Goal: Task Accomplishment & Management: Manage account settings

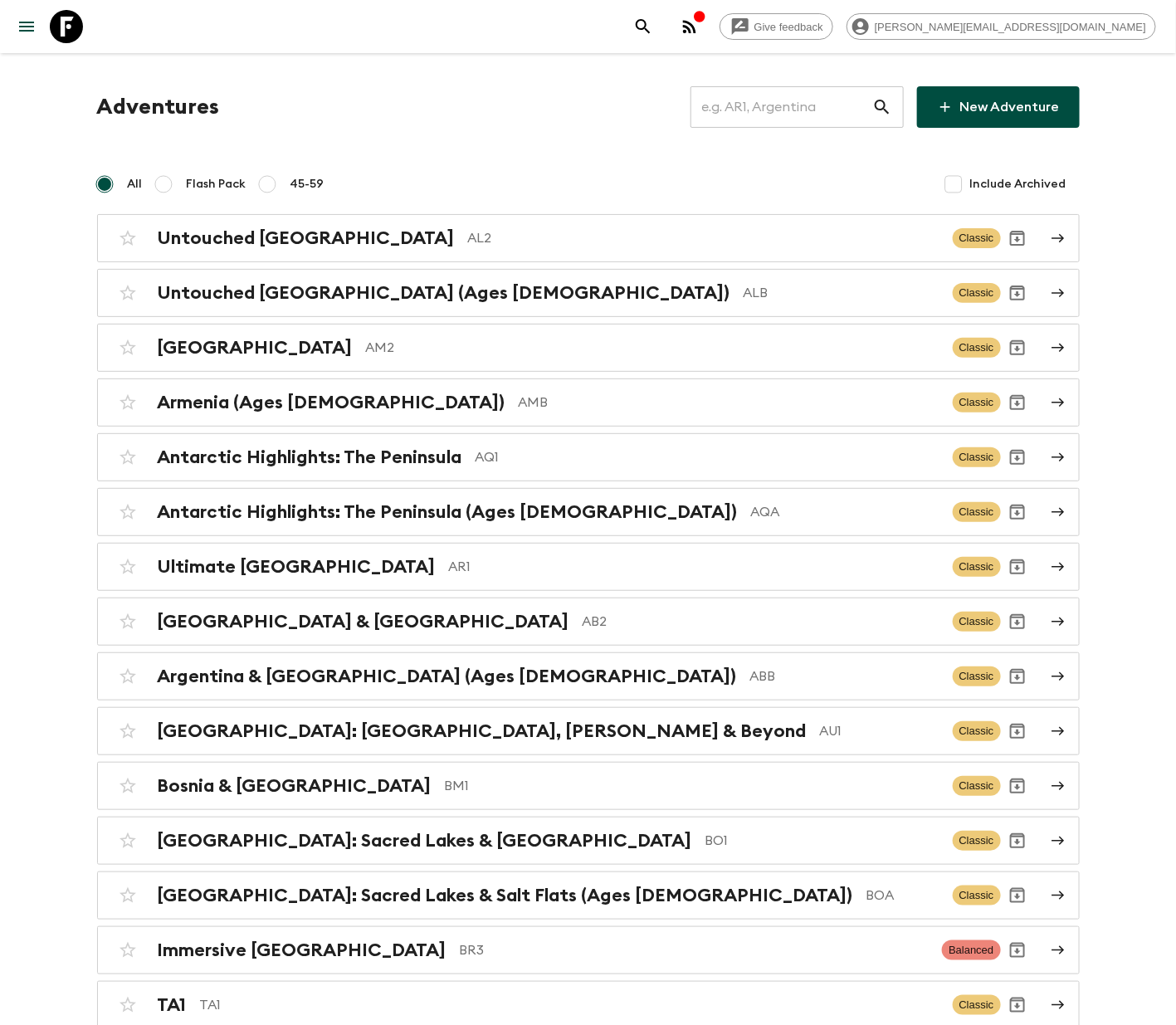
click at [789, 105] on input "text" at bounding box center [781, 107] width 182 height 47
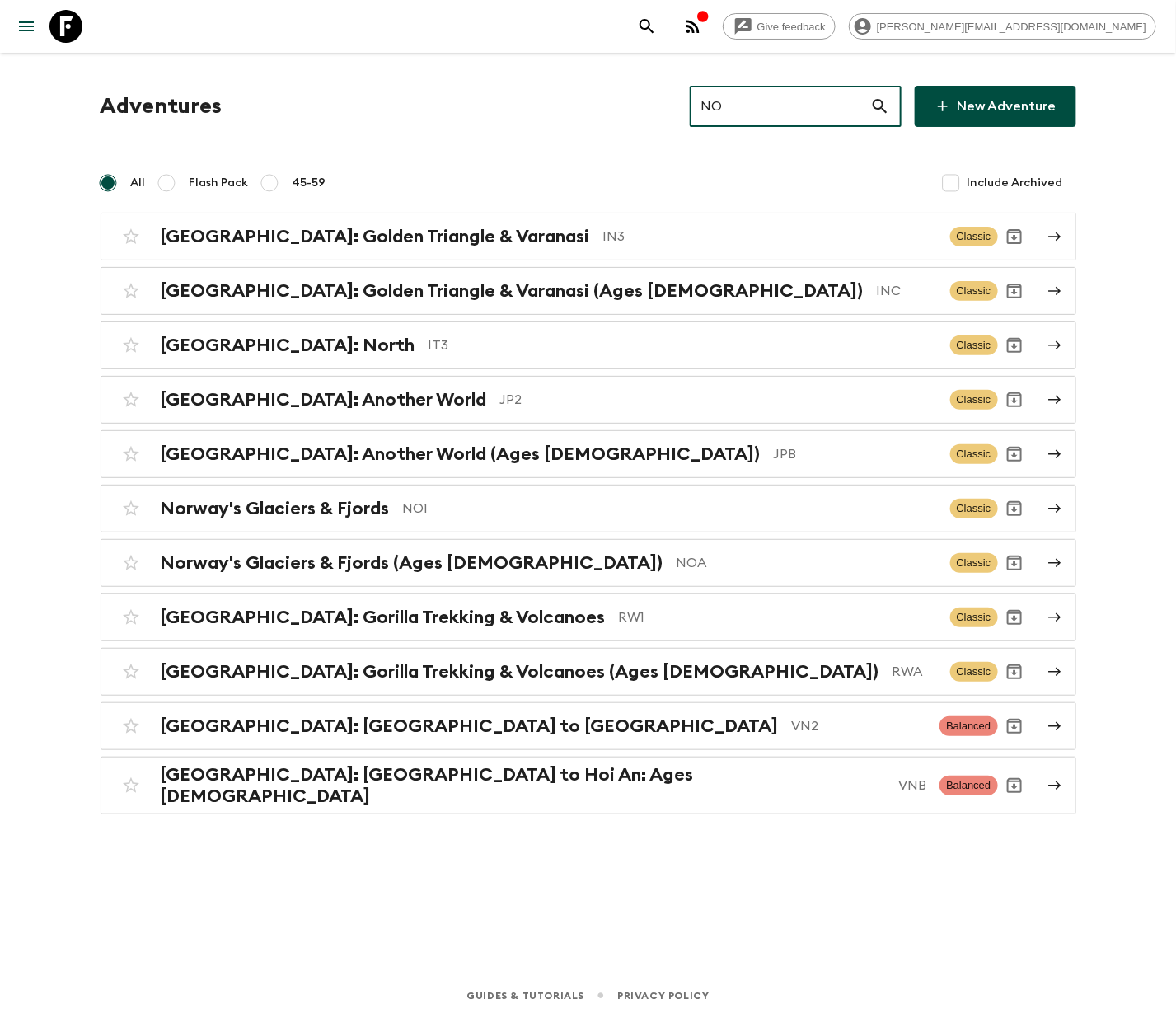
type input "NO1"
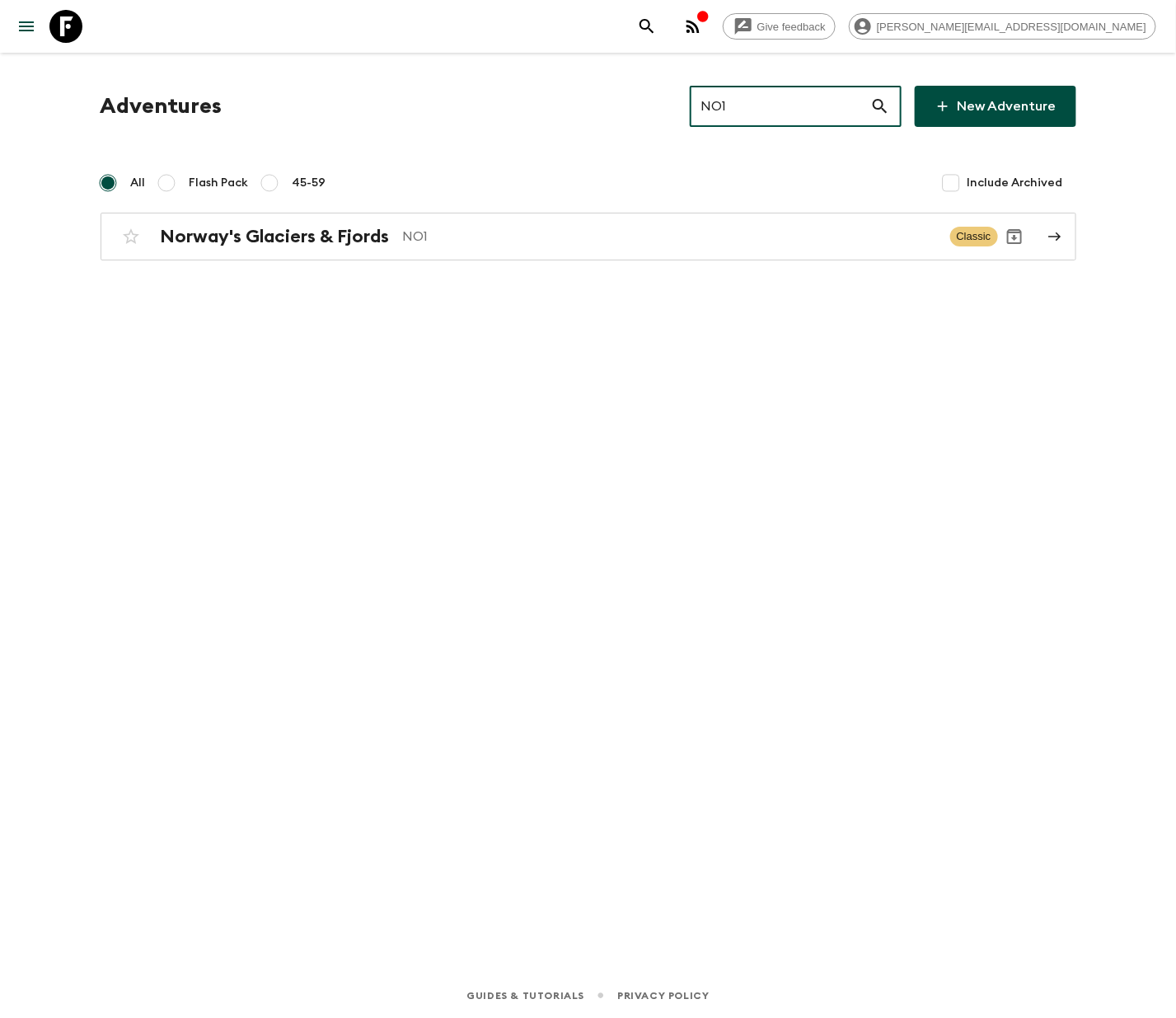
click at [581, 234] on p "NO1" at bounding box center [670, 237] width 534 height 20
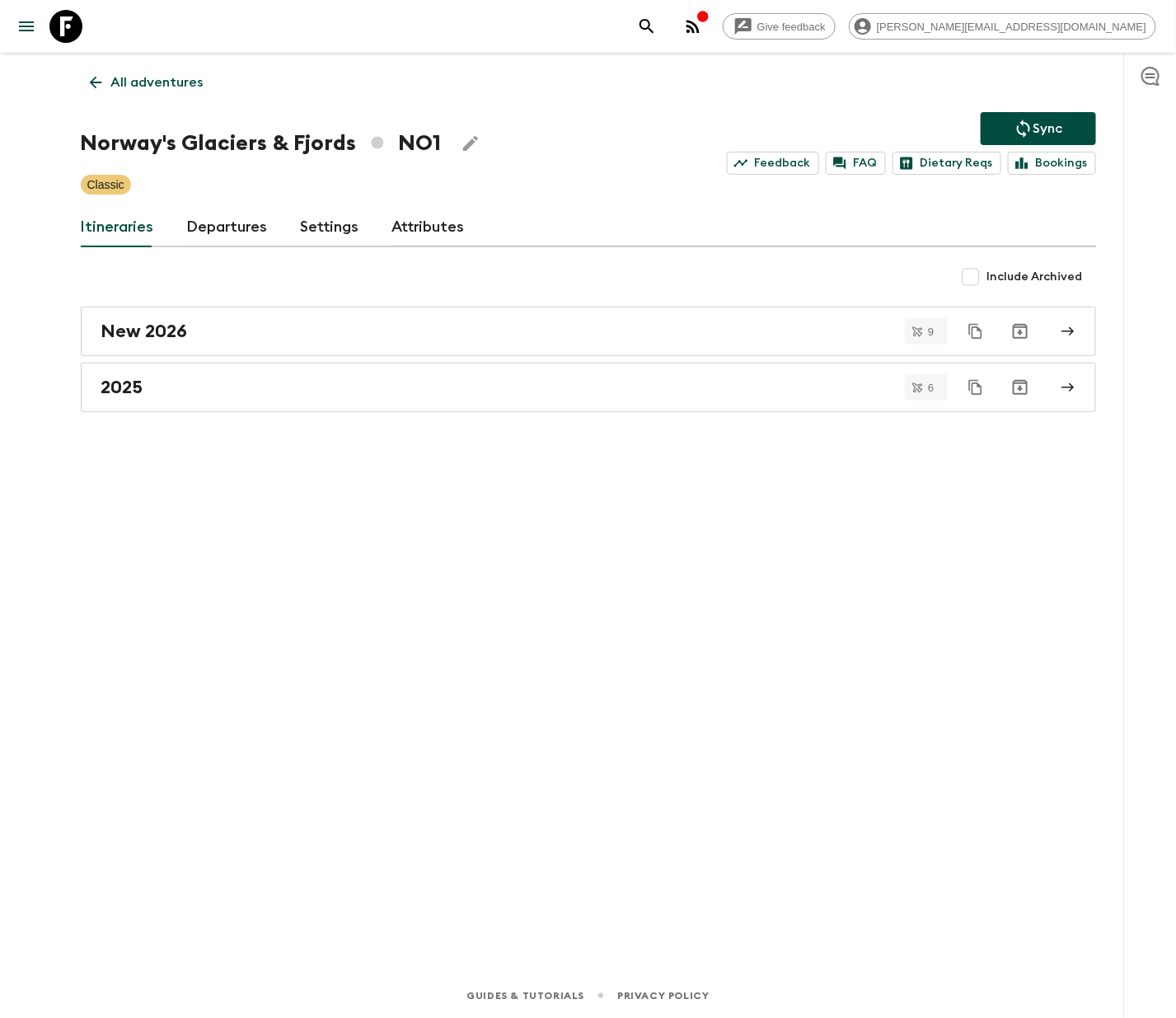
click at [223, 226] on link "Departures" at bounding box center [228, 227] width 81 height 39
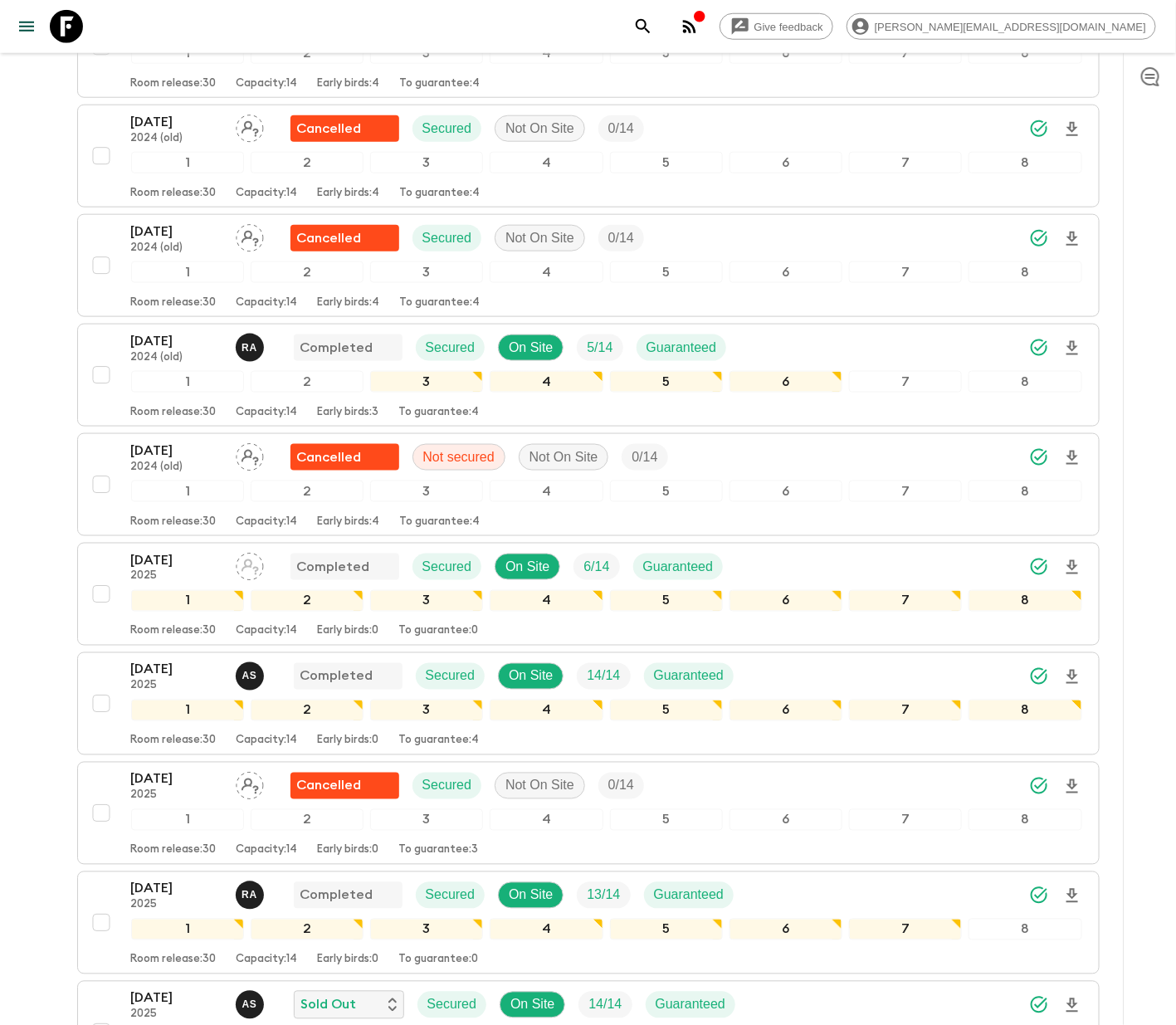
scroll to position [896, 0]
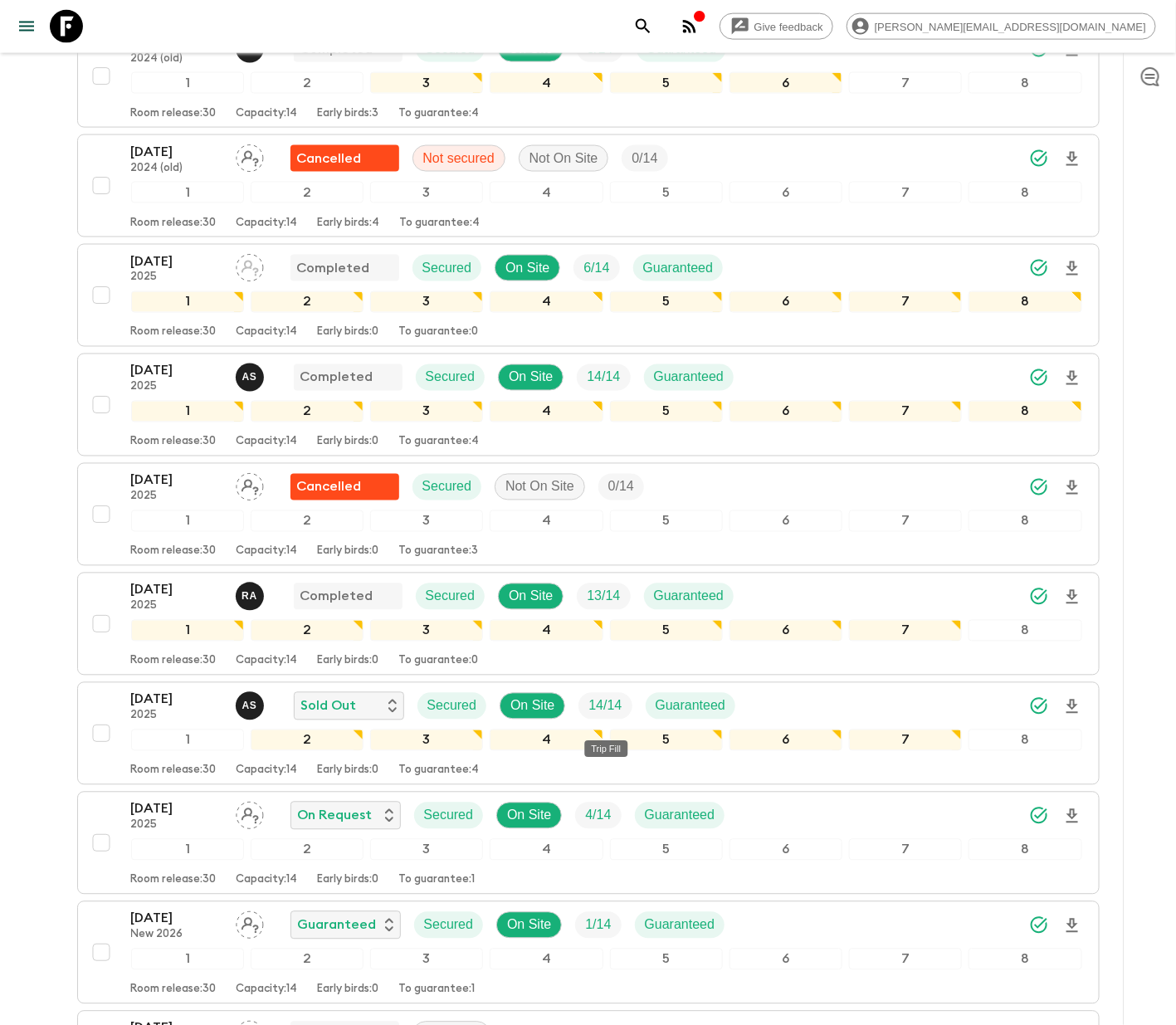
click at [585, 847] on div "[DATE] 2025 On Request Secured On Site 4 / 14 Guaranteed 1 2 3 4 5 6 7 8 Room r…" at bounding box center [607, 843] width 951 height 88
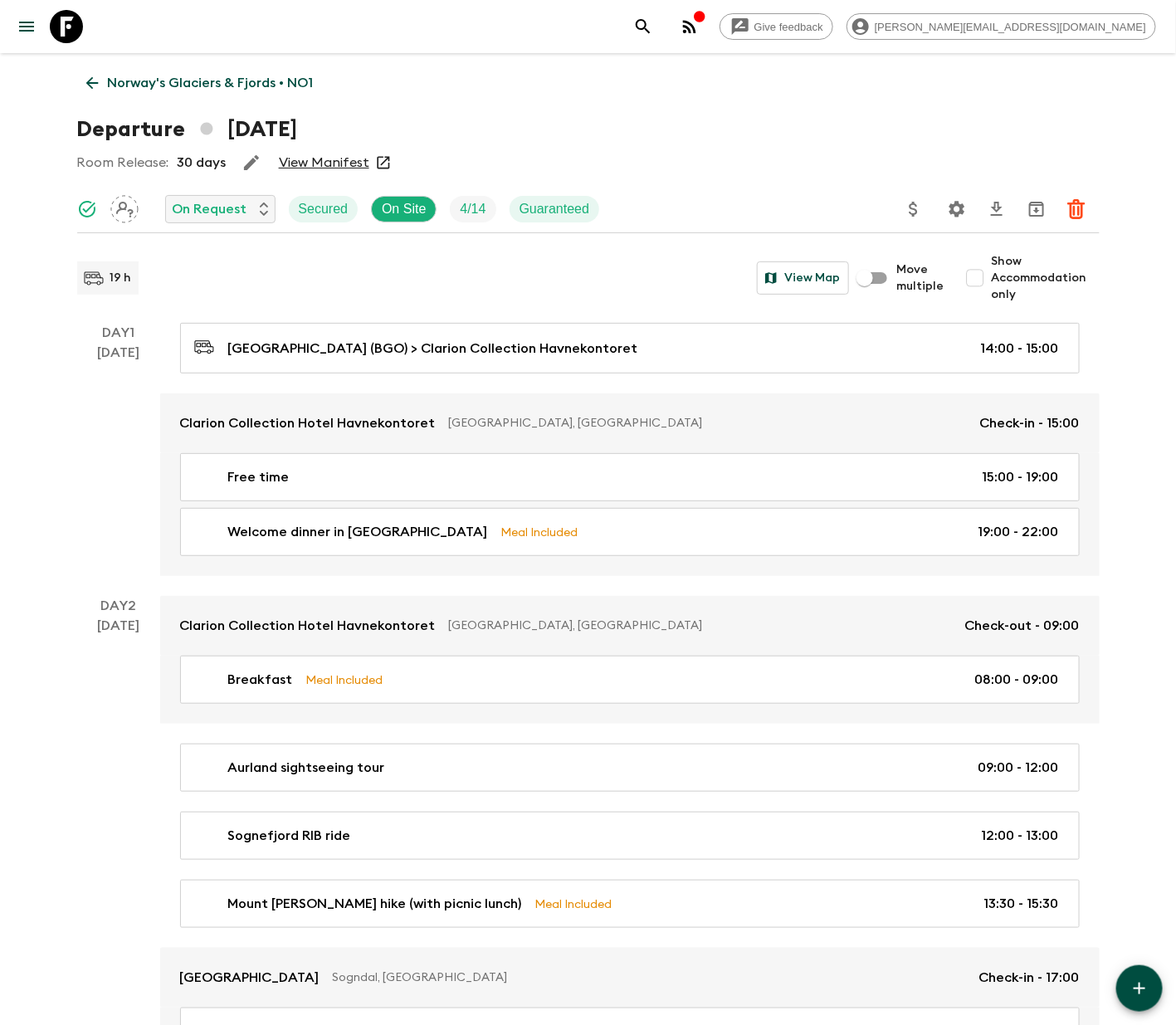
click at [957, 207] on icon "Settings" at bounding box center [957, 209] width 20 height 20
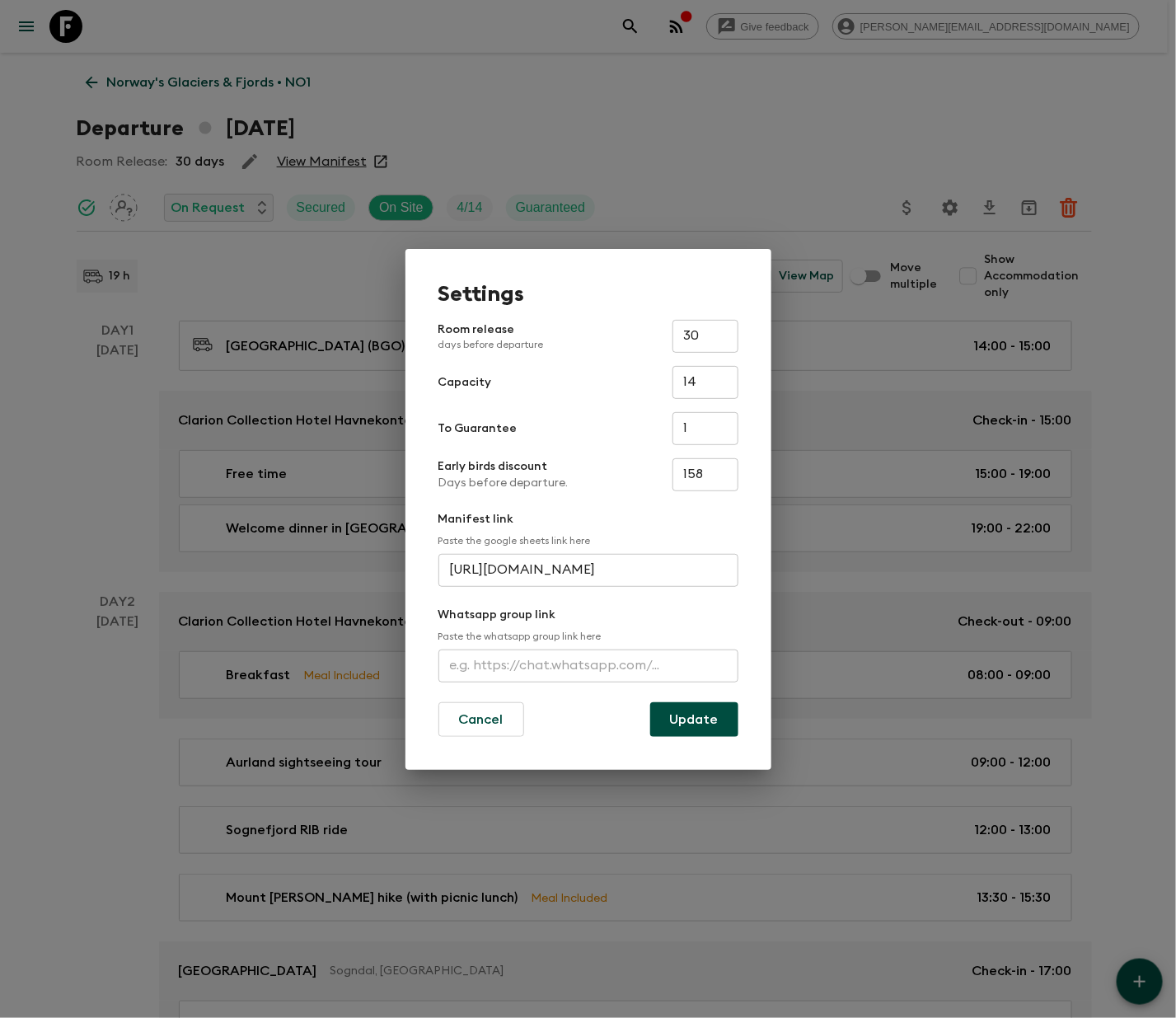
click at [589, 662] on input "text" at bounding box center [588, 665] width 300 height 33
type input "[URL][DOMAIN_NAME]"
click at [695, 716] on button "Update" at bounding box center [694, 719] width 88 height 34
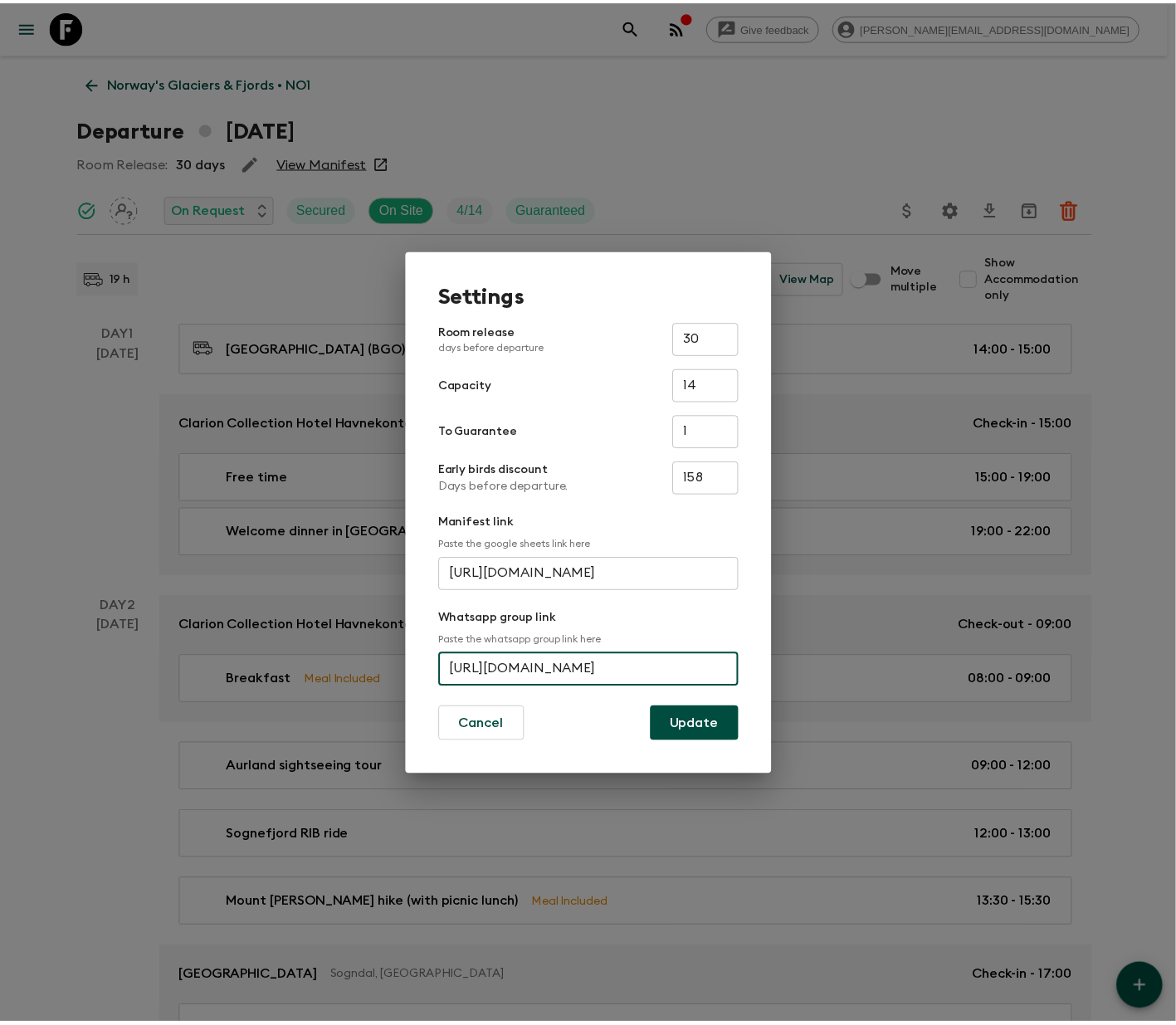
scroll to position [0, 0]
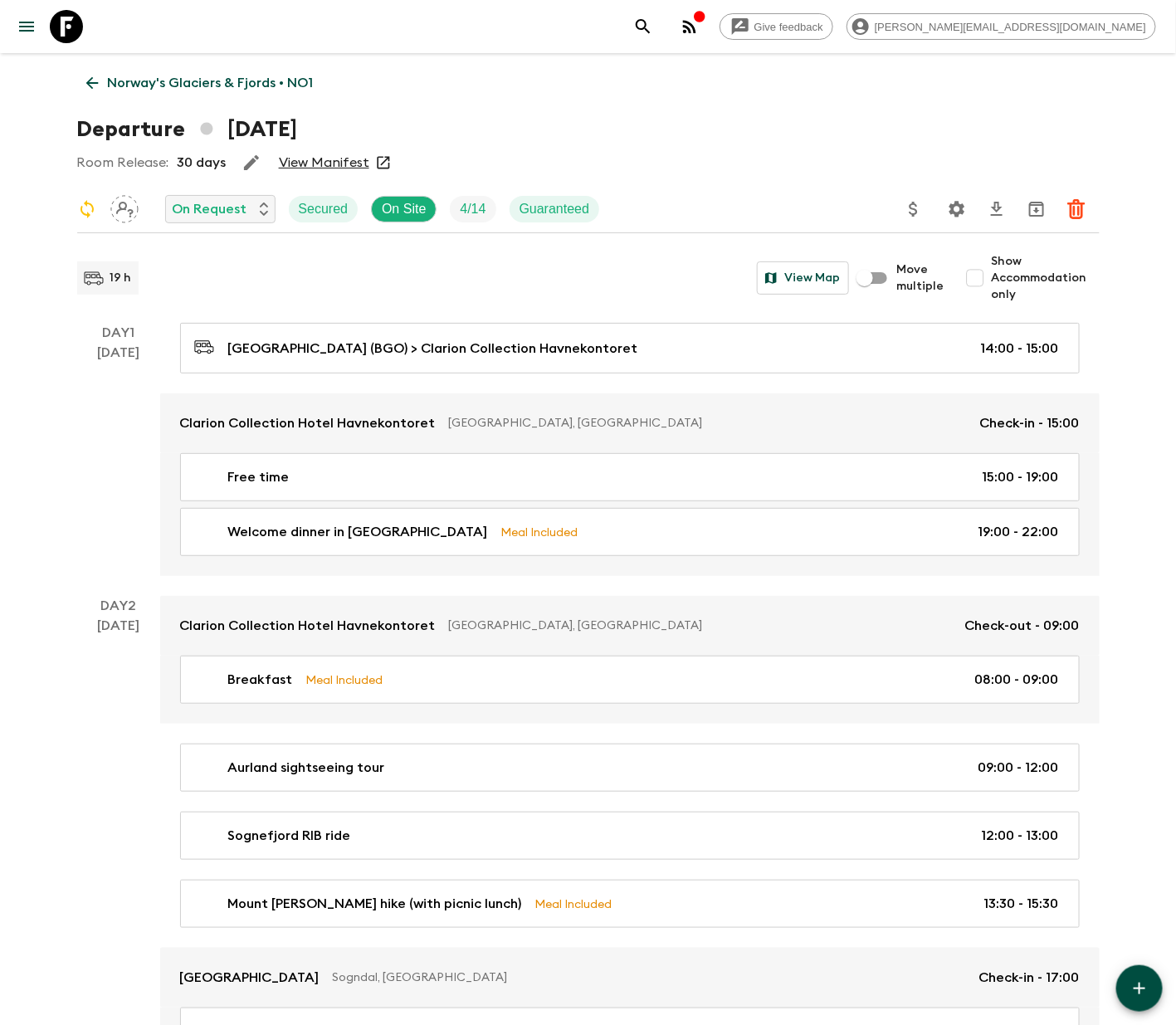
click at [653, 25] on icon "search adventures" at bounding box center [644, 27] width 20 height 20
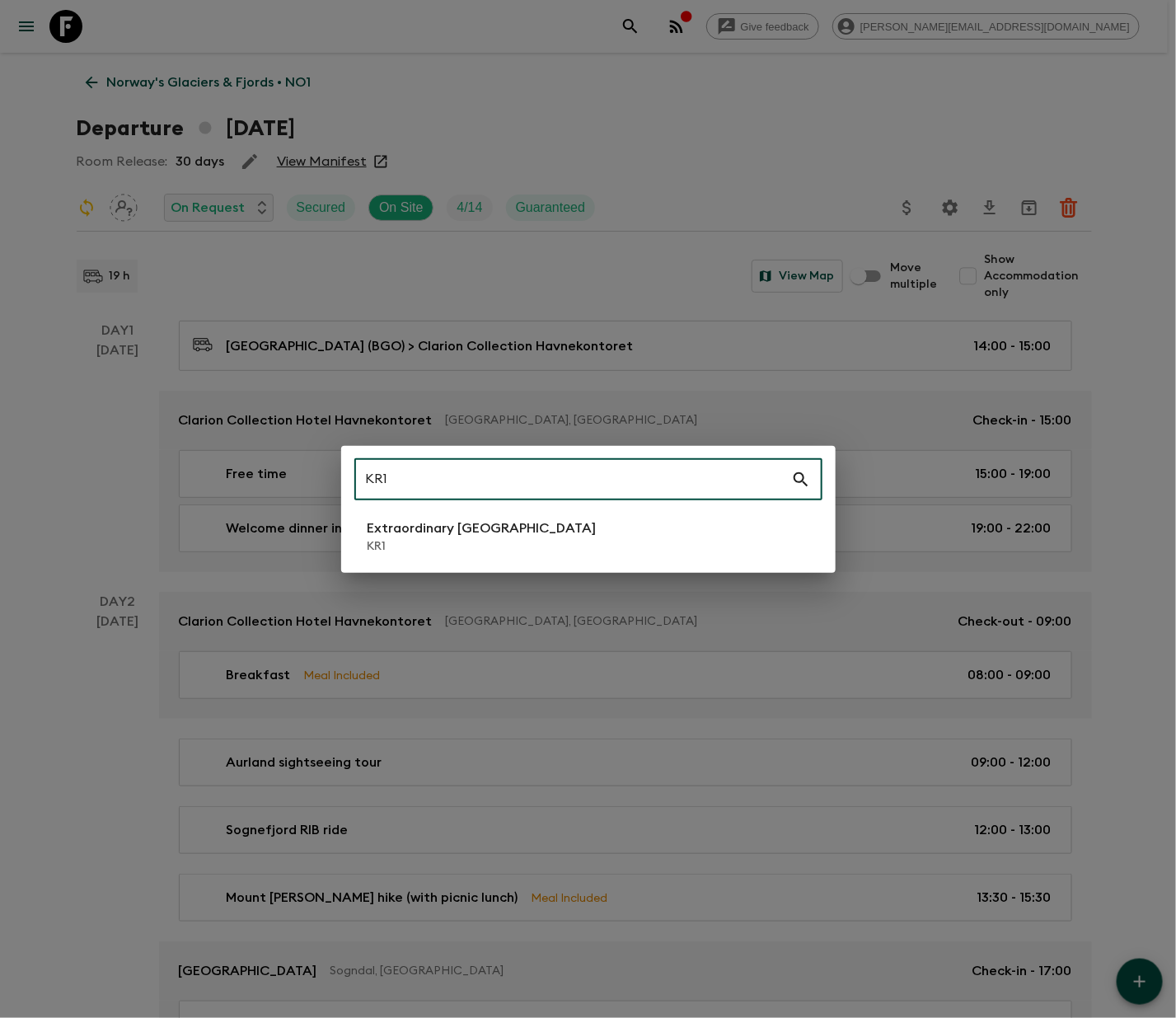
type input "KR1"
click at [589, 533] on li "Extraordinary [GEOGRAPHIC_DATA] KR1" at bounding box center [588, 536] width 468 height 46
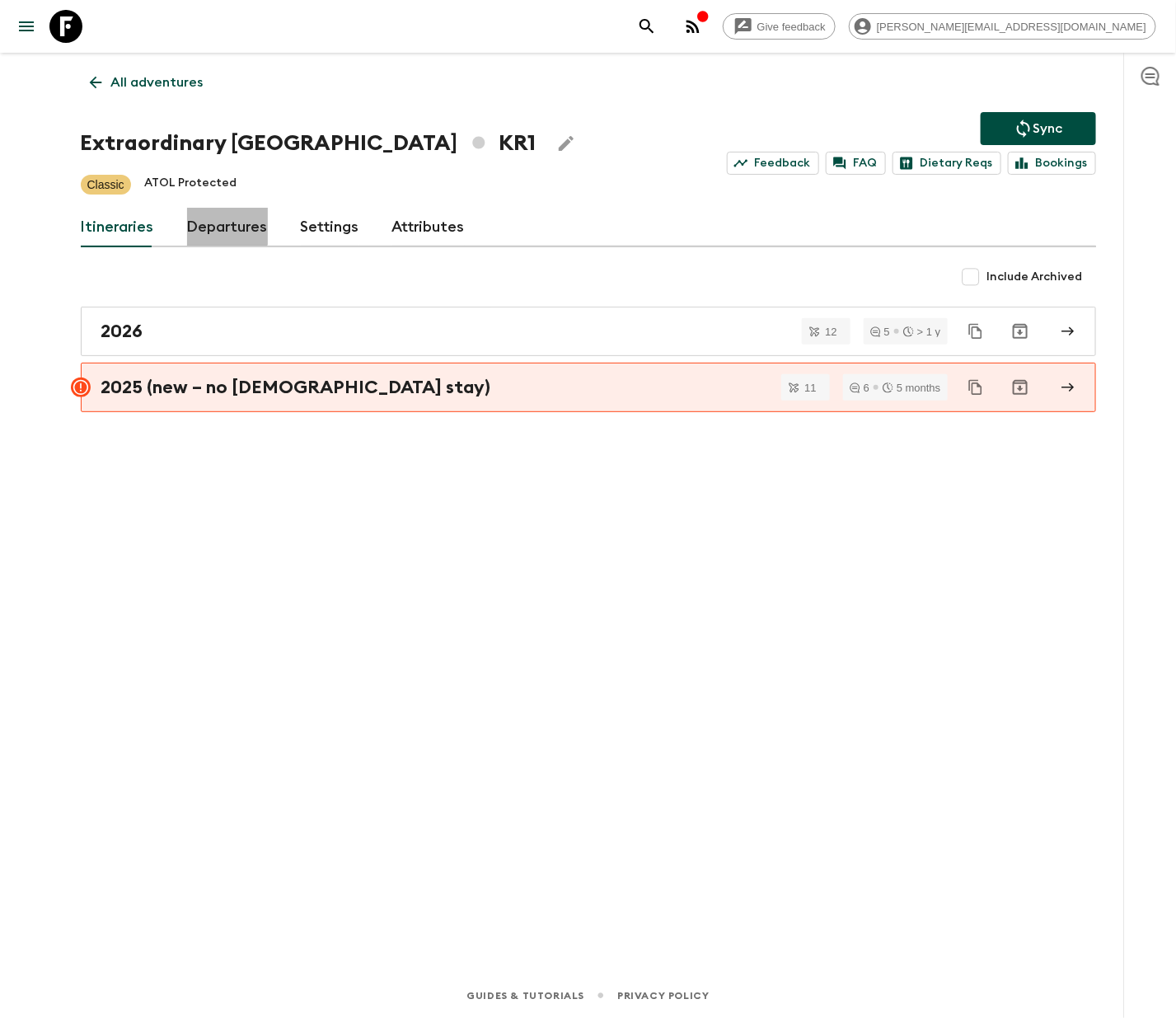
click at [223, 225] on link "Departures" at bounding box center [228, 227] width 81 height 39
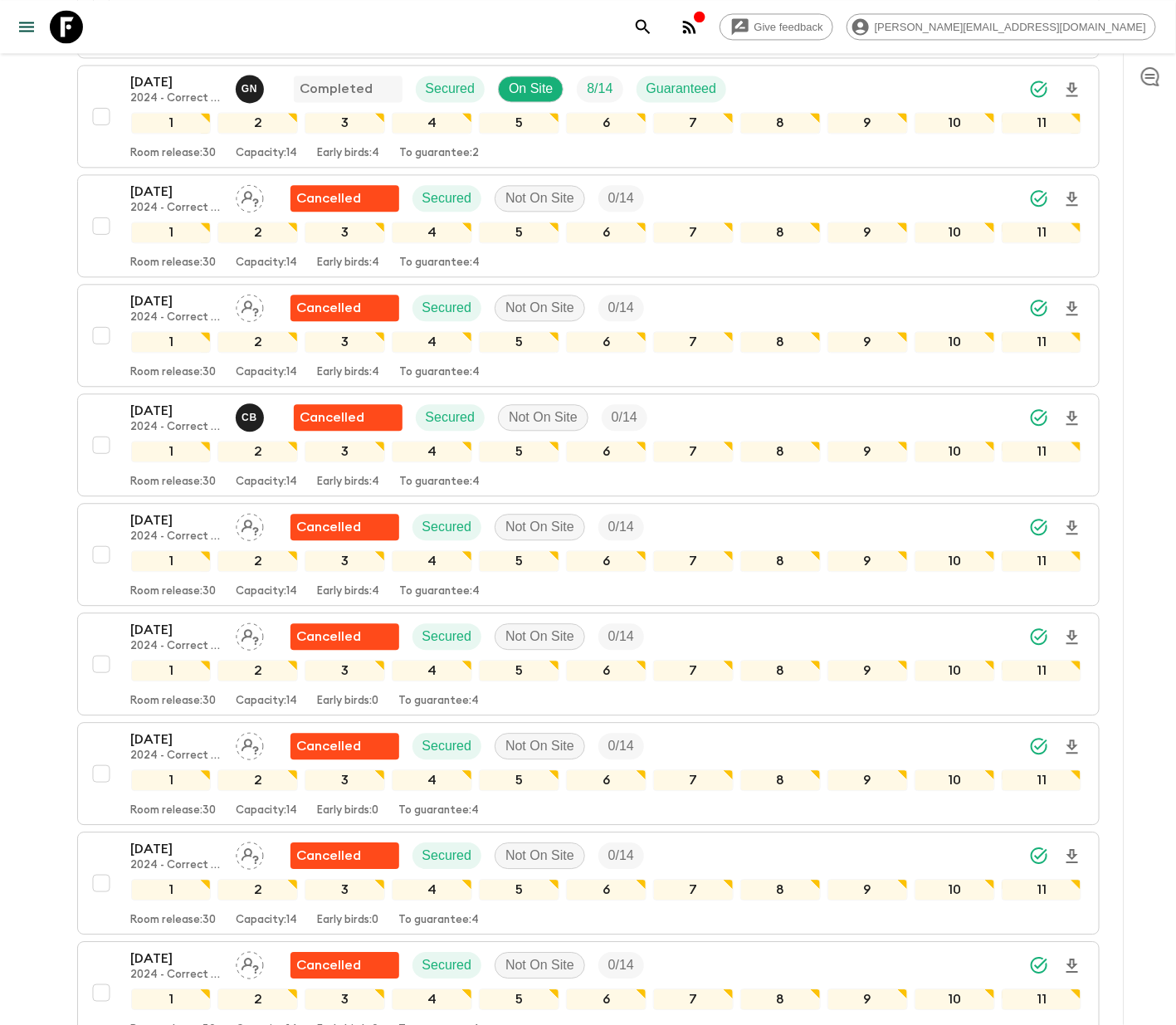
scroll to position [2091, 0]
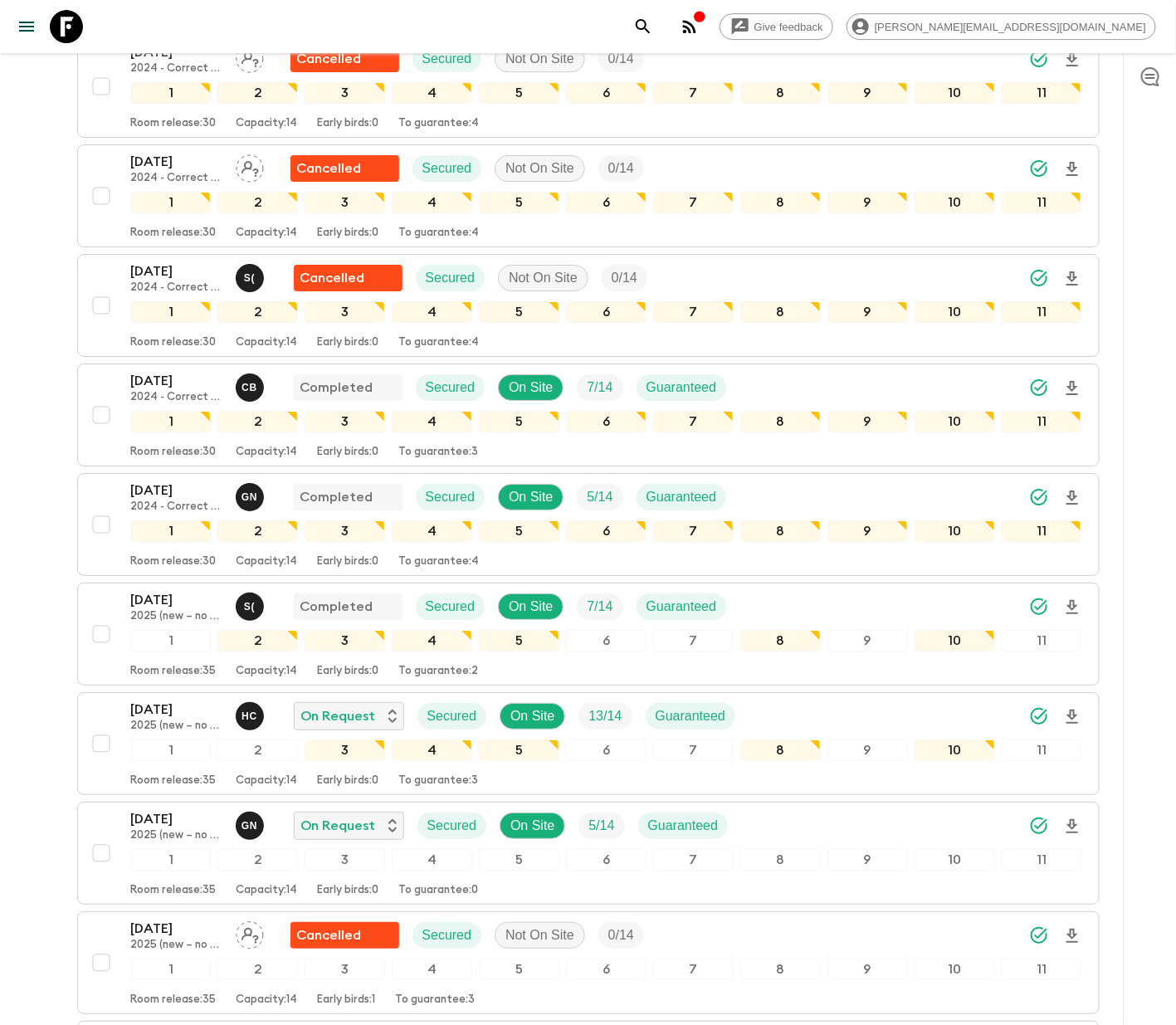
click at [593, 868] on div "6" at bounding box center [606, 860] width 80 height 22
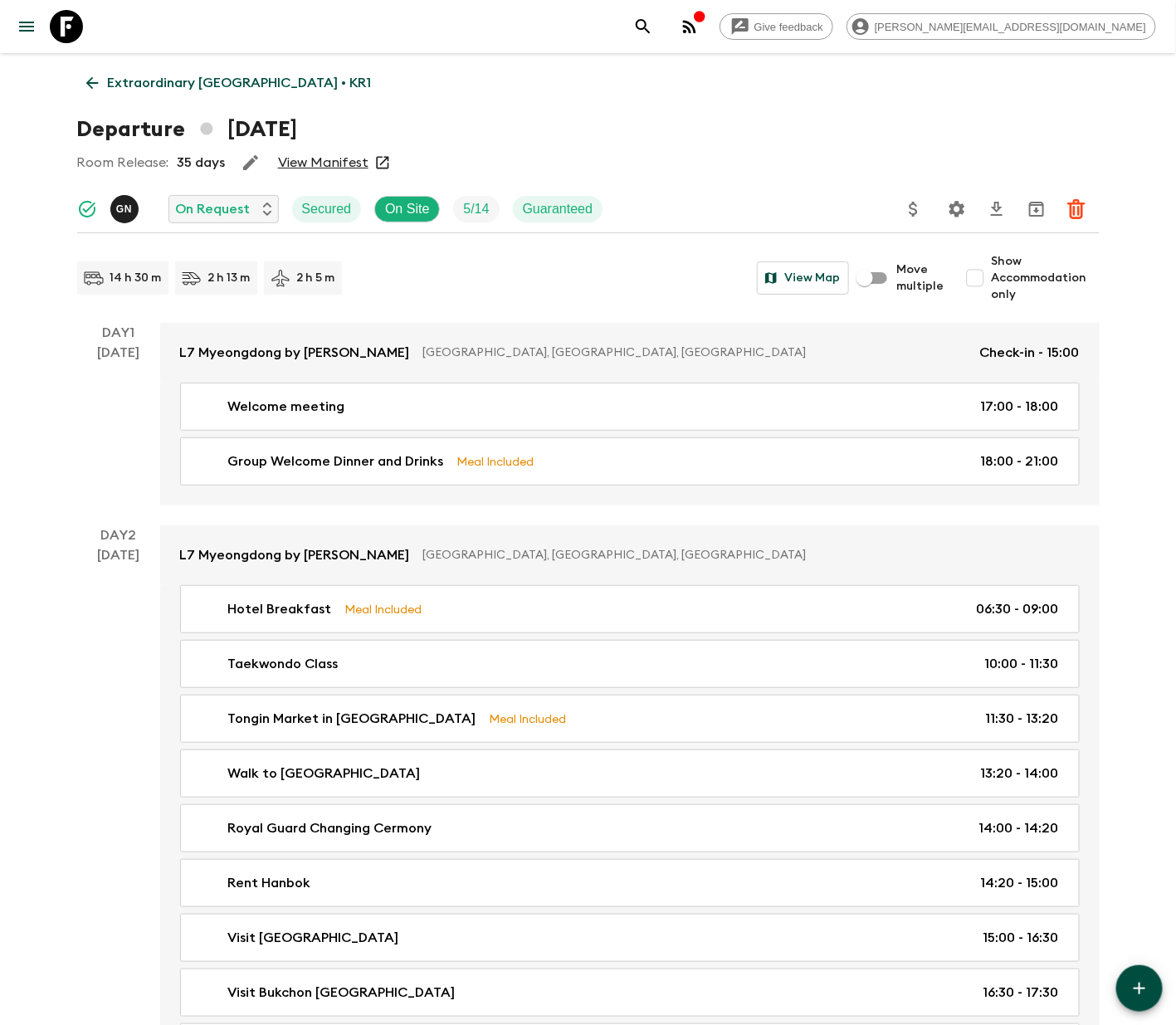
click at [957, 207] on icon "Settings" at bounding box center [957, 209] width 20 height 20
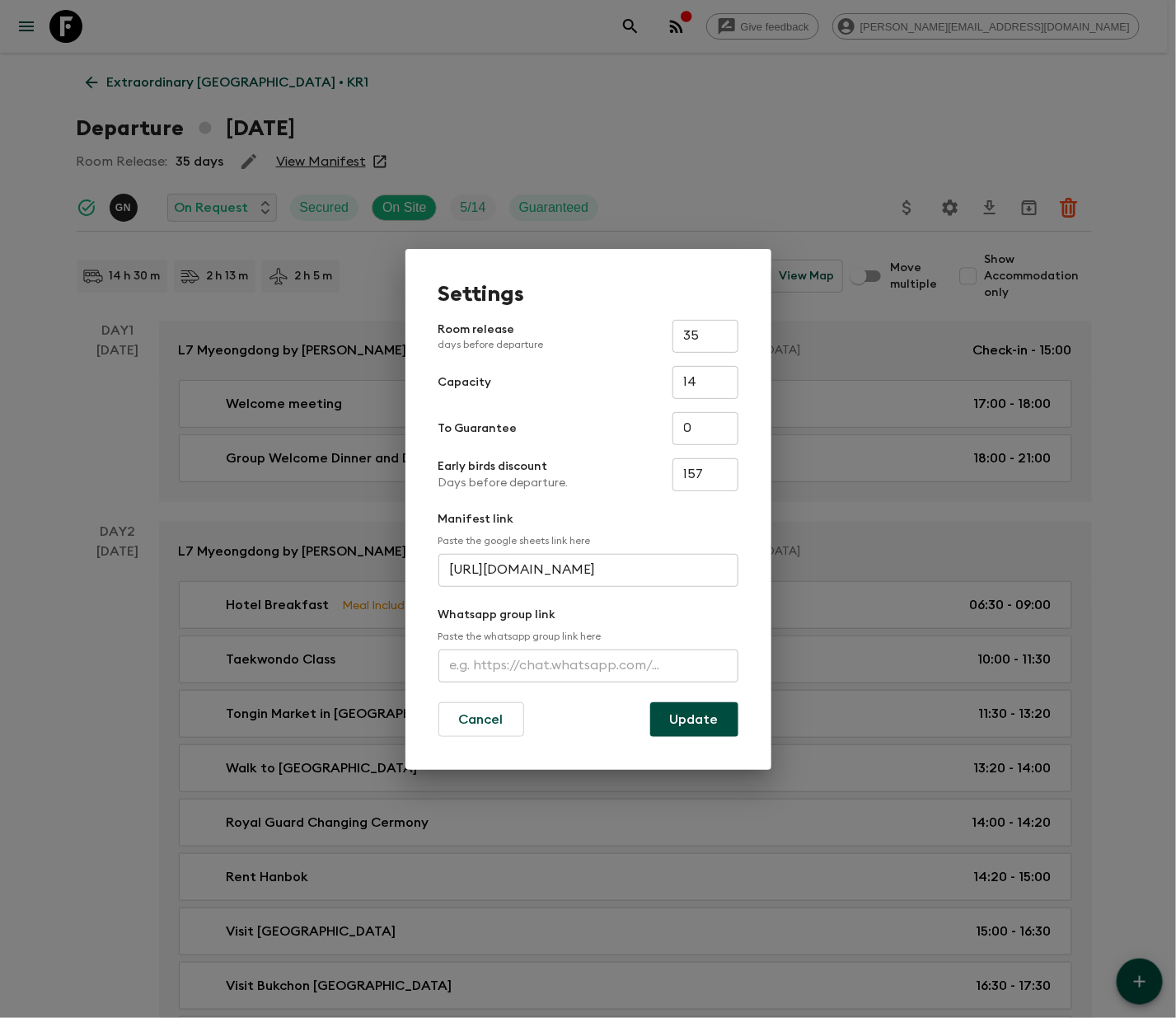
click at [589, 662] on input "text" at bounding box center [588, 665] width 300 height 33
type input "[URL][DOMAIN_NAME]"
click at [695, 716] on button "Update" at bounding box center [694, 719] width 88 height 34
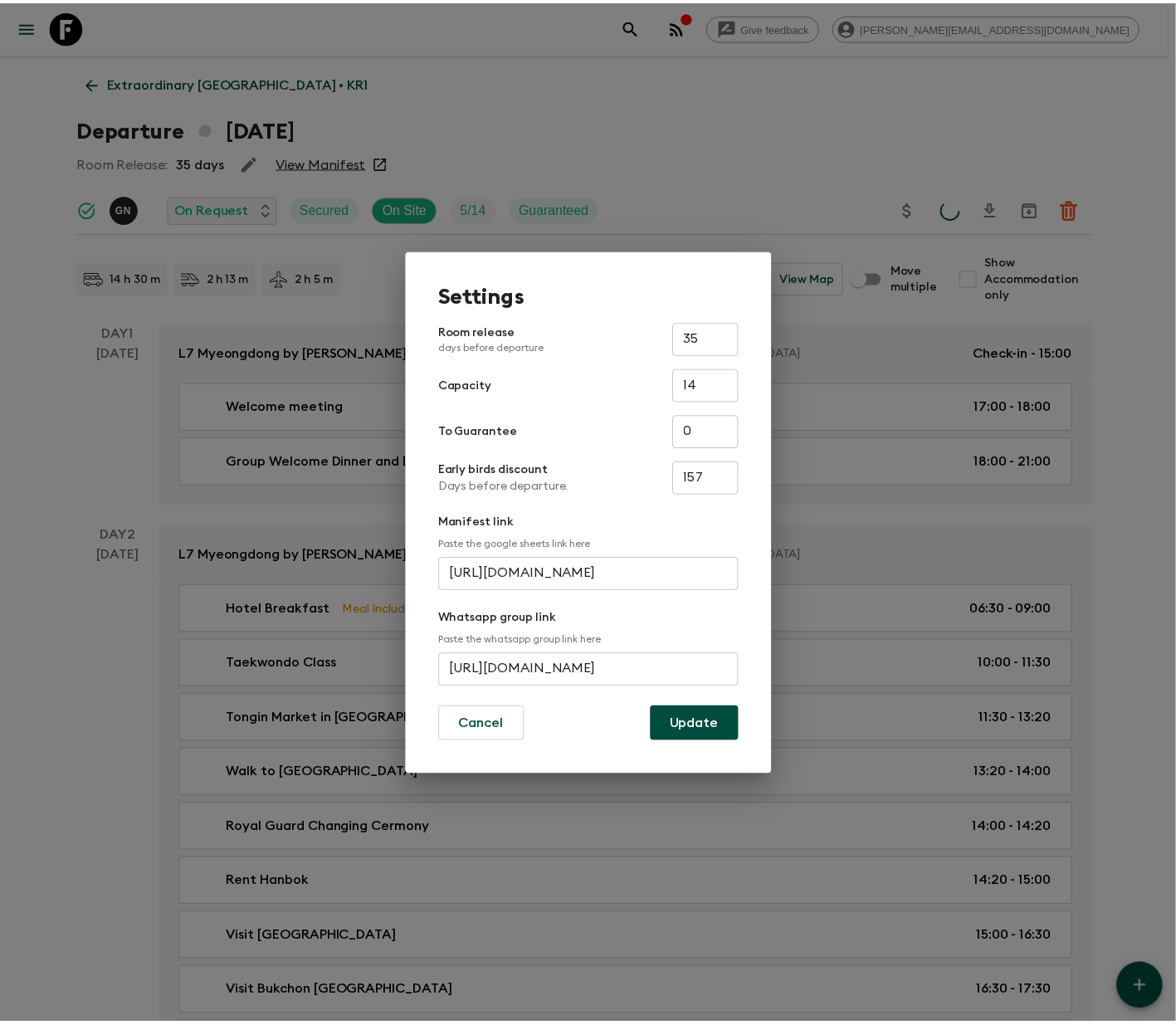
scroll to position [0, 0]
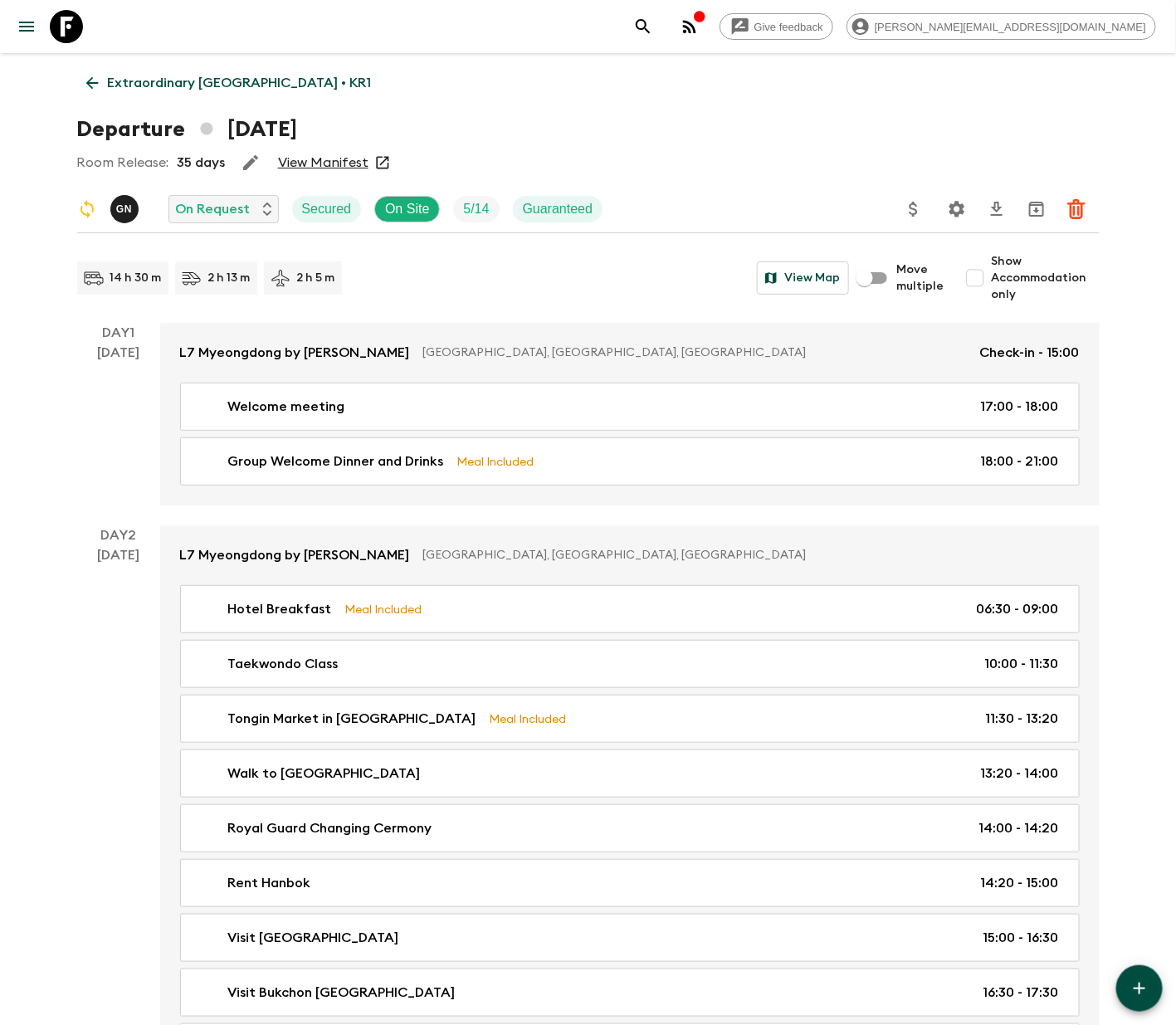
click at [65, 25] on icon at bounding box center [66, 26] width 33 height 33
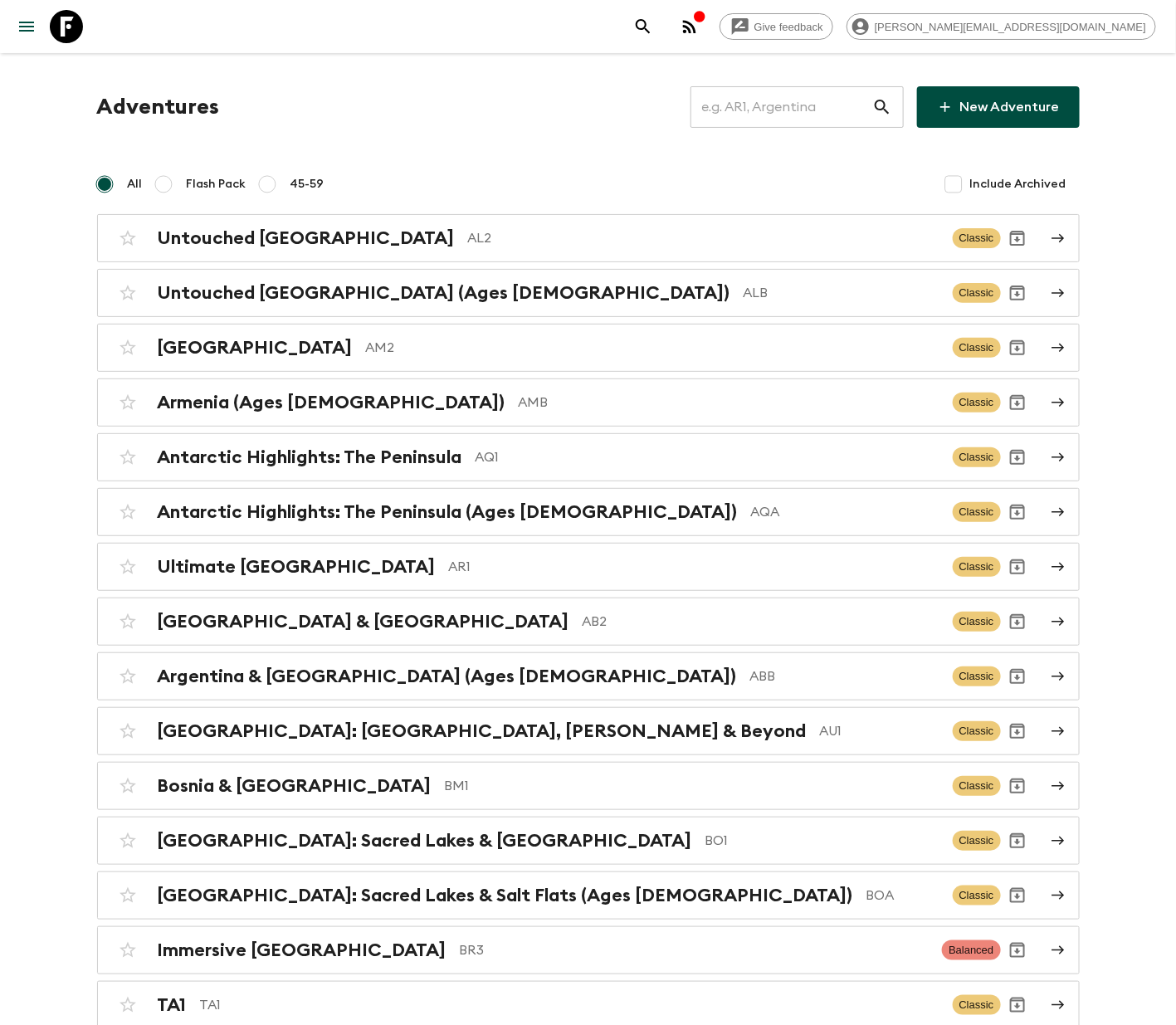
click at [784, 104] on input "text" at bounding box center [781, 107] width 182 height 47
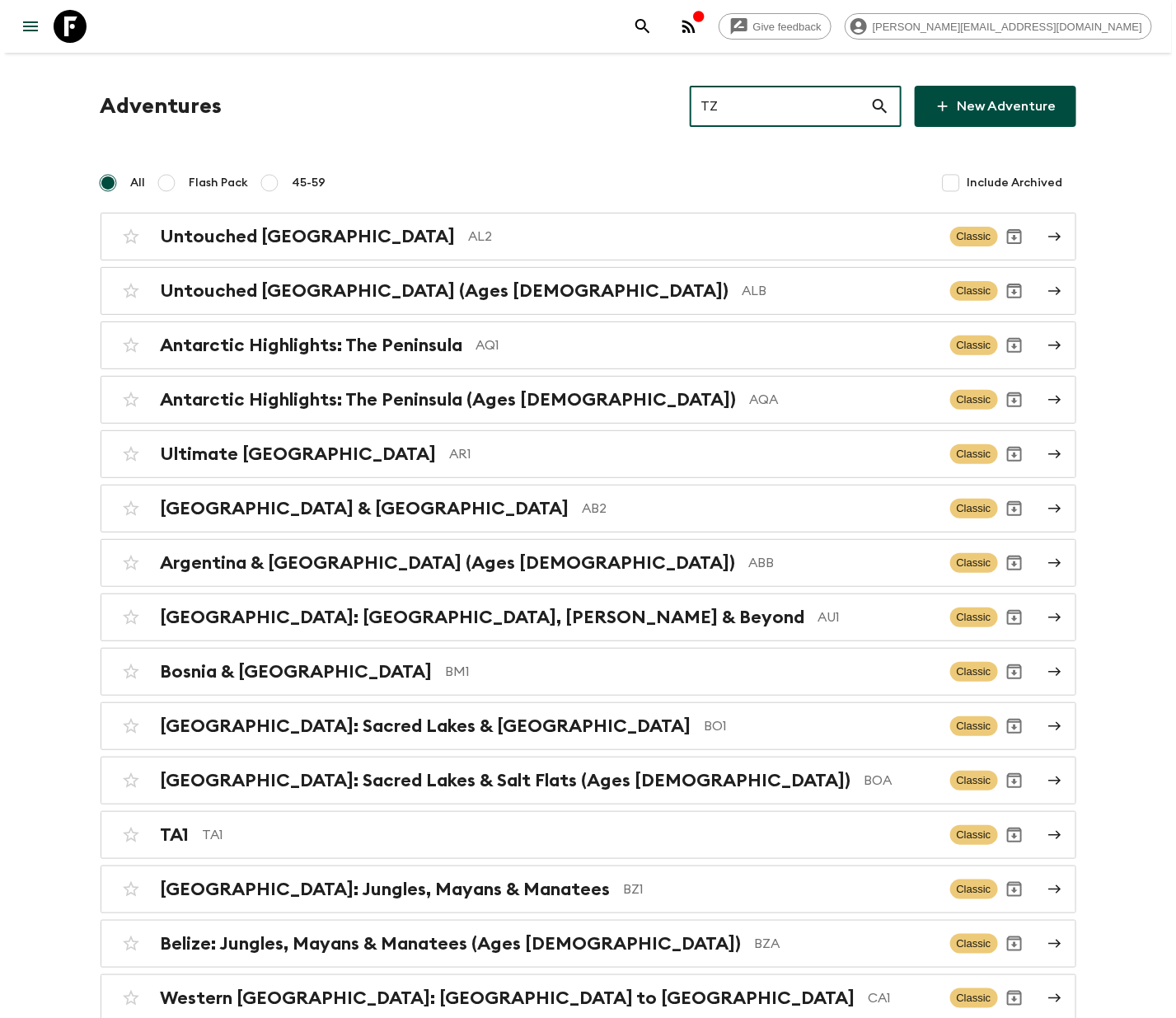
type input "TZ2"
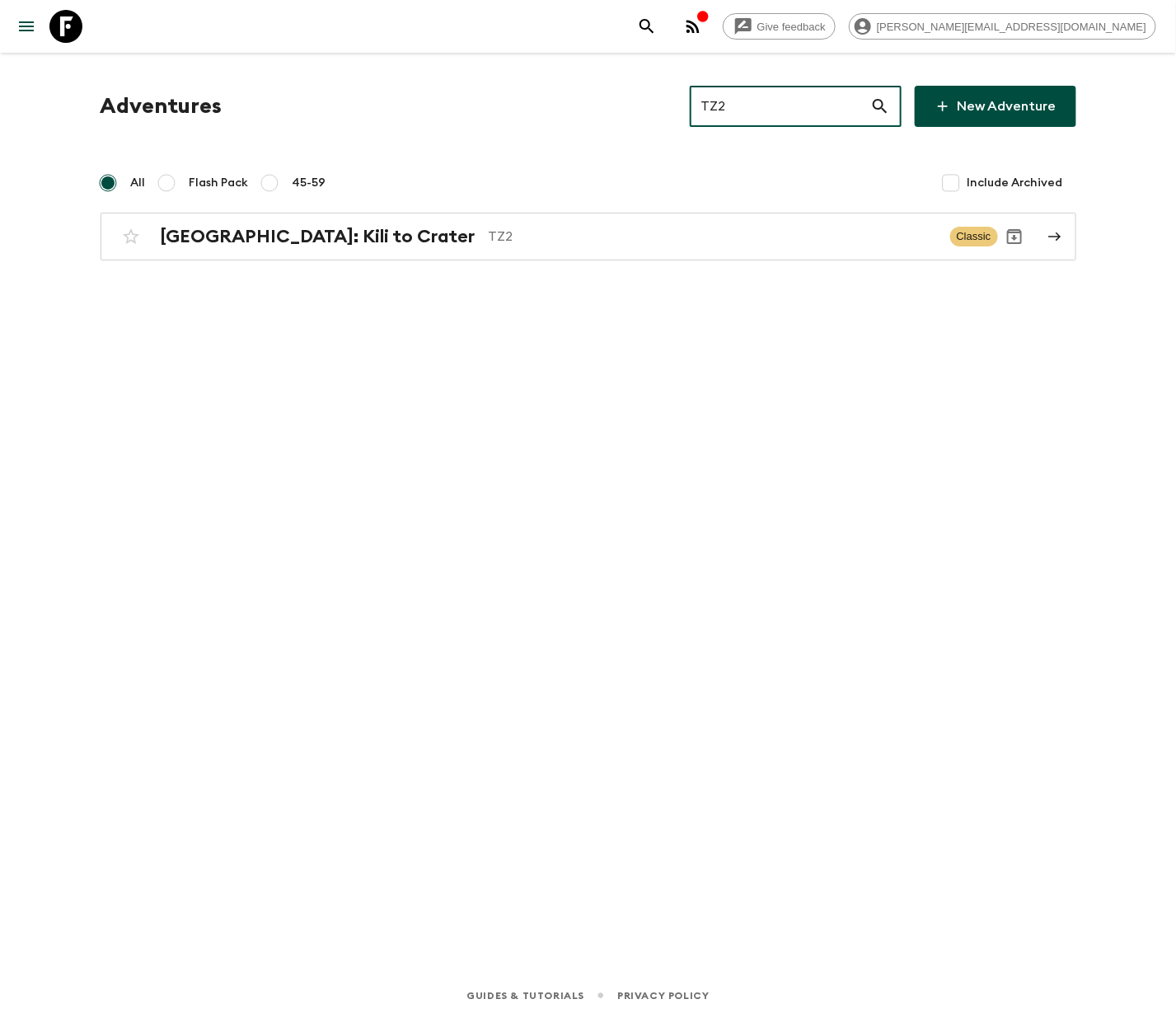
click at [584, 234] on p "TZ2" at bounding box center [713, 237] width 449 height 20
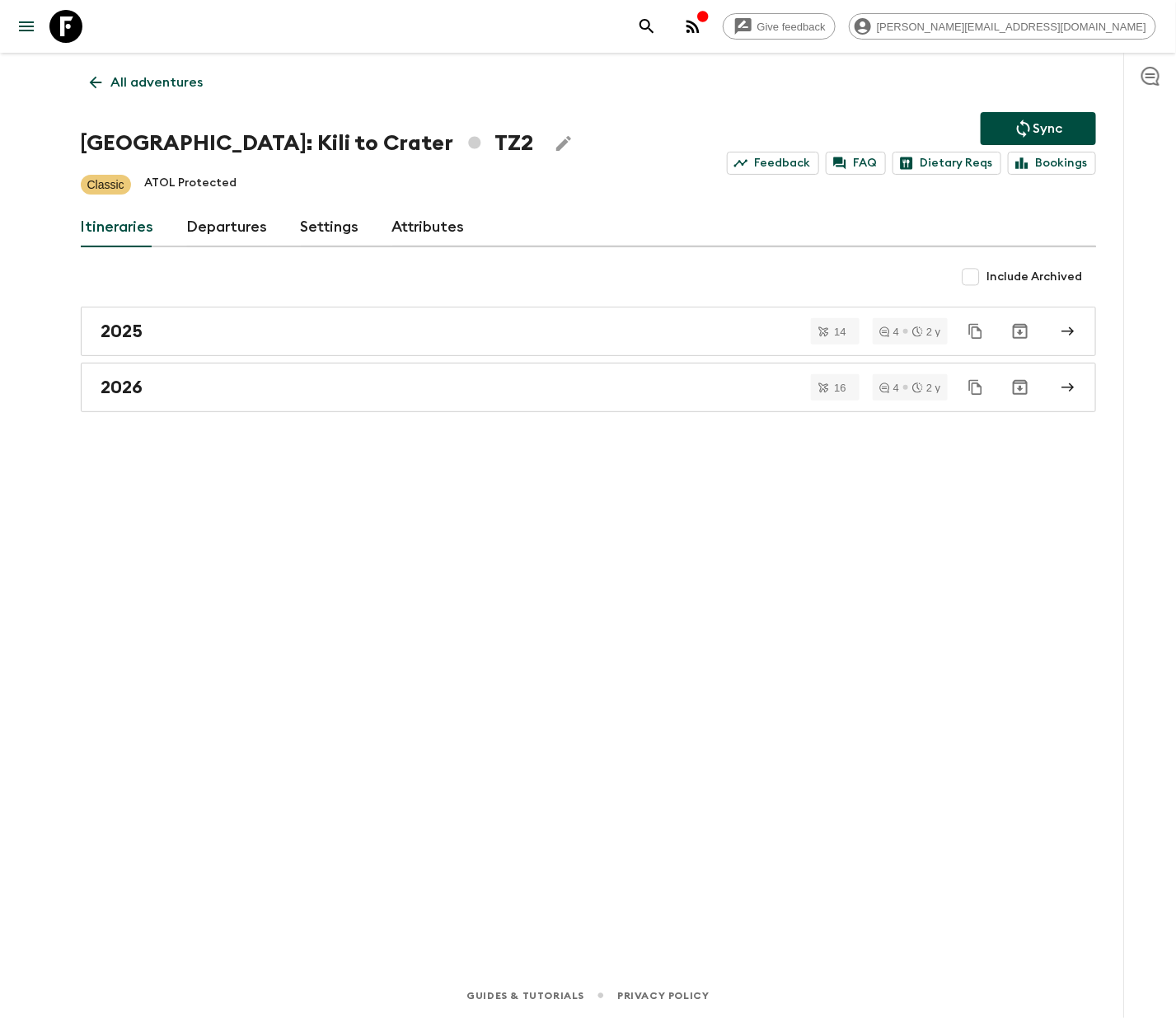
click at [223, 225] on link "Departures" at bounding box center [228, 227] width 81 height 39
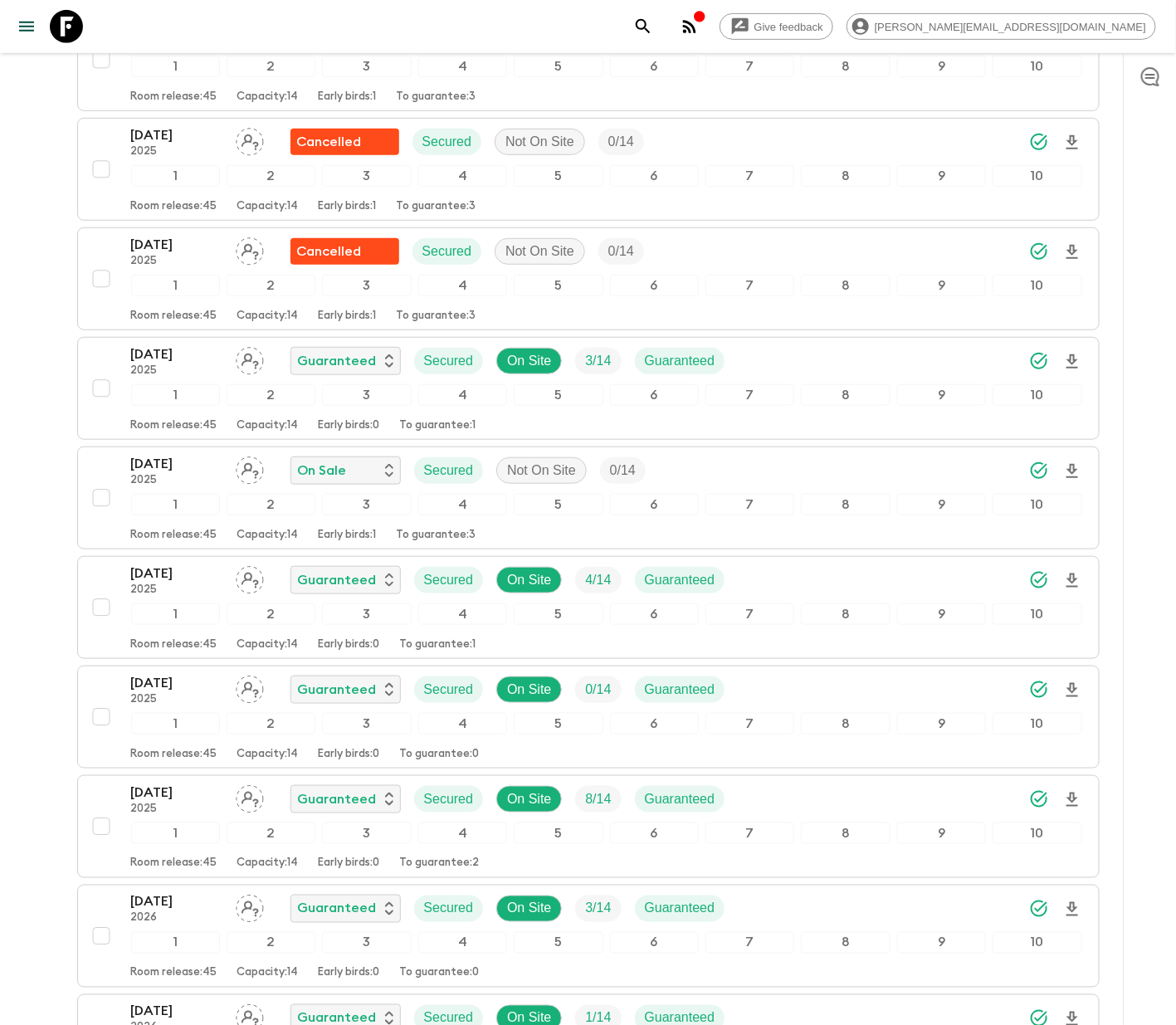
scroll to position [2366, 0]
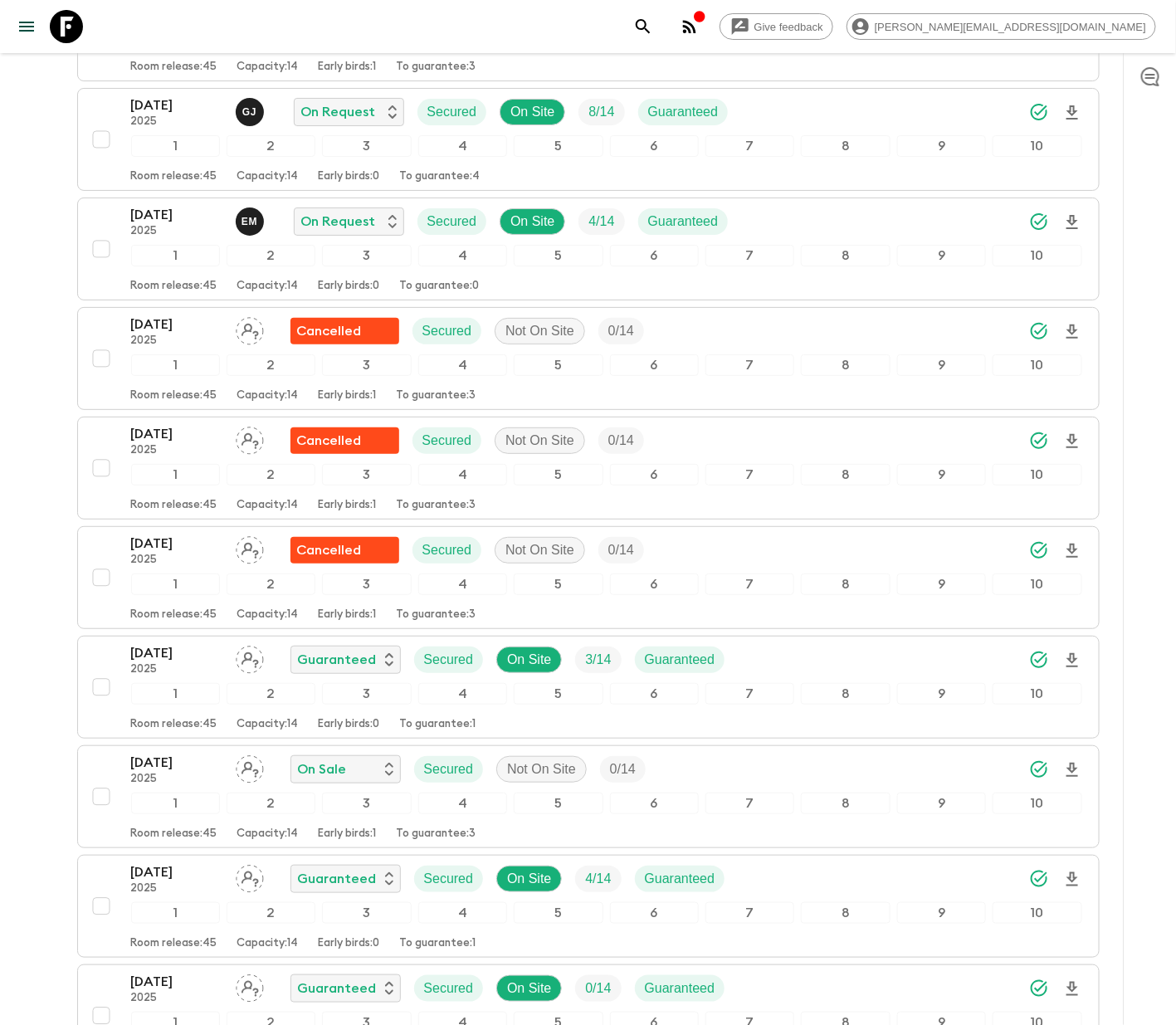
click at [588, 122] on span "8 / 14" at bounding box center [602, 112] width 46 height 20
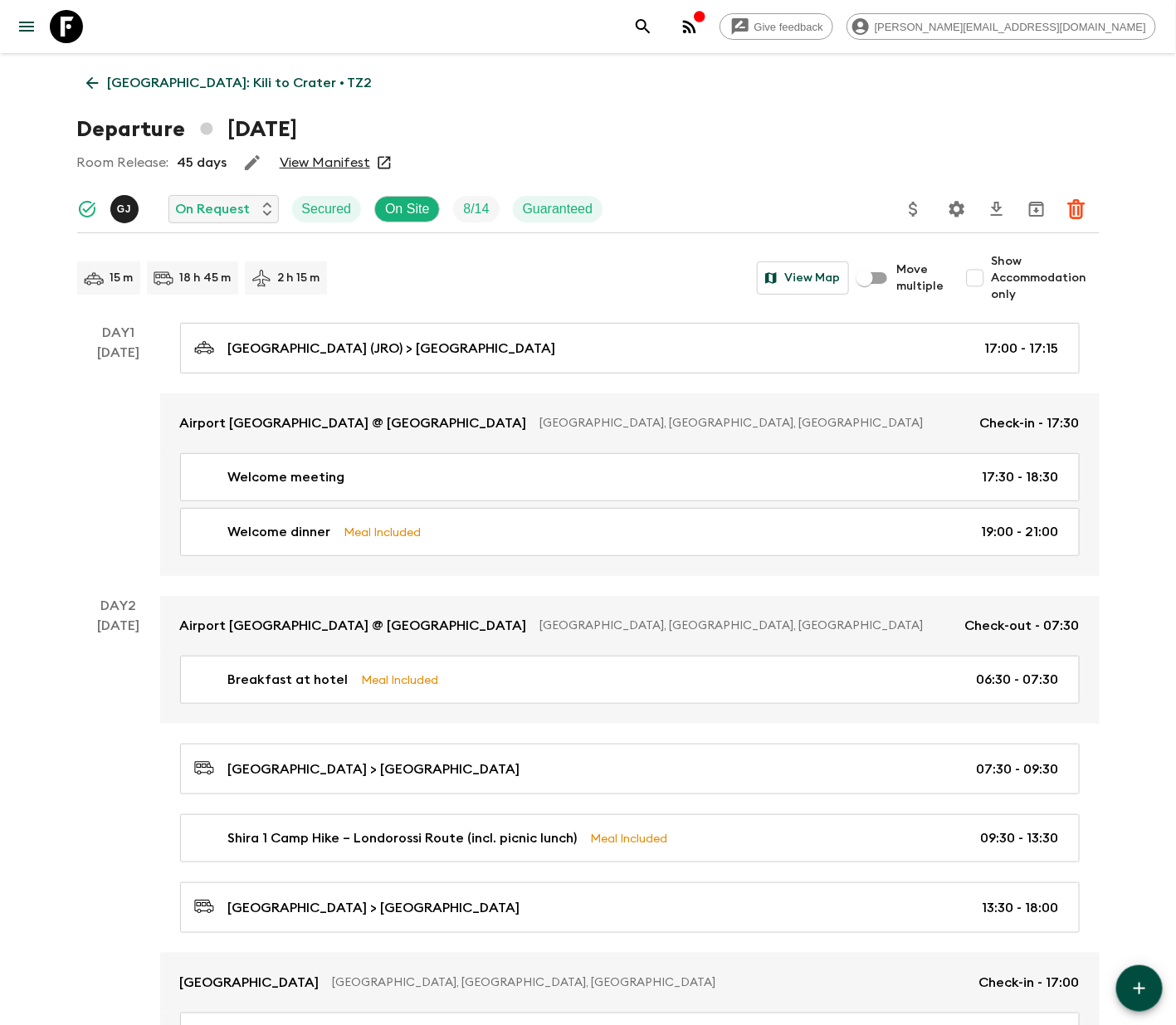
click at [957, 207] on icon "Settings" at bounding box center [957, 209] width 20 height 20
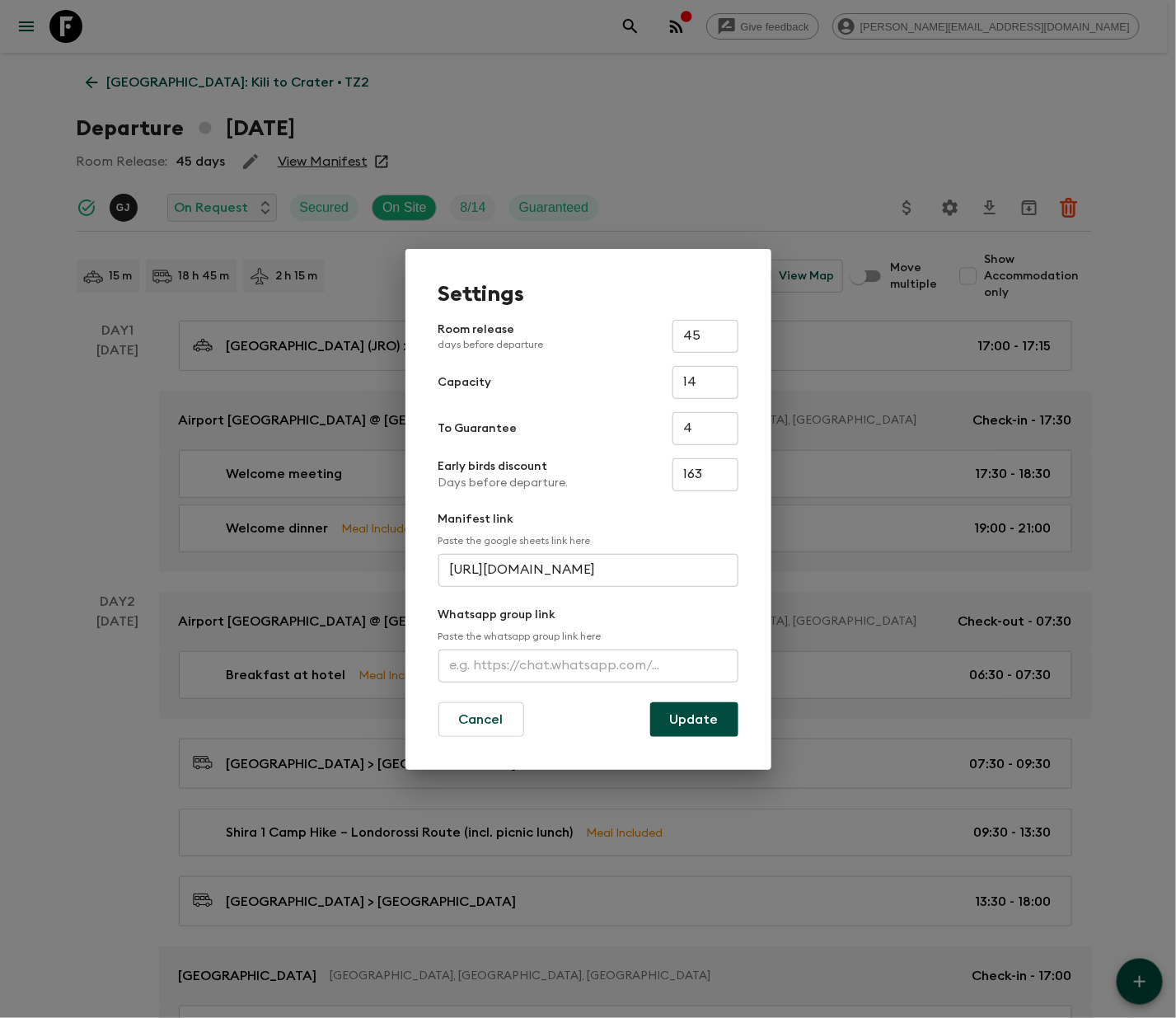
click at [586, 662] on input "text" at bounding box center [588, 665] width 300 height 33
paste input "[URL][DOMAIN_NAME]"
type input "[URL][DOMAIN_NAME]"
click at [695, 716] on button "Update" at bounding box center [694, 719] width 88 height 34
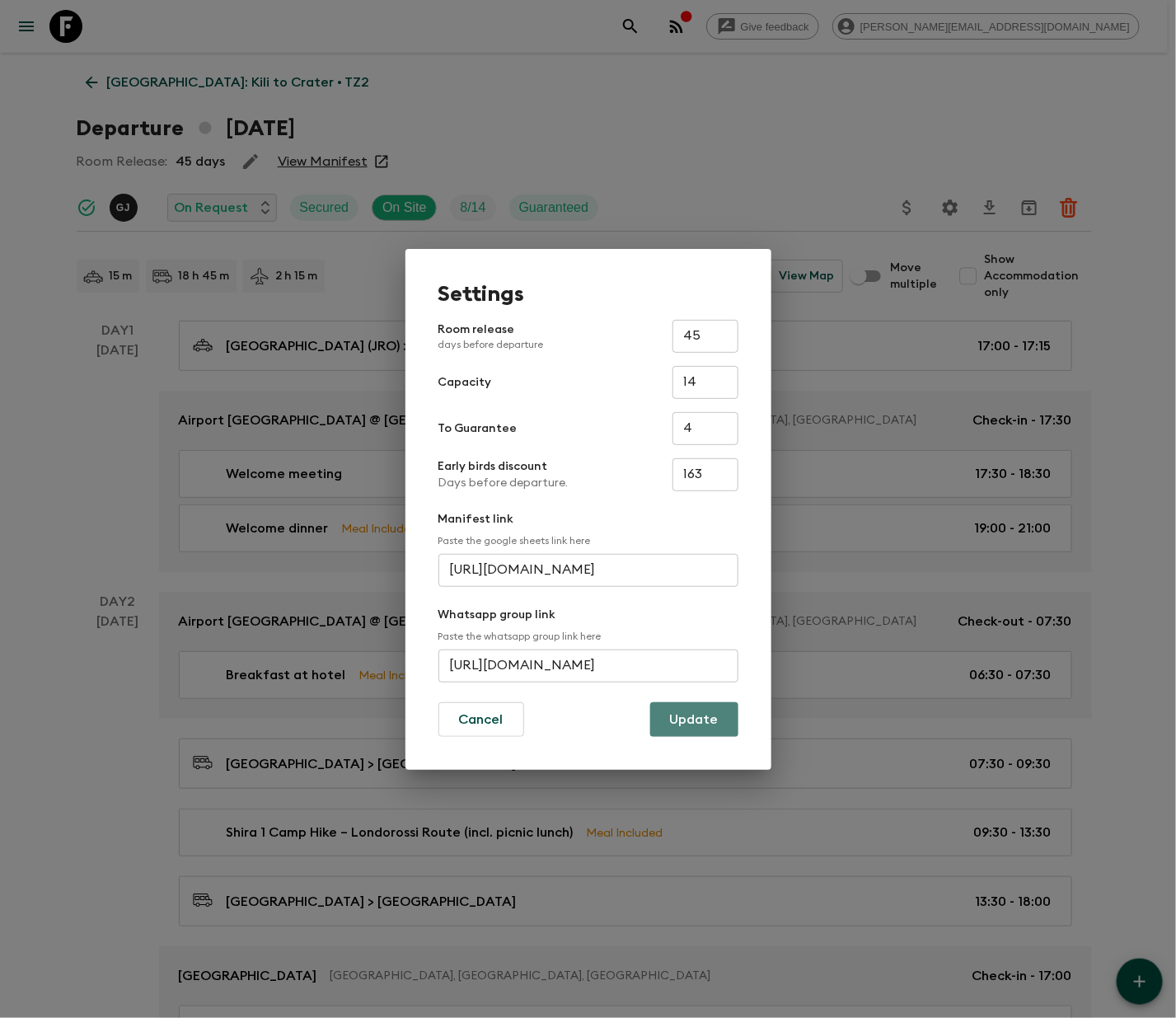
scroll to position [0, 0]
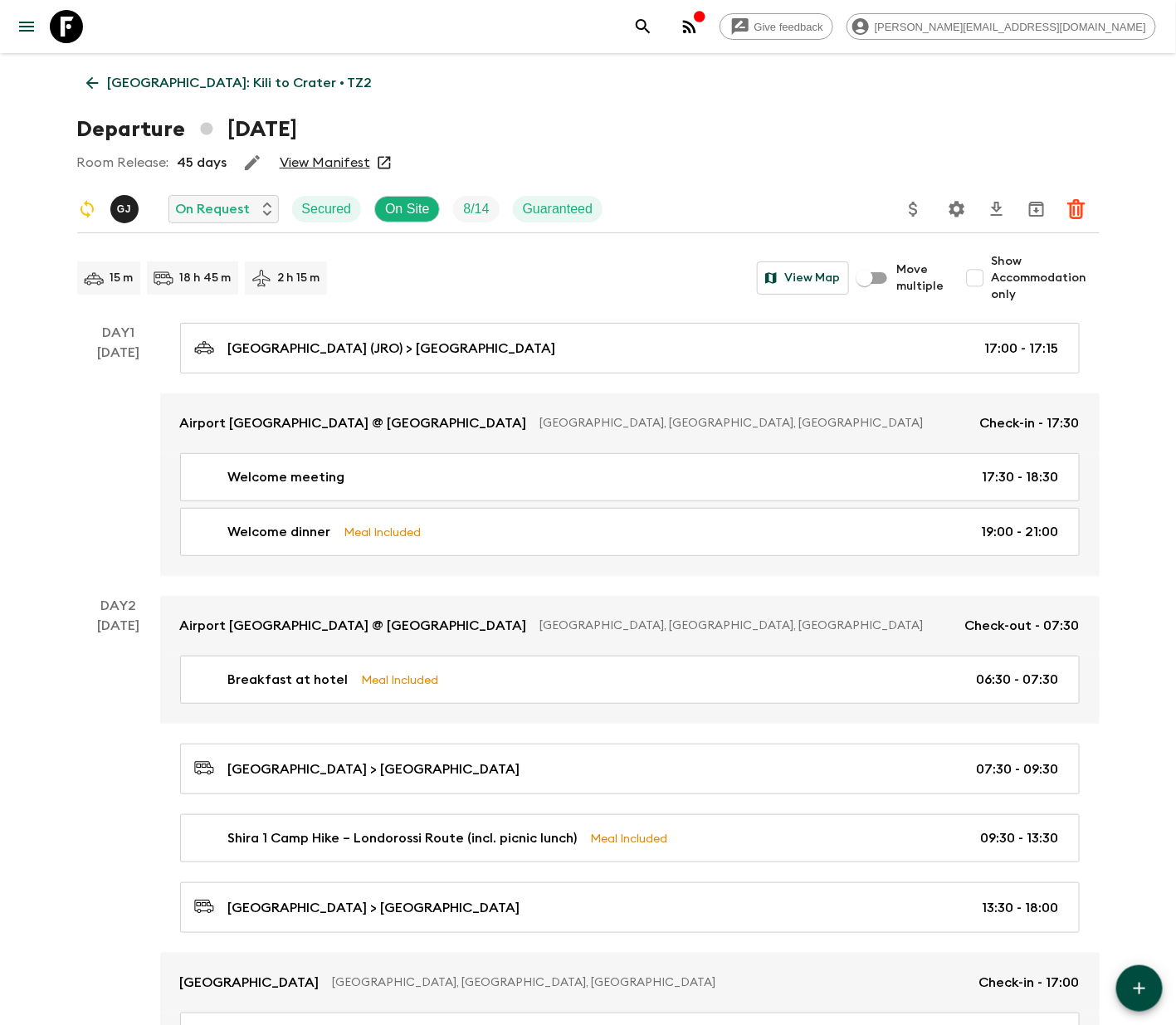
click at [65, 25] on icon at bounding box center [66, 26] width 33 height 33
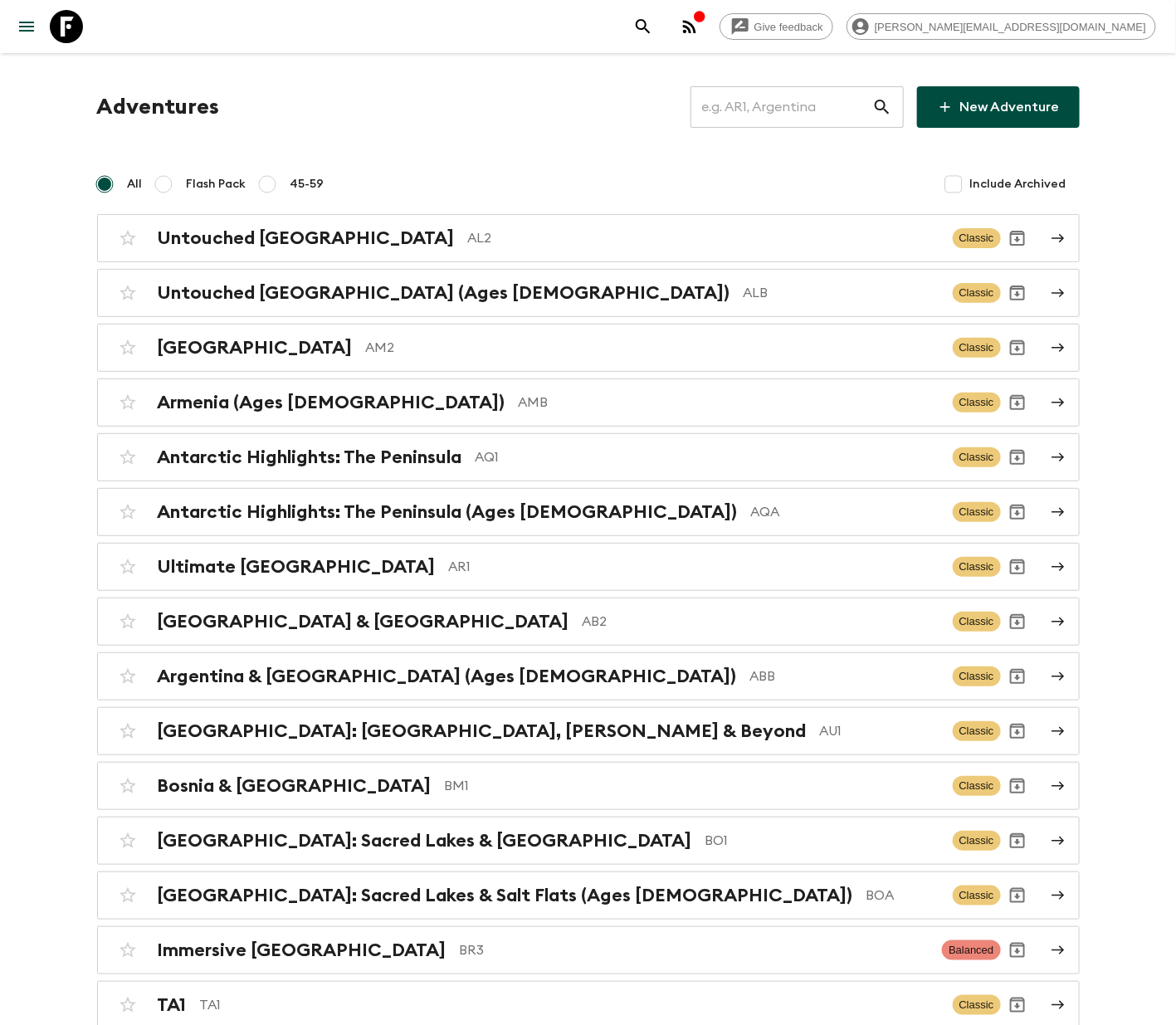
click at [784, 104] on input "text" at bounding box center [781, 107] width 182 height 47
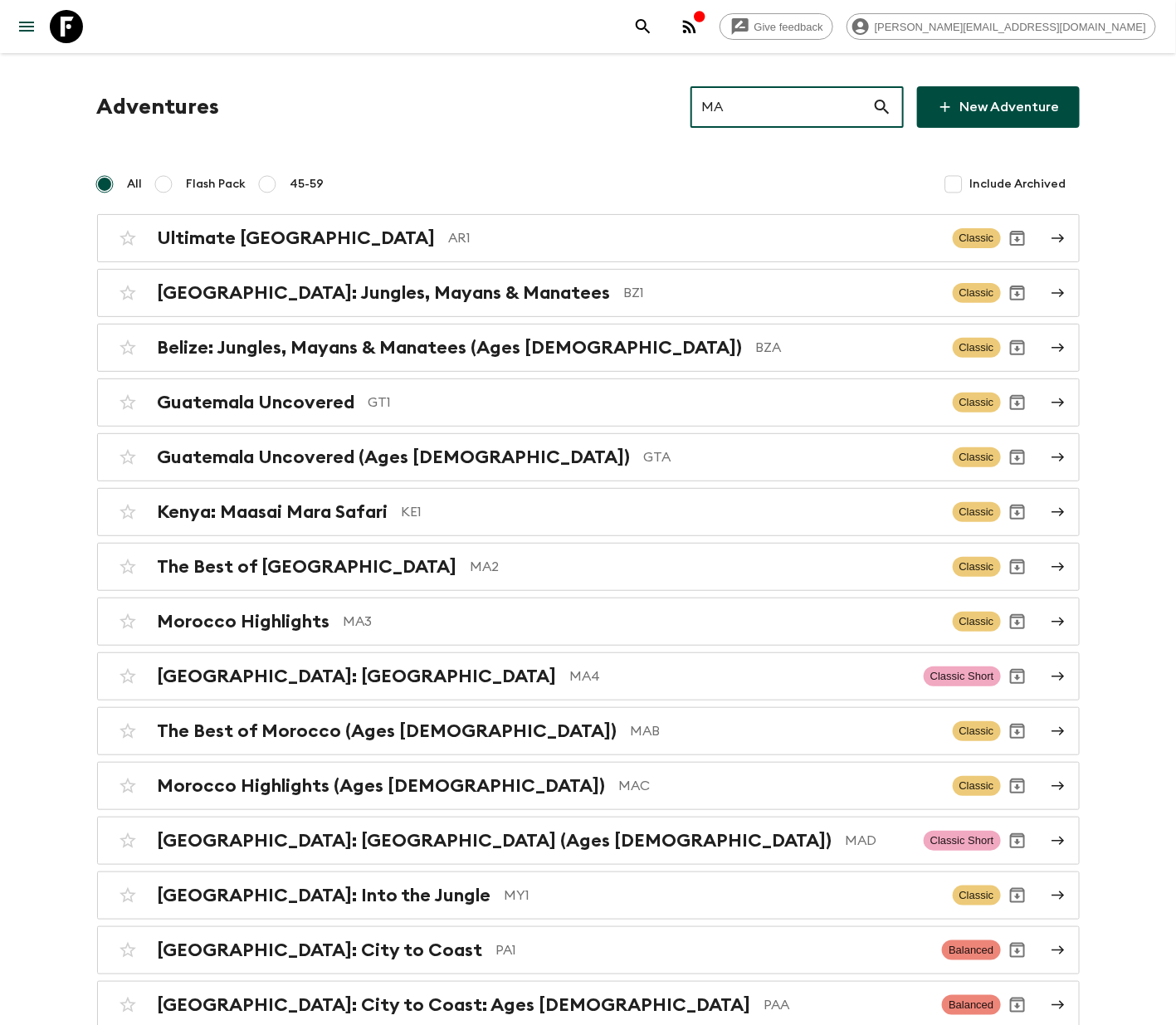
type input "MA3"
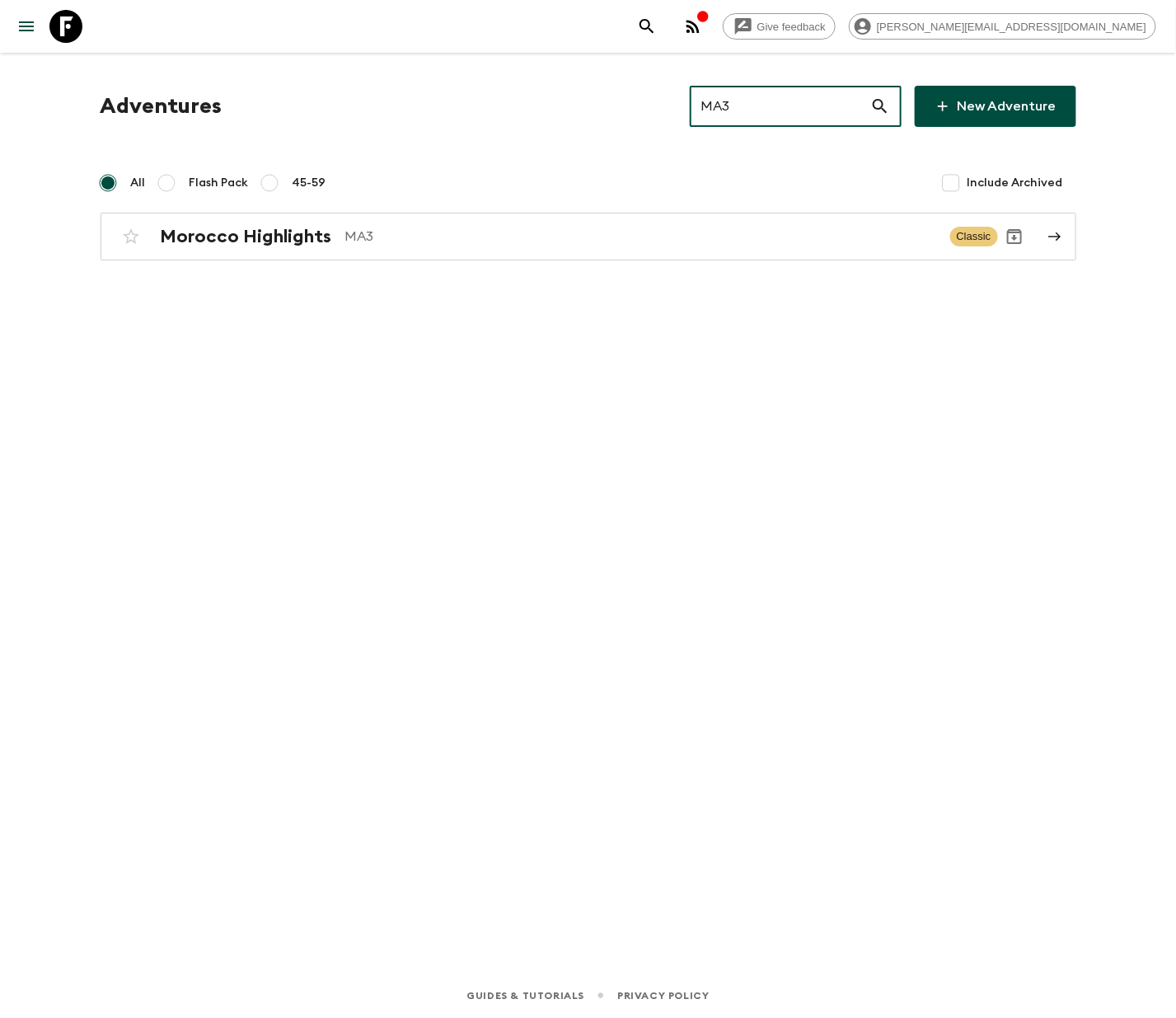
click at [584, 234] on p "MA3" at bounding box center [641, 237] width 591 height 20
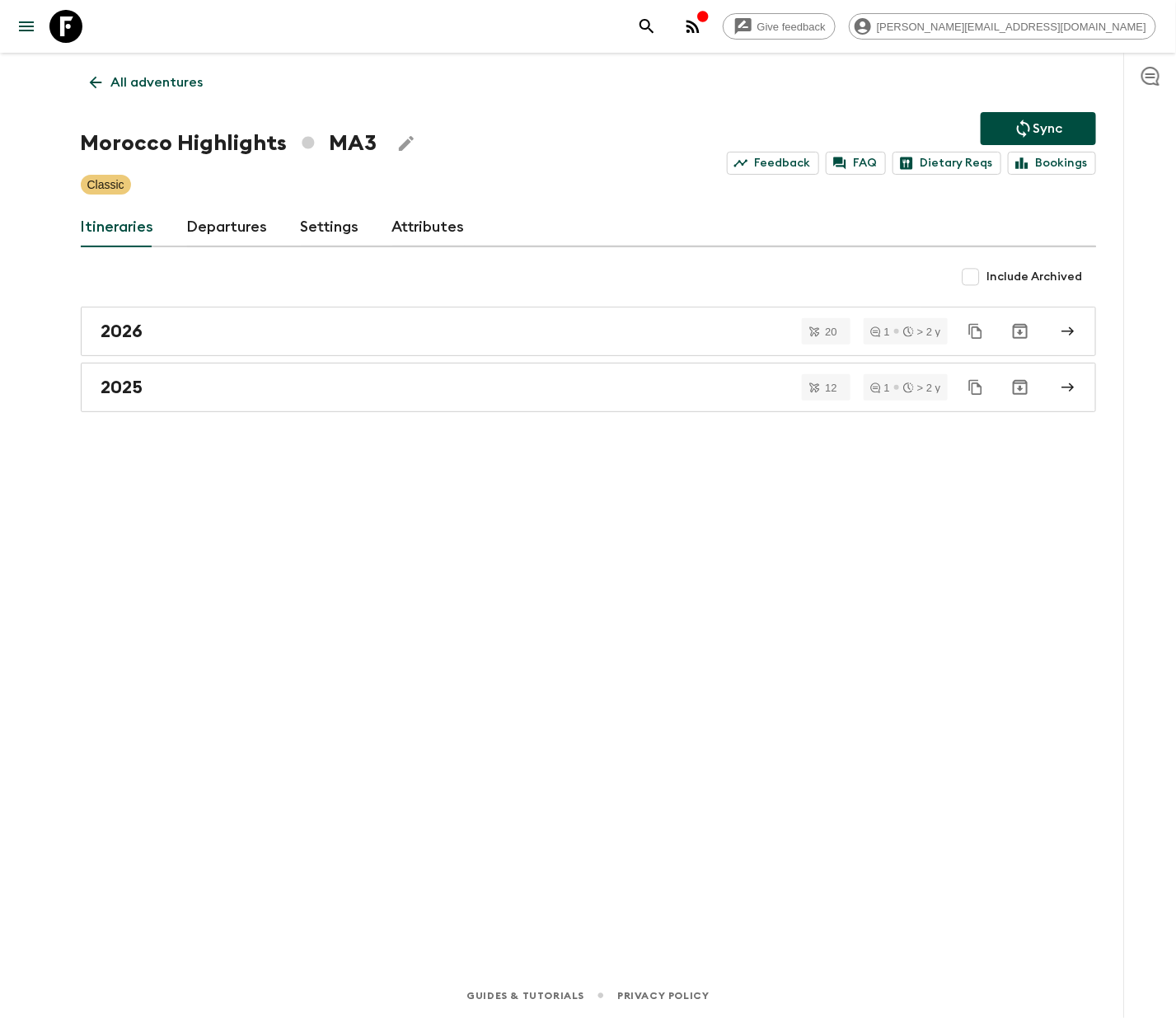
click at [223, 225] on link "Departures" at bounding box center [228, 227] width 81 height 39
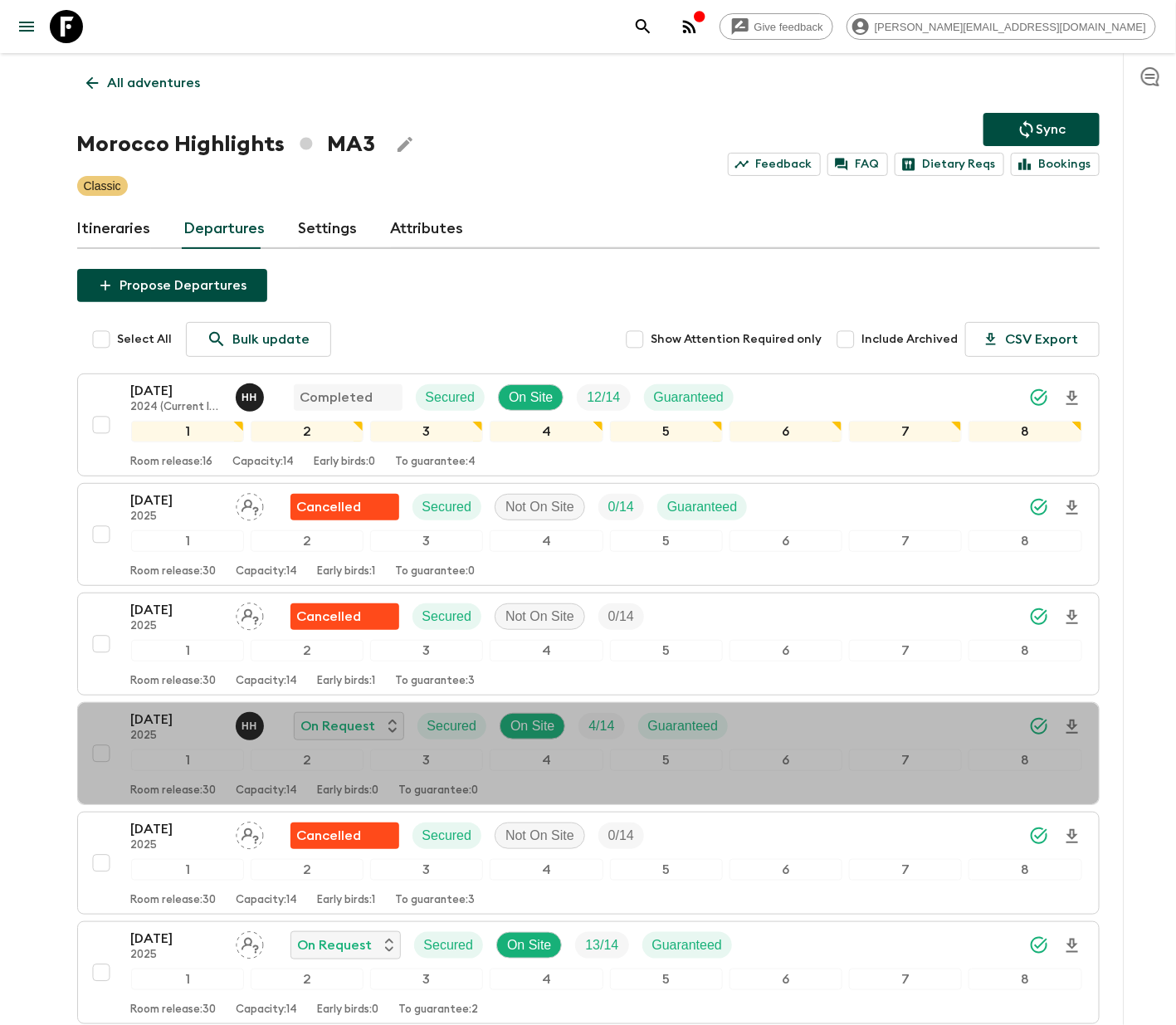
click at [588, 758] on div "4" at bounding box center [546, 760] width 113 height 22
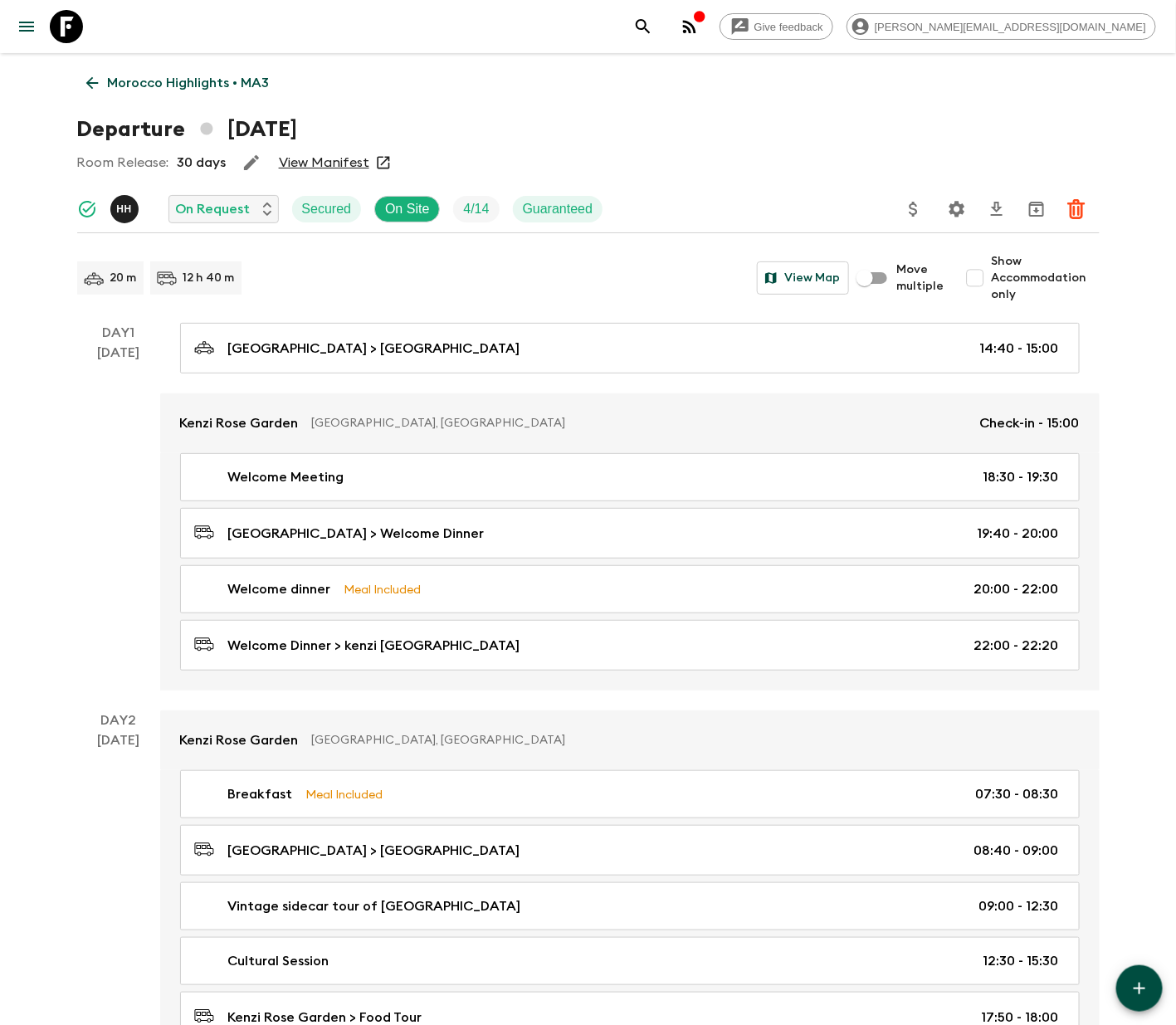
click at [957, 207] on icon "Settings" at bounding box center [957, 209] width 20 height 20
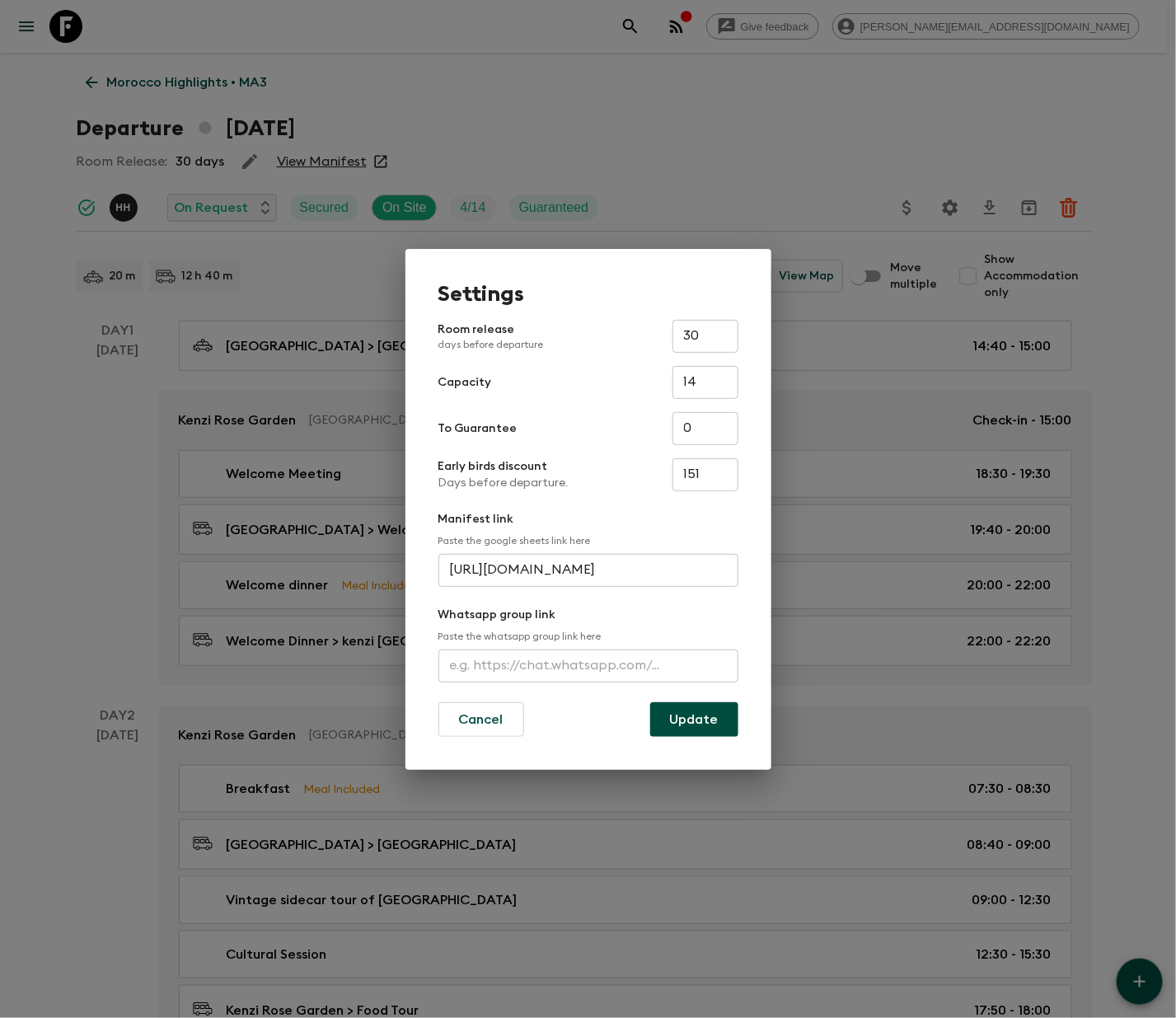
click at [589, 662] on input "text" at bounding box center [588, 665] width 300 height 33
type input "[URL][DOMAIN_NAME]"
click at [695, 716] on button "Update" at bounding box center [694, 719] width 88 height 34
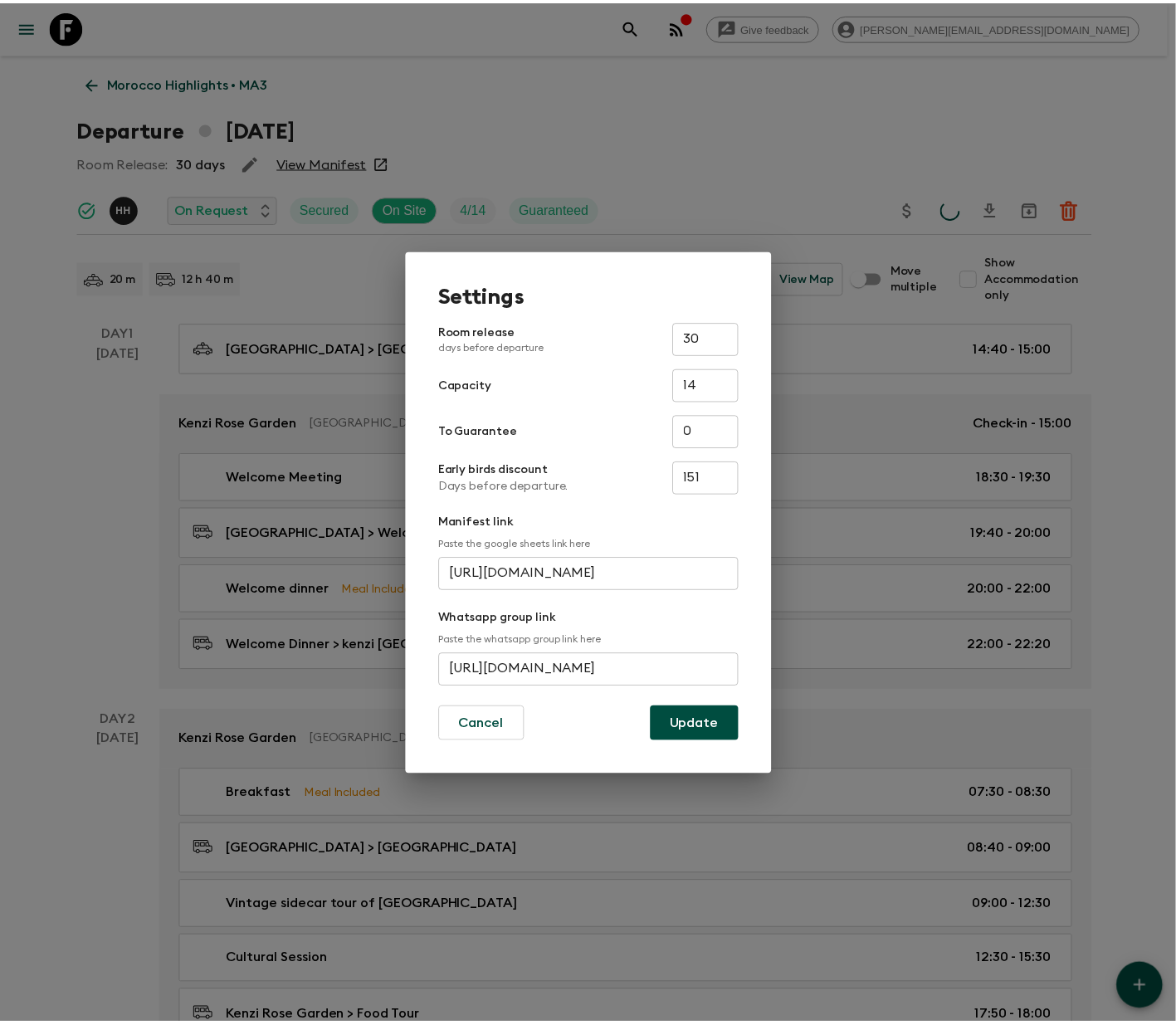
scroll to position [0, 0]
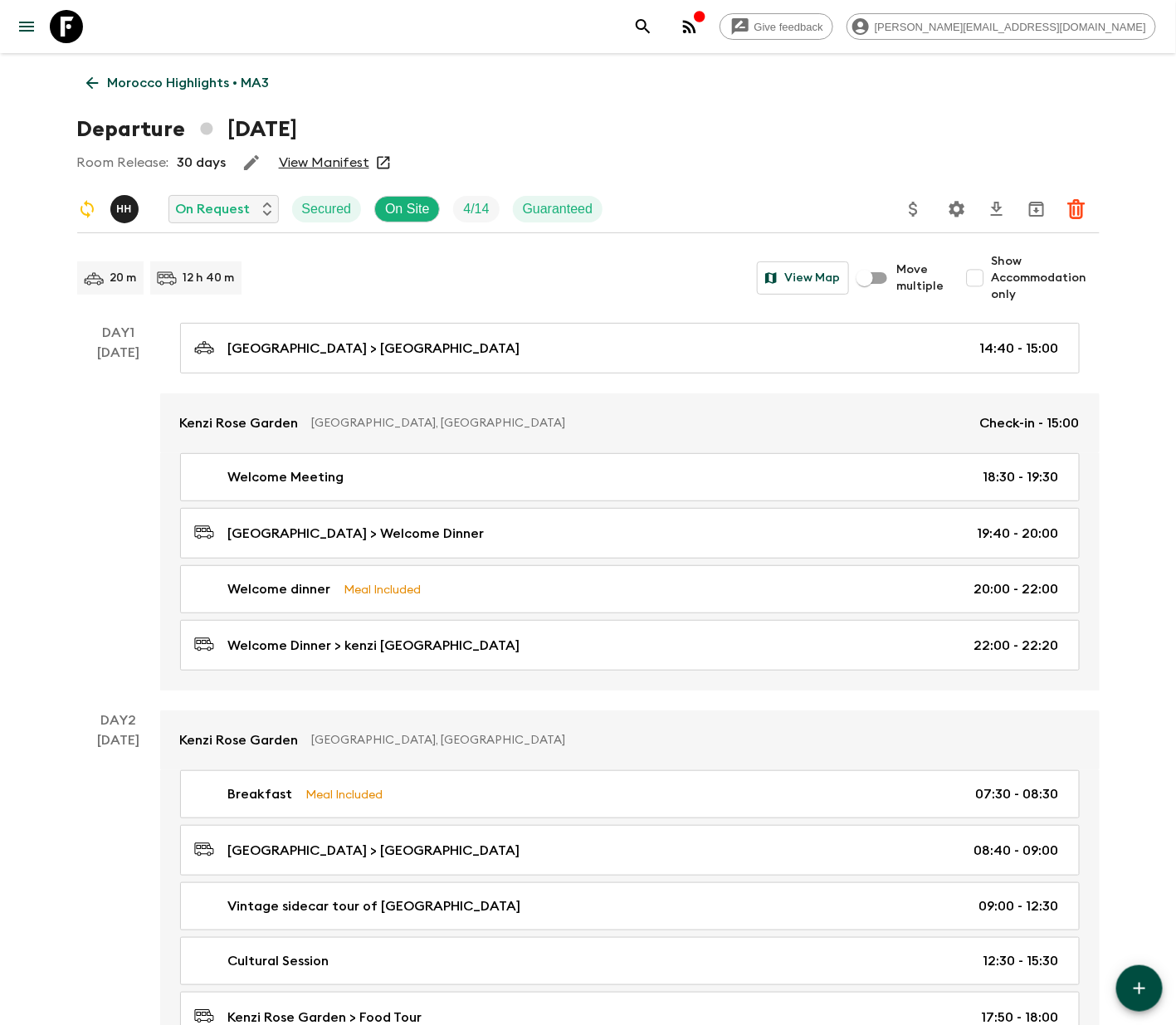
click at [91, 79] on icon at bounding box center [91, 83] width 13 height 13
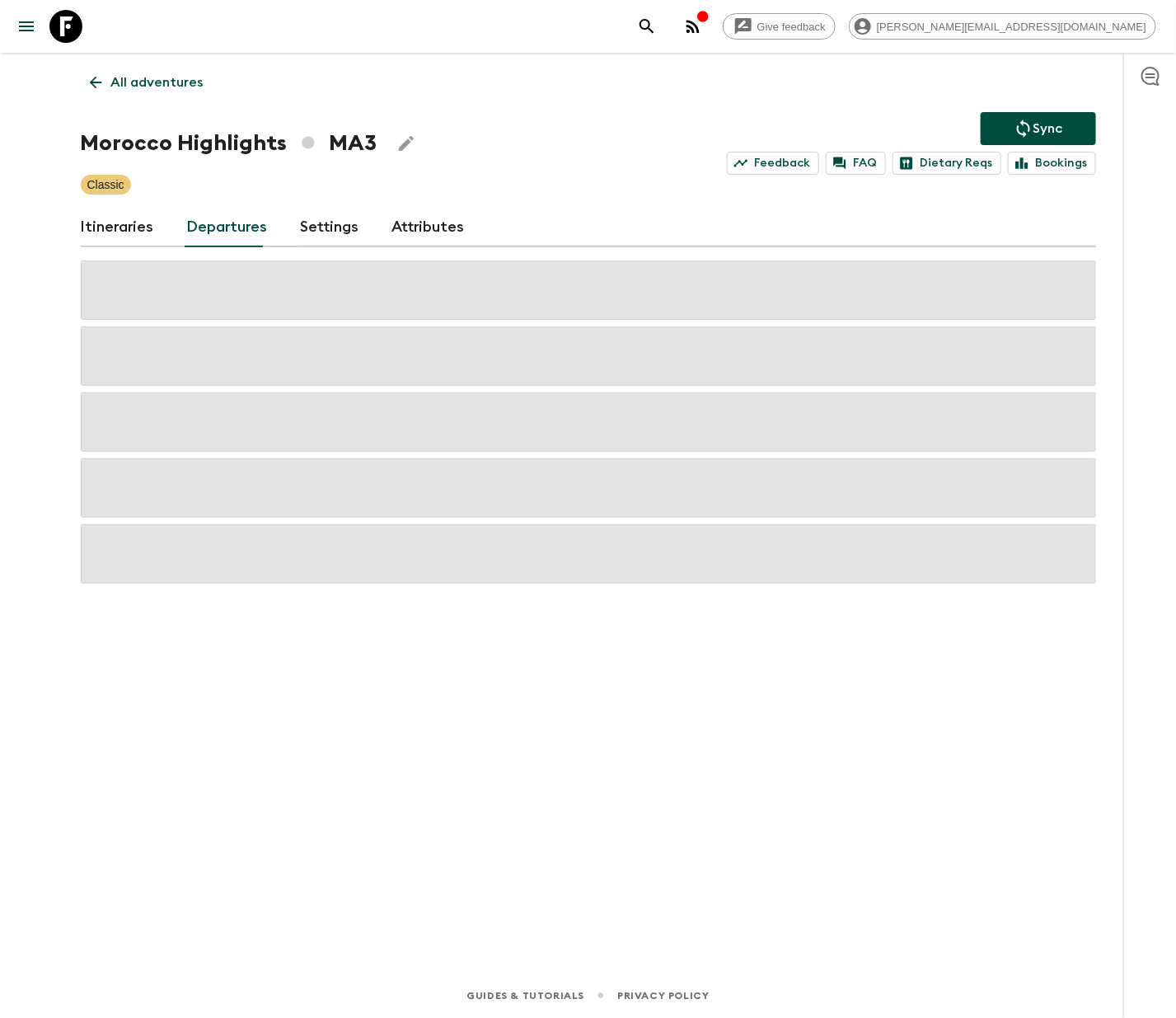
click at [155, 78] on p "All adventures" at bounding box center [157, 82] width 92 height 20
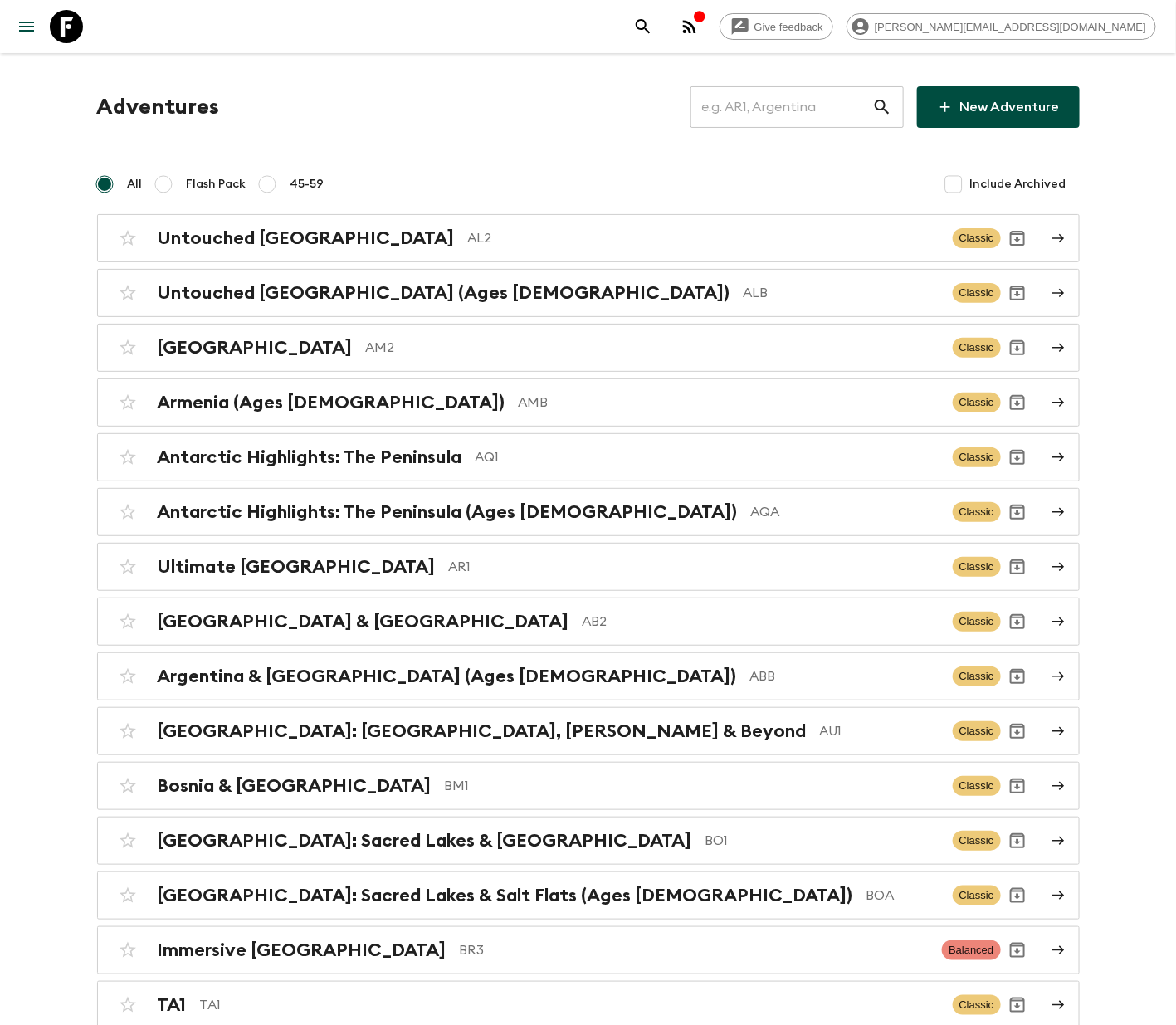
click at [788, 104] on input "text" at bounding box center [781, 107] width 182 height 47
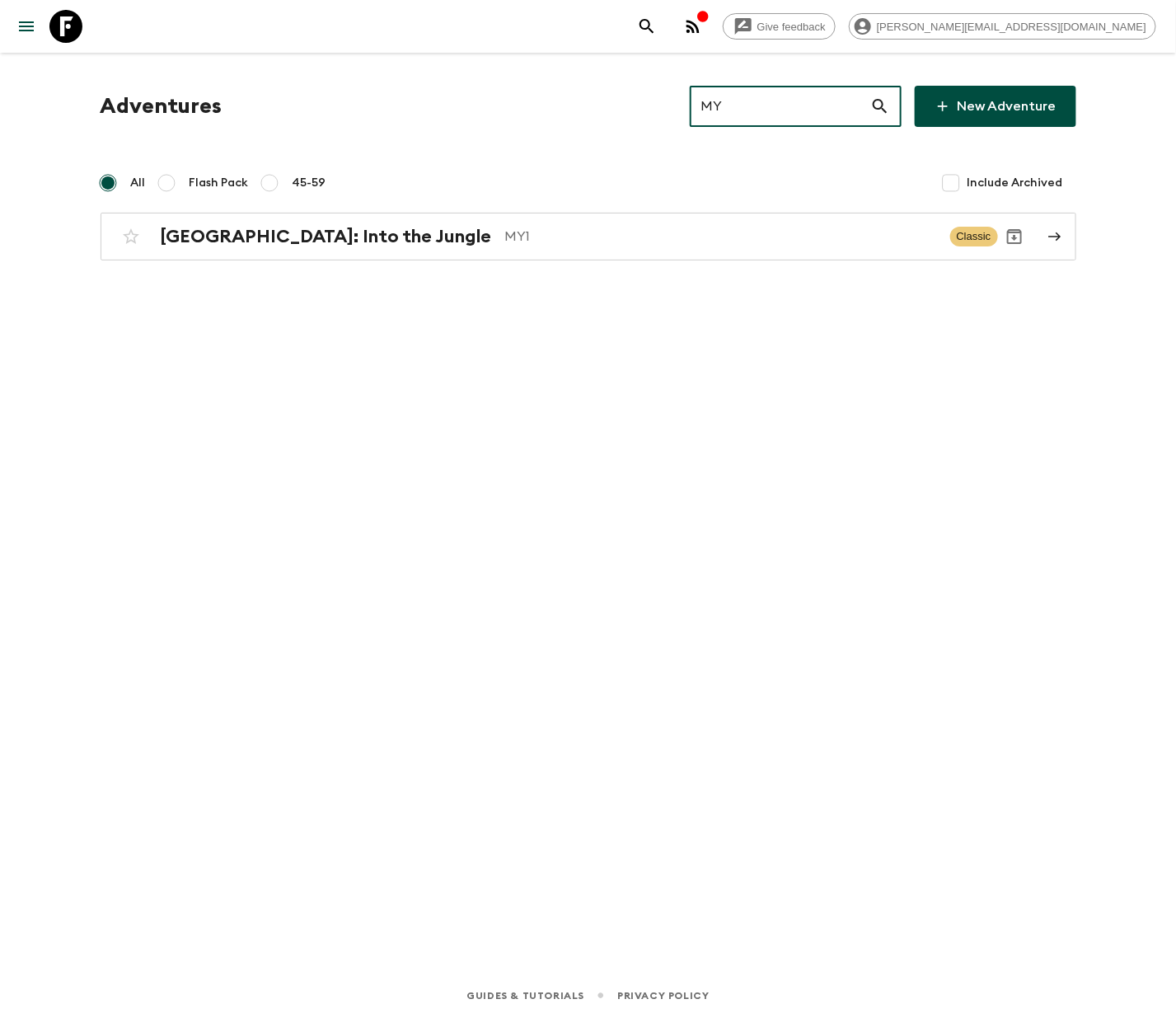
type input "MY1"
click at [584, 234] on p "MY1" at bounding box center [721, 237] width 432 height 20
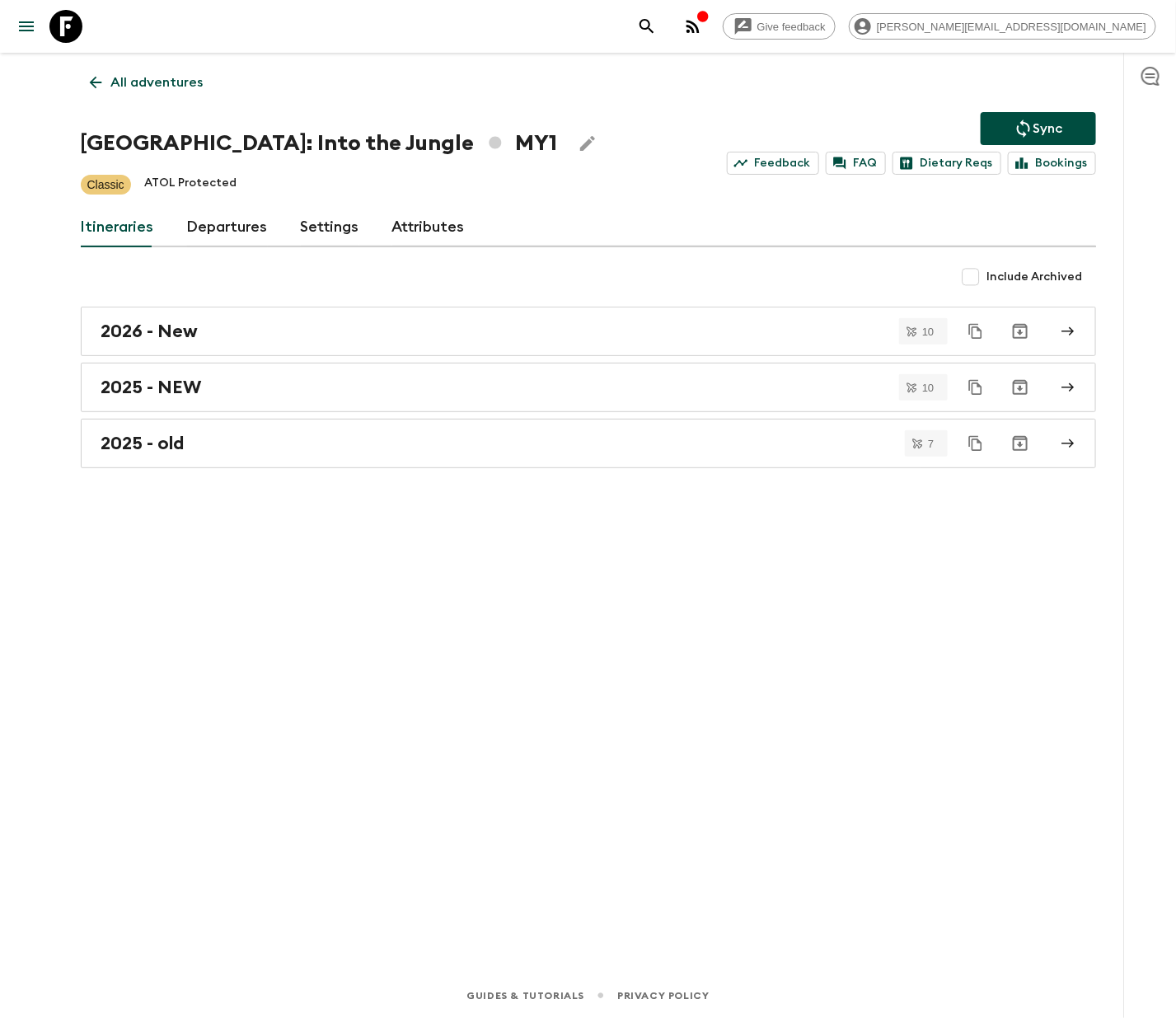
click at [223, 225] on link "Departures" at bounding box center [228, 227] width 81 height 39
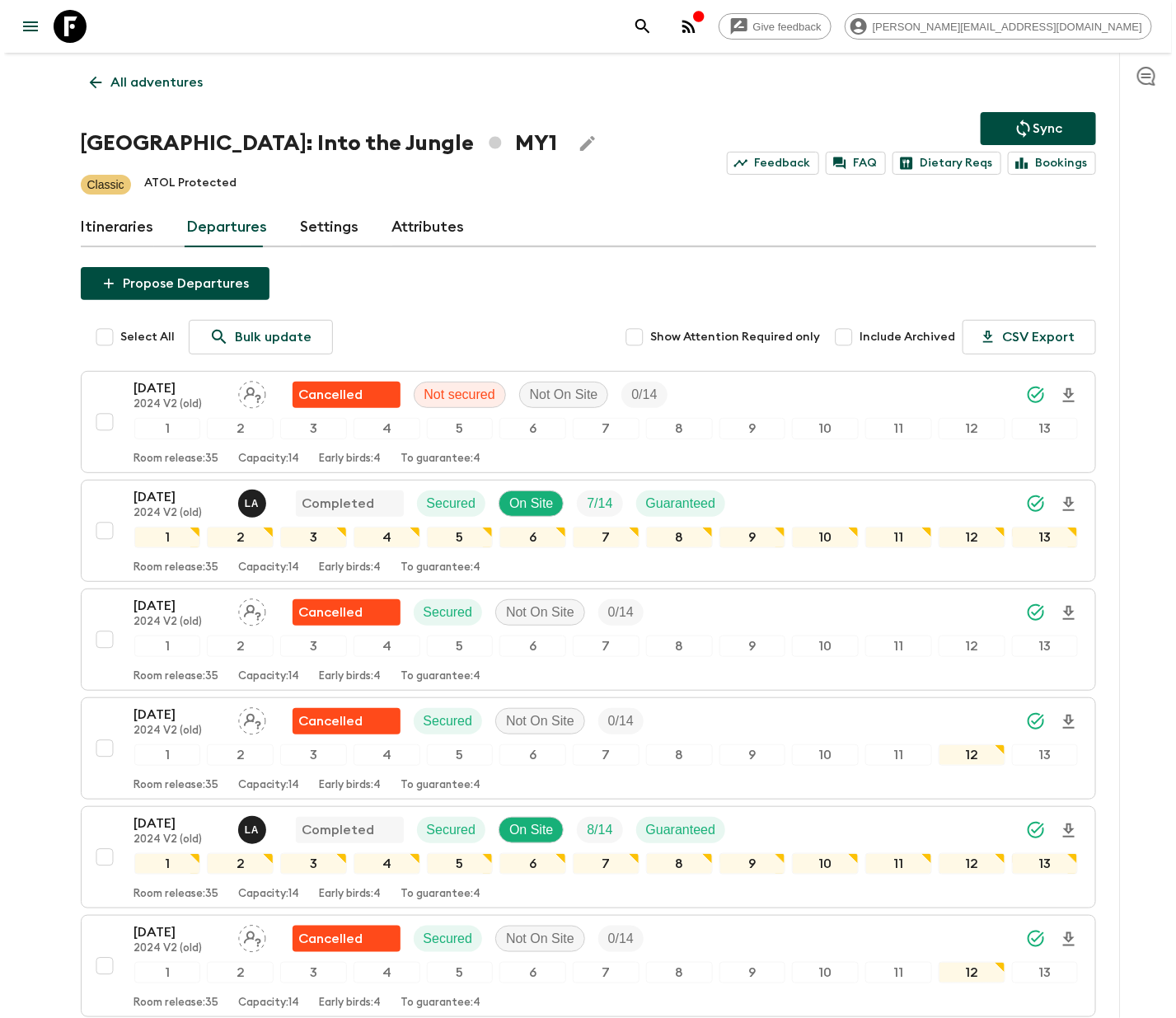
scroll to position [295, 0]
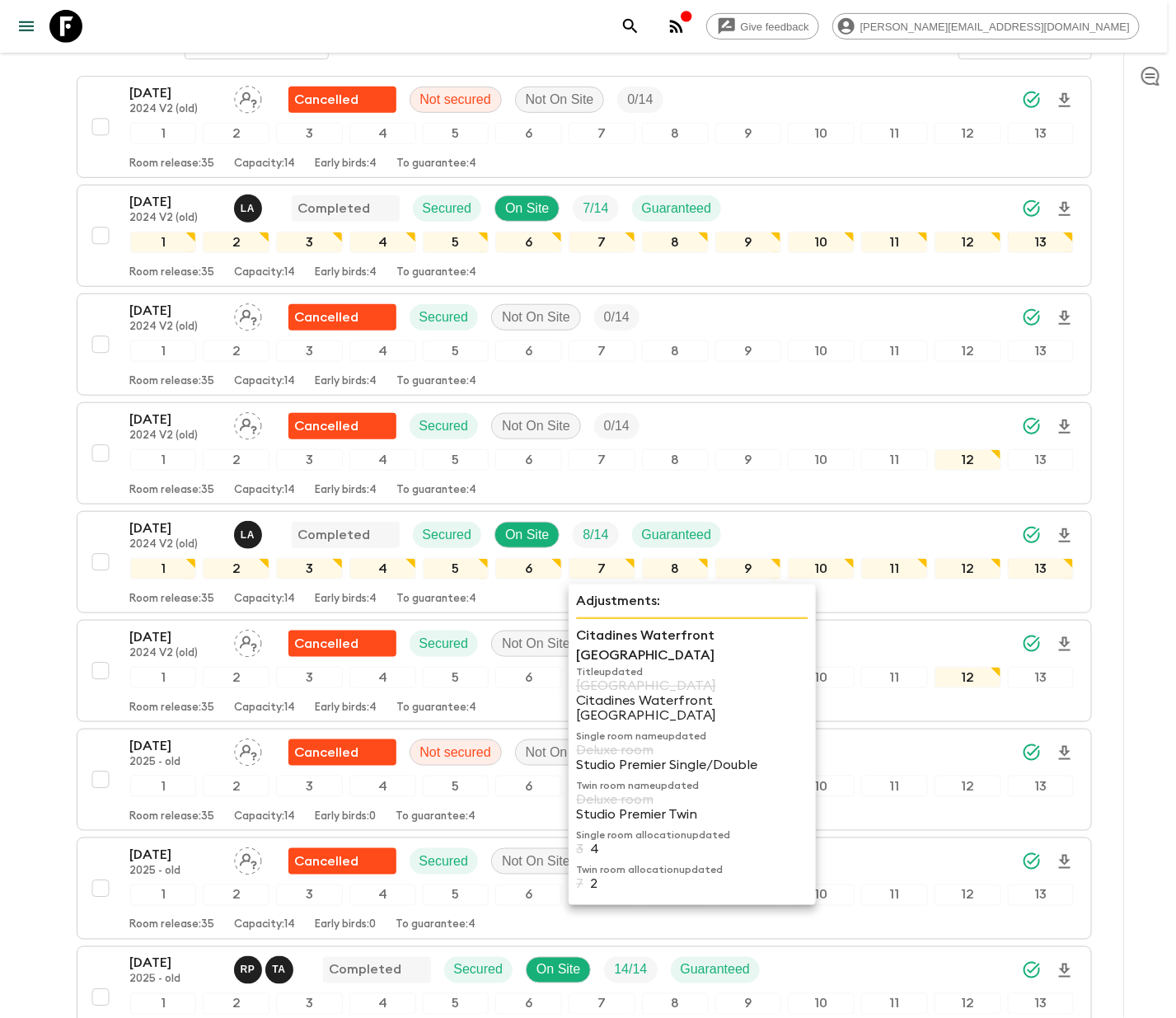
click at [287, 449] on div "[DATE] 2024 V2 (old) Cancelled Secured Not On Site 0 / 14 1 2 3 4 5 6 7 8 9 10 …" at bounding box center [602, 454] width 944 height 87
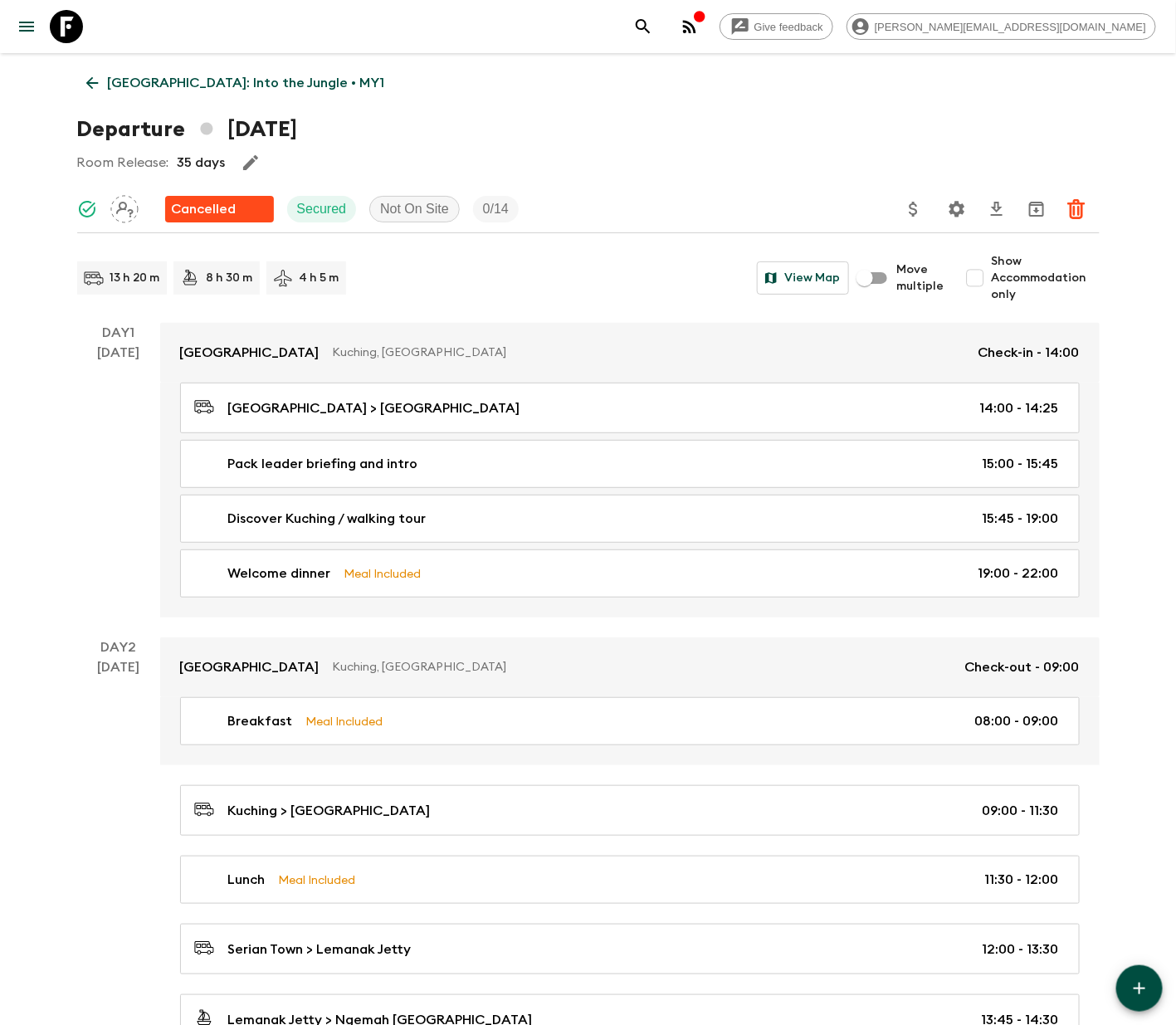
click at [91, 79] on icon at bounding box center [91, 83] width 13 height 13
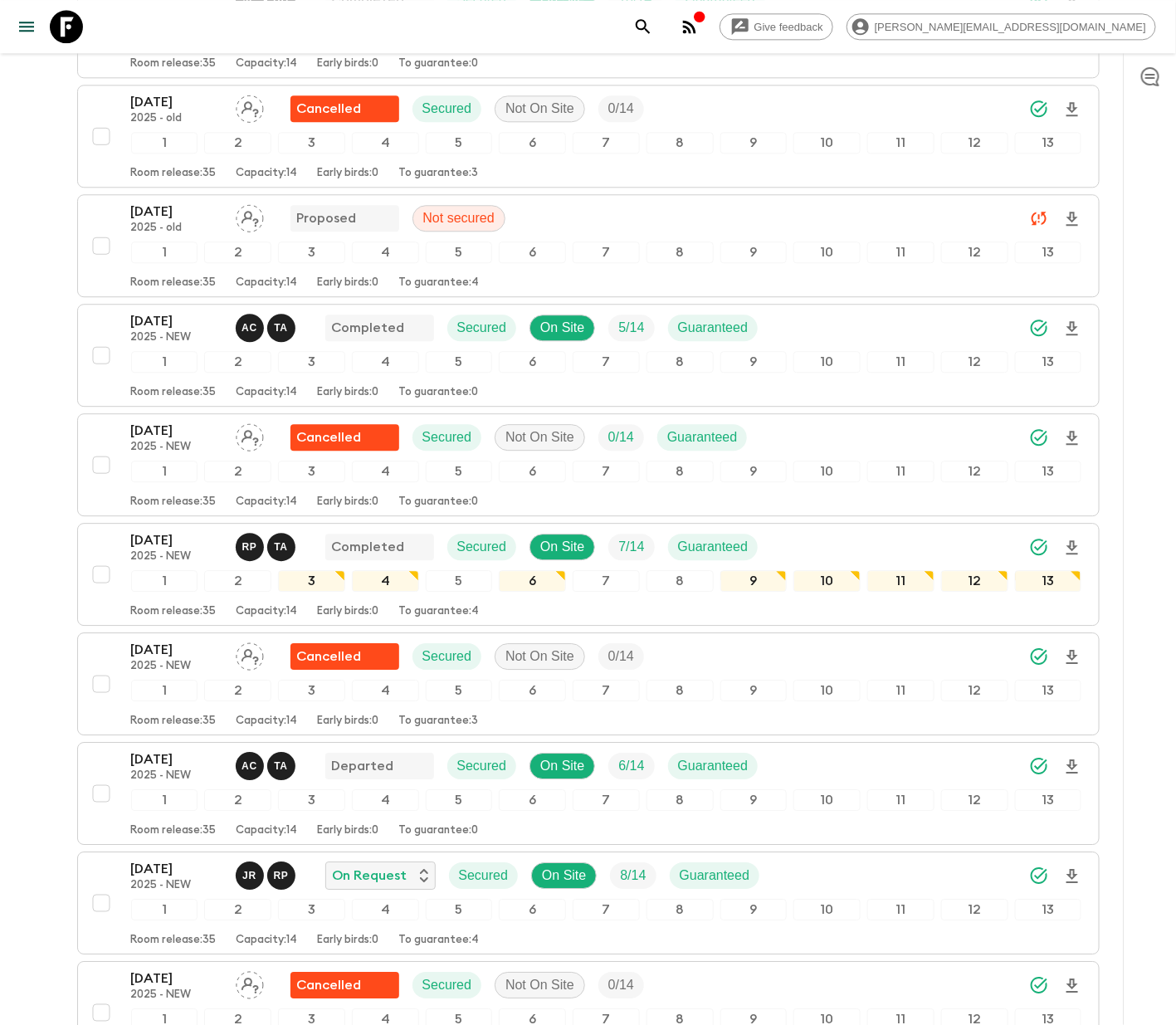
scroll to position [1792, 0]
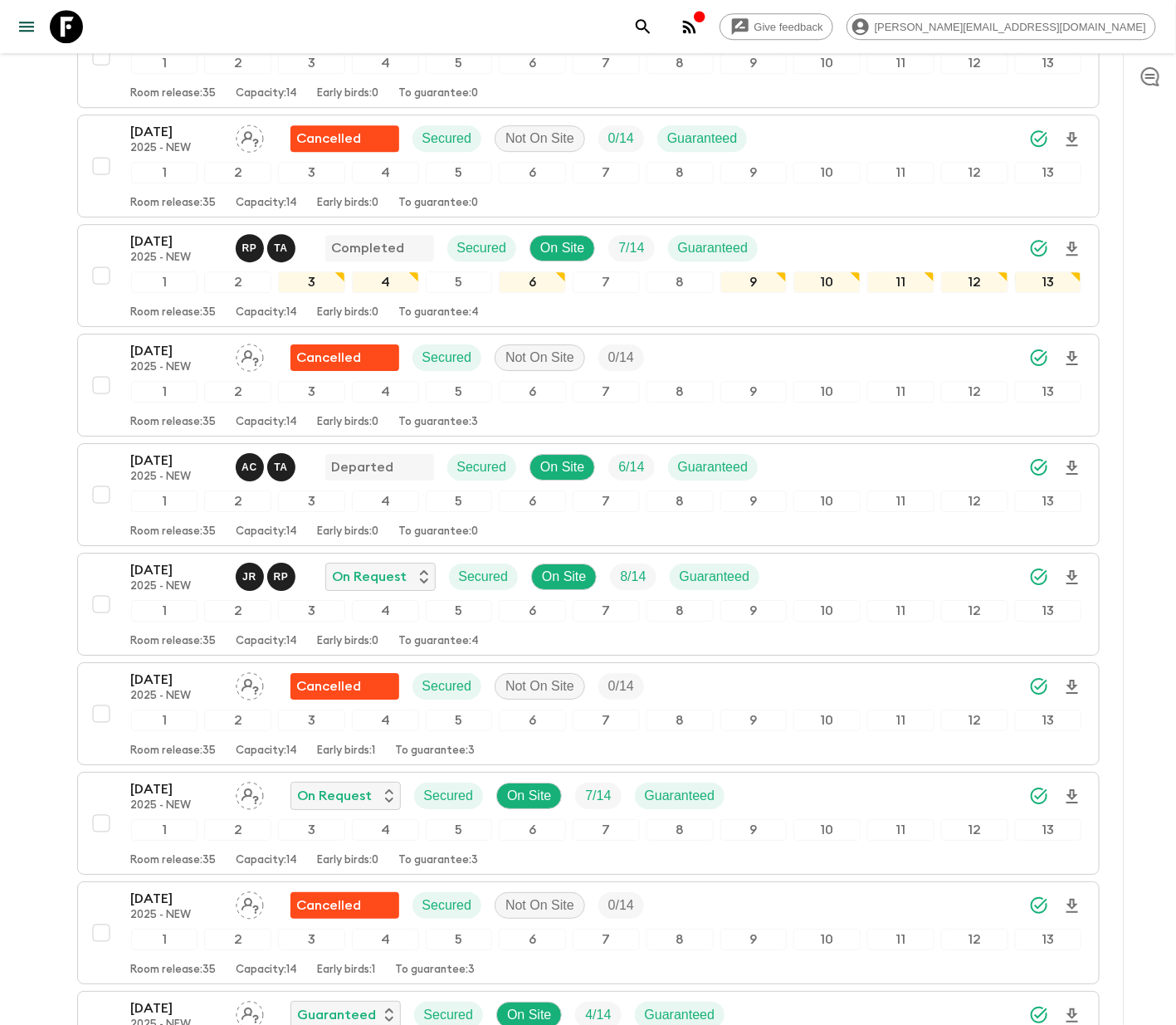
click at [588, 841] on div "7" at bounding box center [606, 830] width 67 height 22
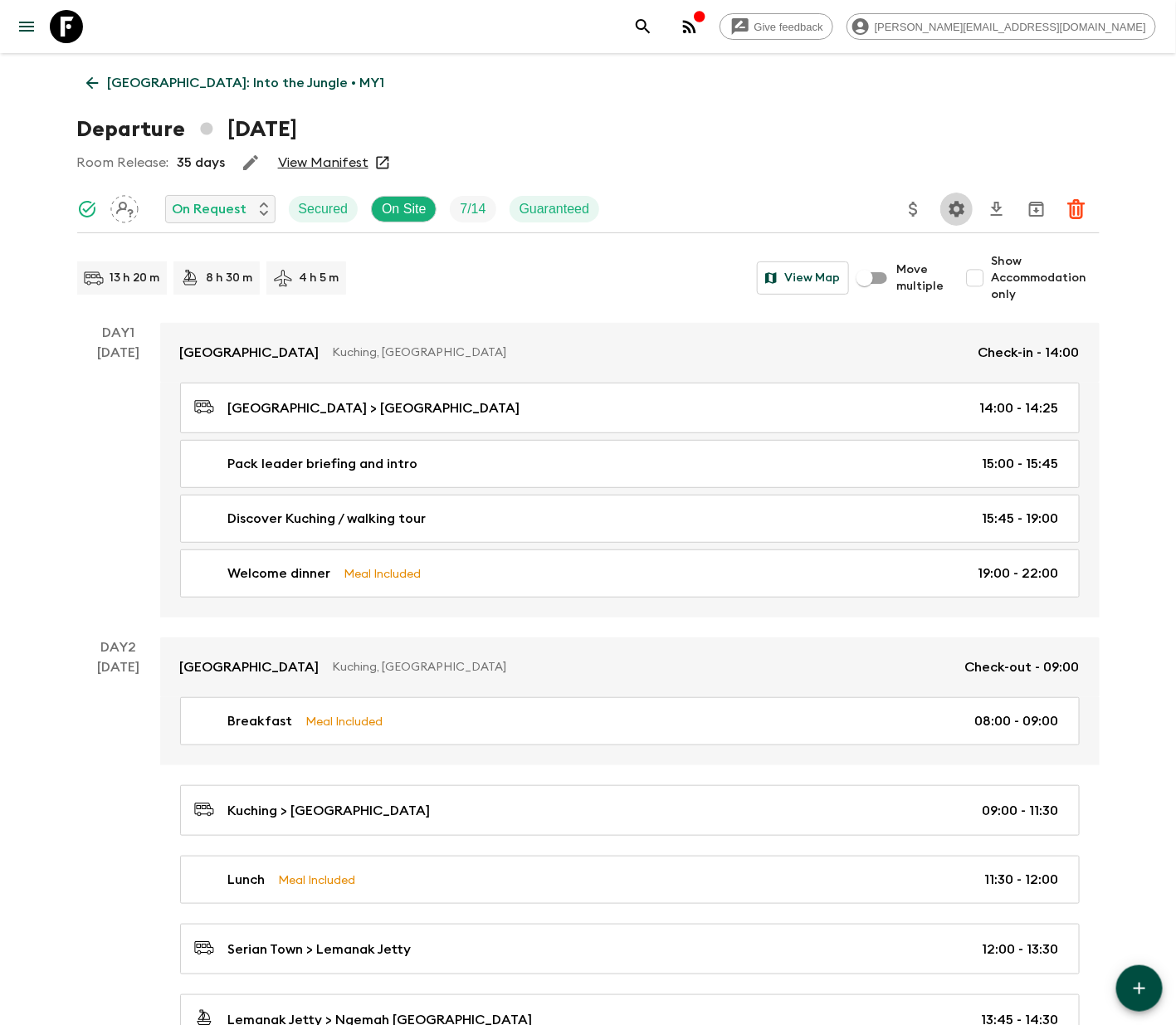
click at [957, 207] on icon "Settings" at bounding box center [957, 209] width 20 height 20
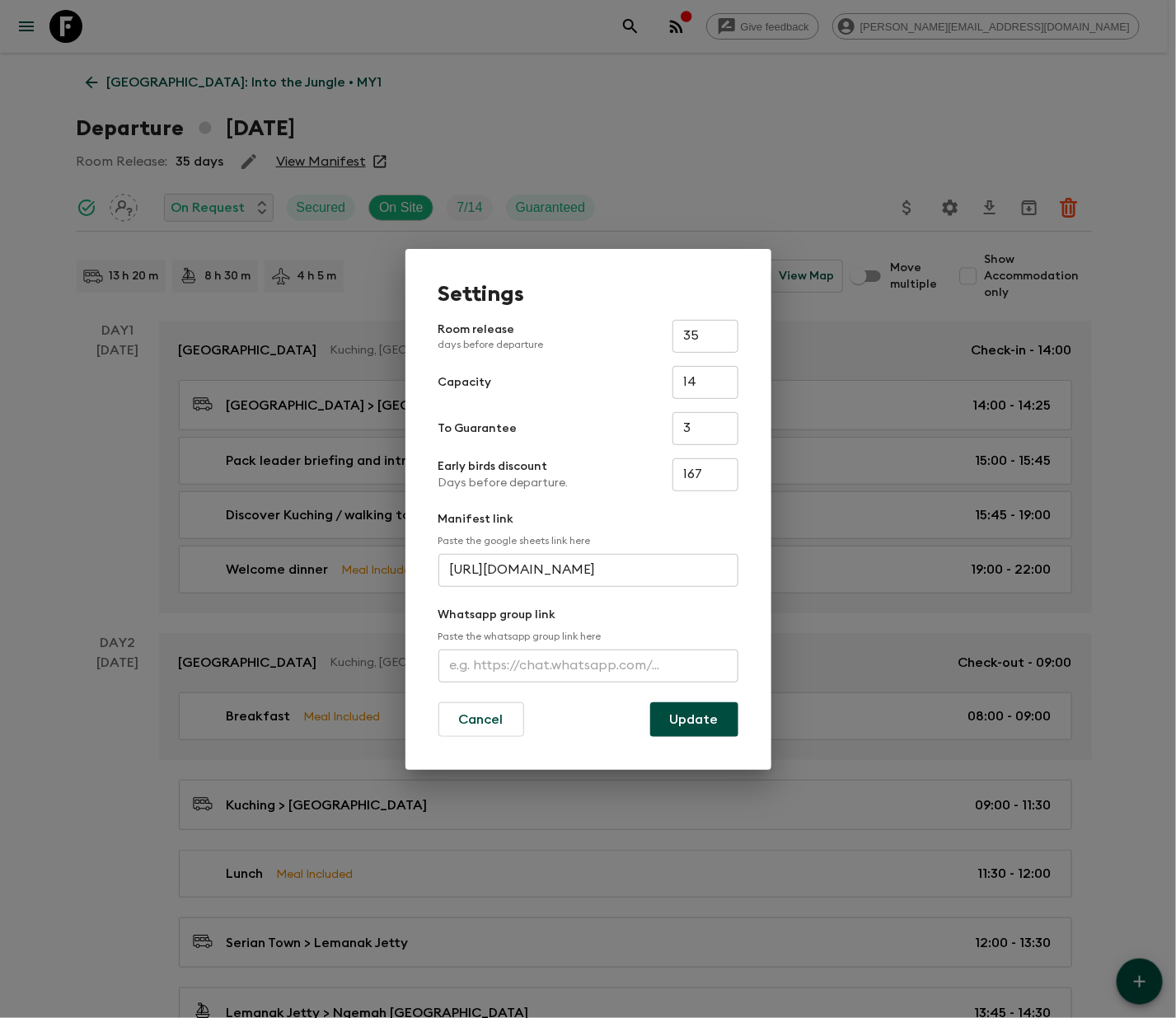
click at [589, 662] on input "text" at bounding box center [588, 665] width 300 height 33
type input "[URL][DOMAIN_NAME]"
click at [695, 714] on button "Update" at bounding box center [694, 719] width 88 height 34
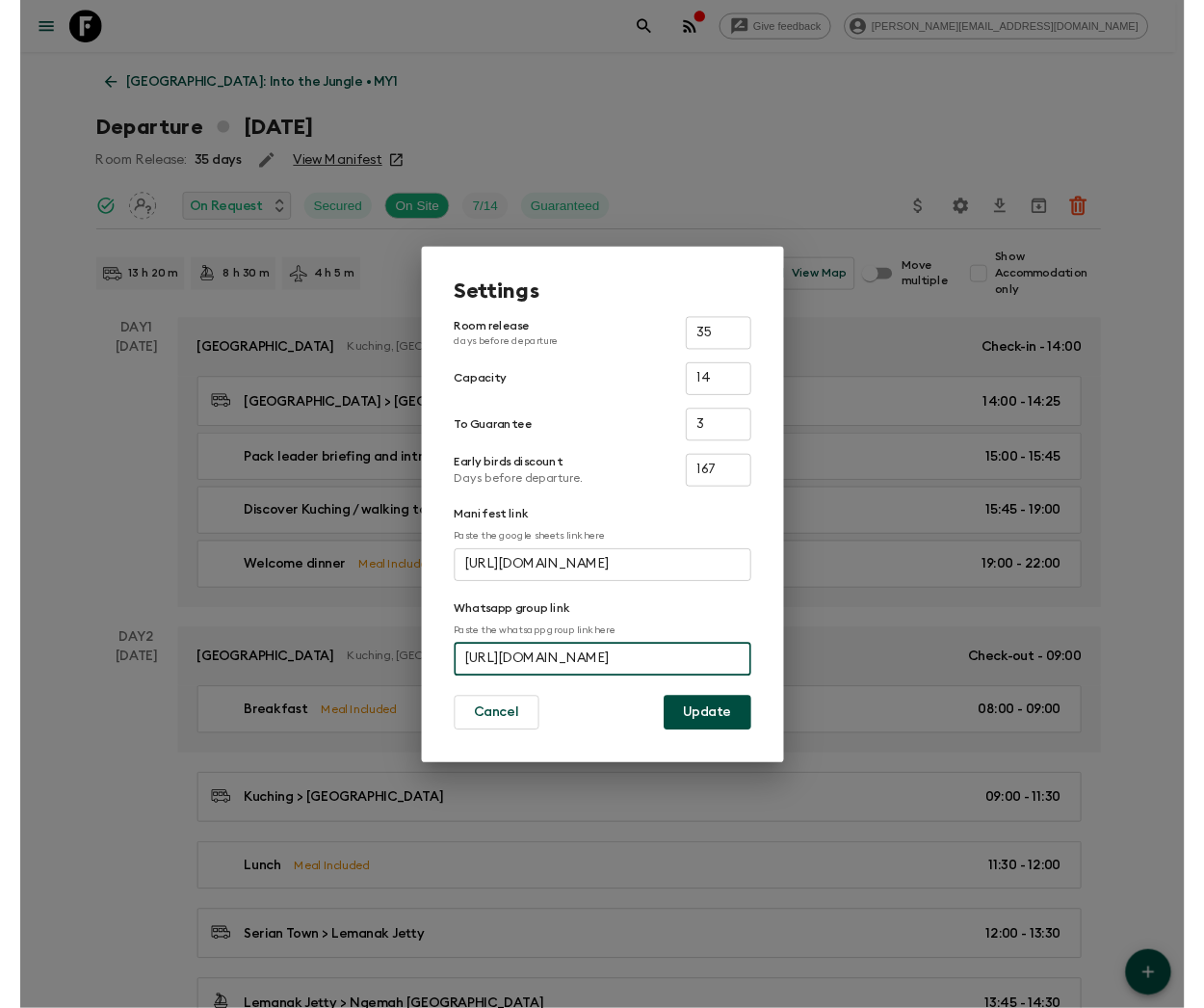
scroll to position [0, 0]
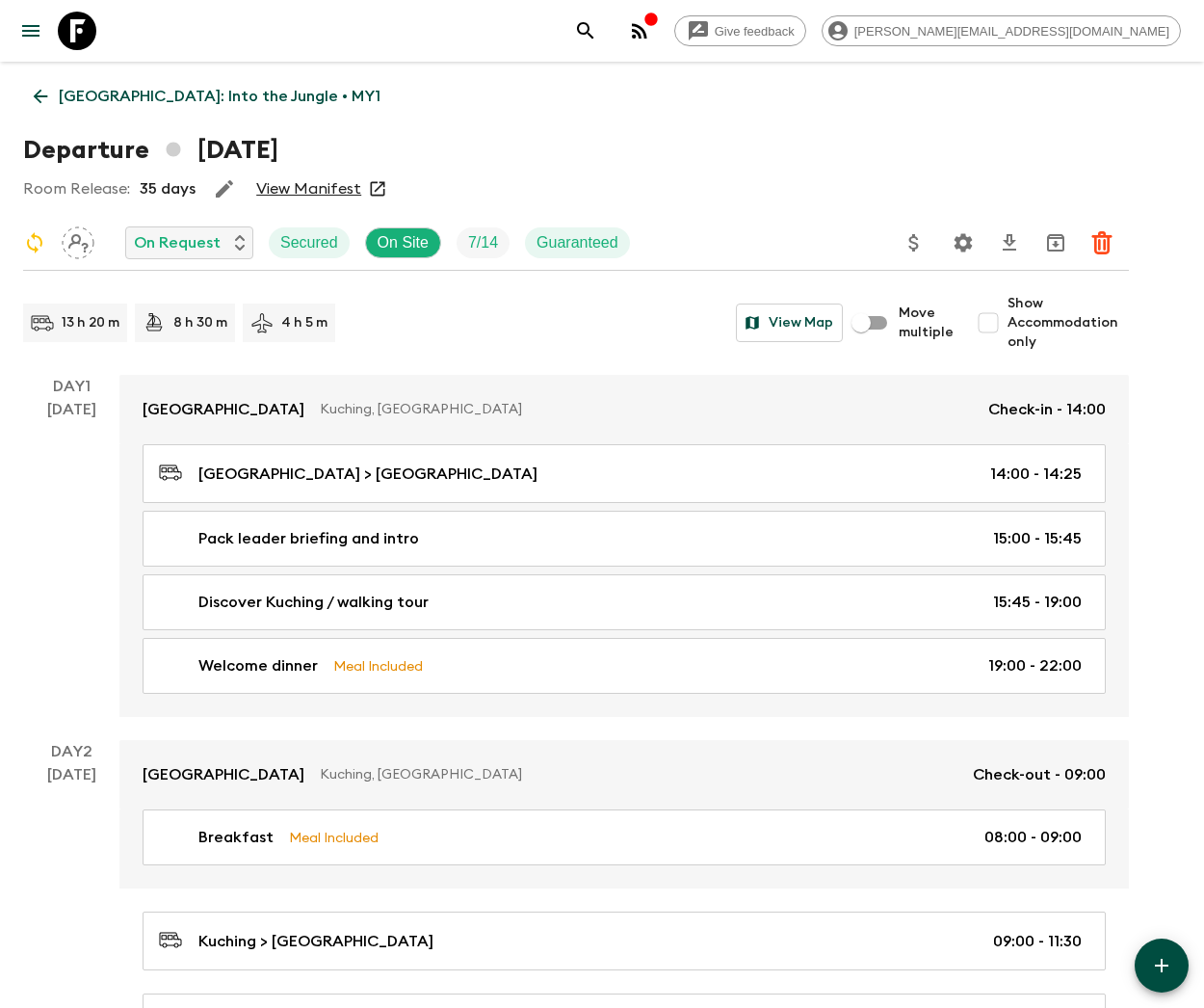
click at [597, 28] on icon "search adventures" at bounding box center [586, 31] width 24 height 24
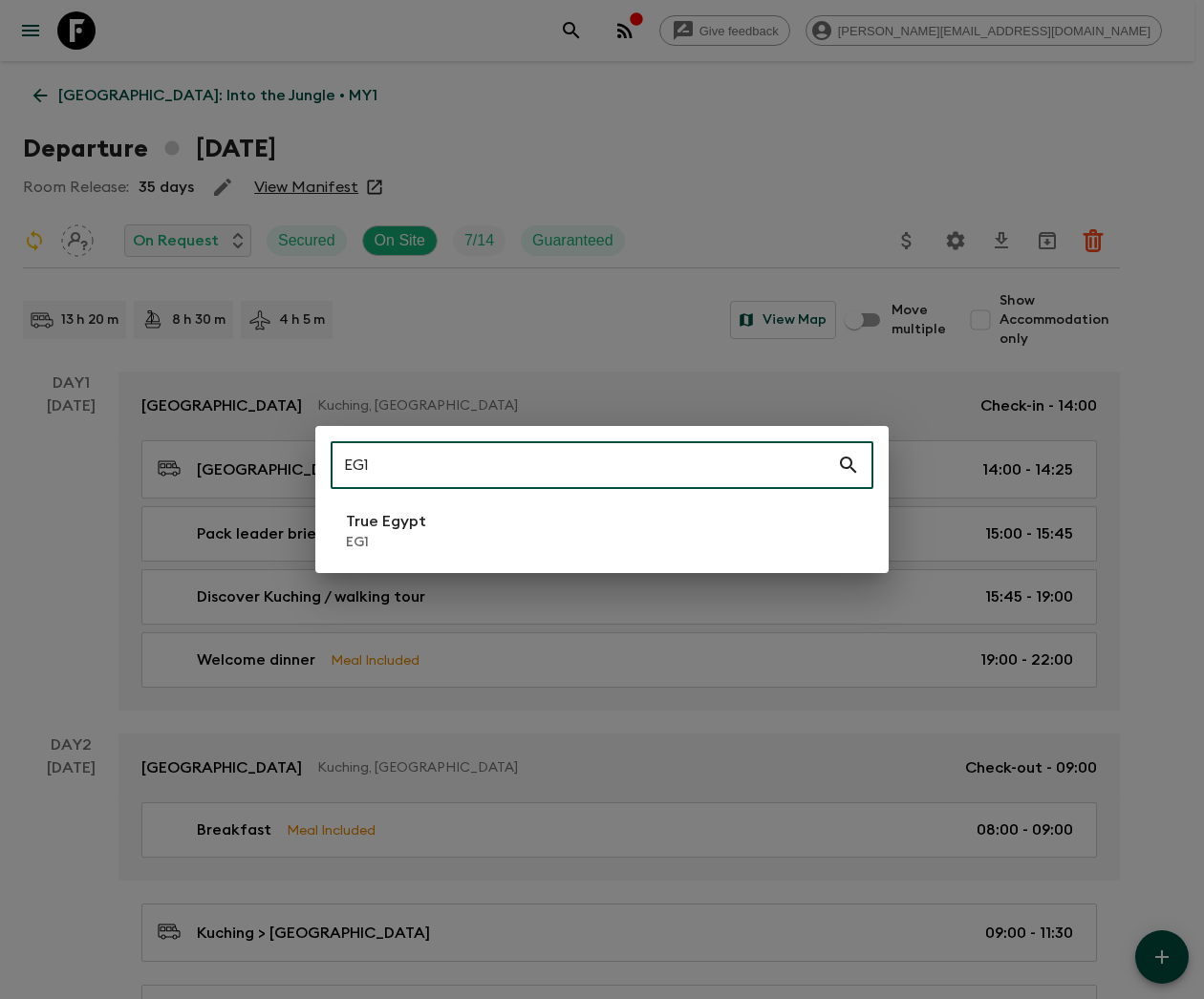
type input "EG1"
click at [600, 530] on li "True Egypt EG1" at bounding box center [601, 531] width 543 height 54
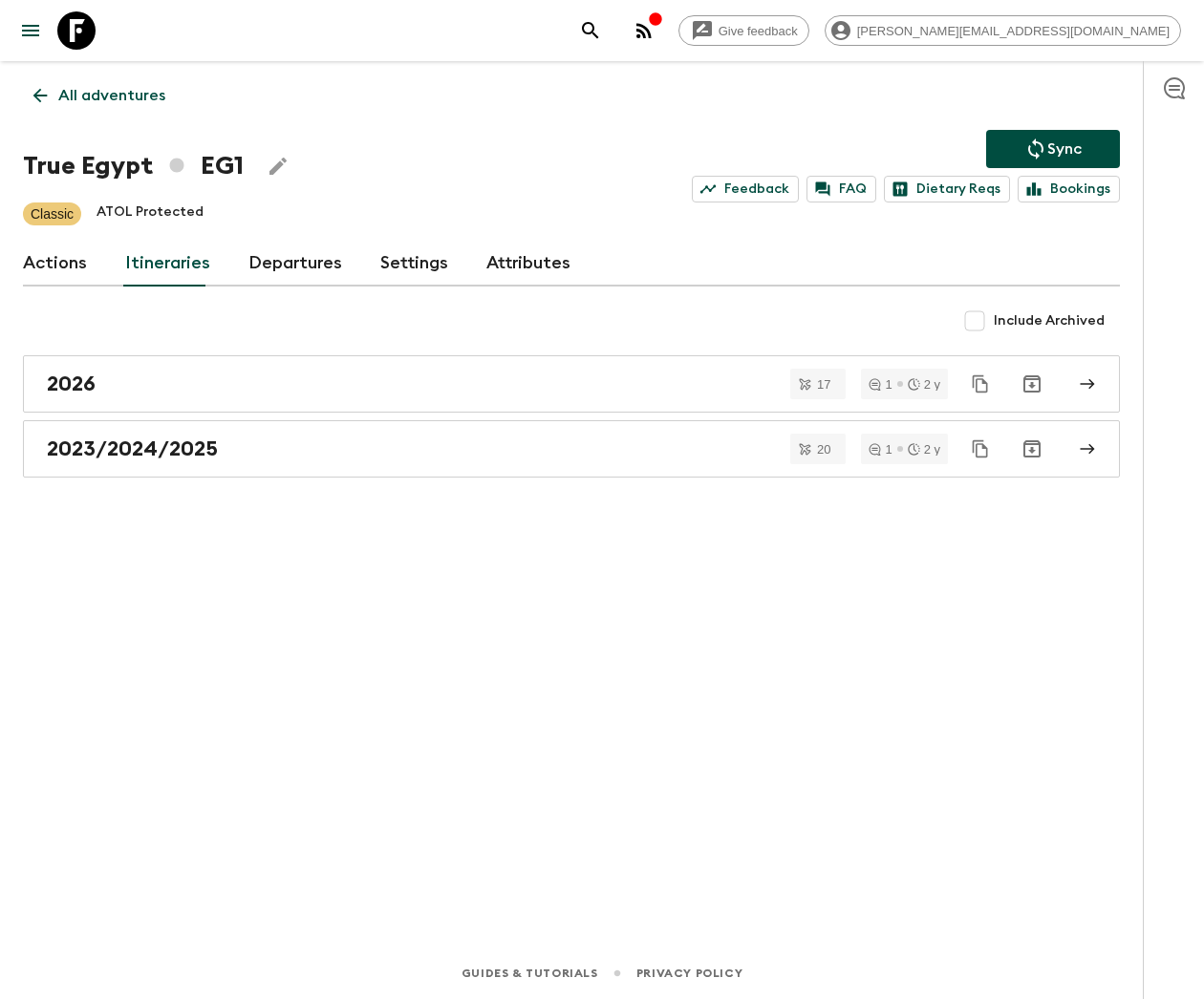
click at [286, 262] on link "Departures" at bounding box center [295, 263] width 94 height 46
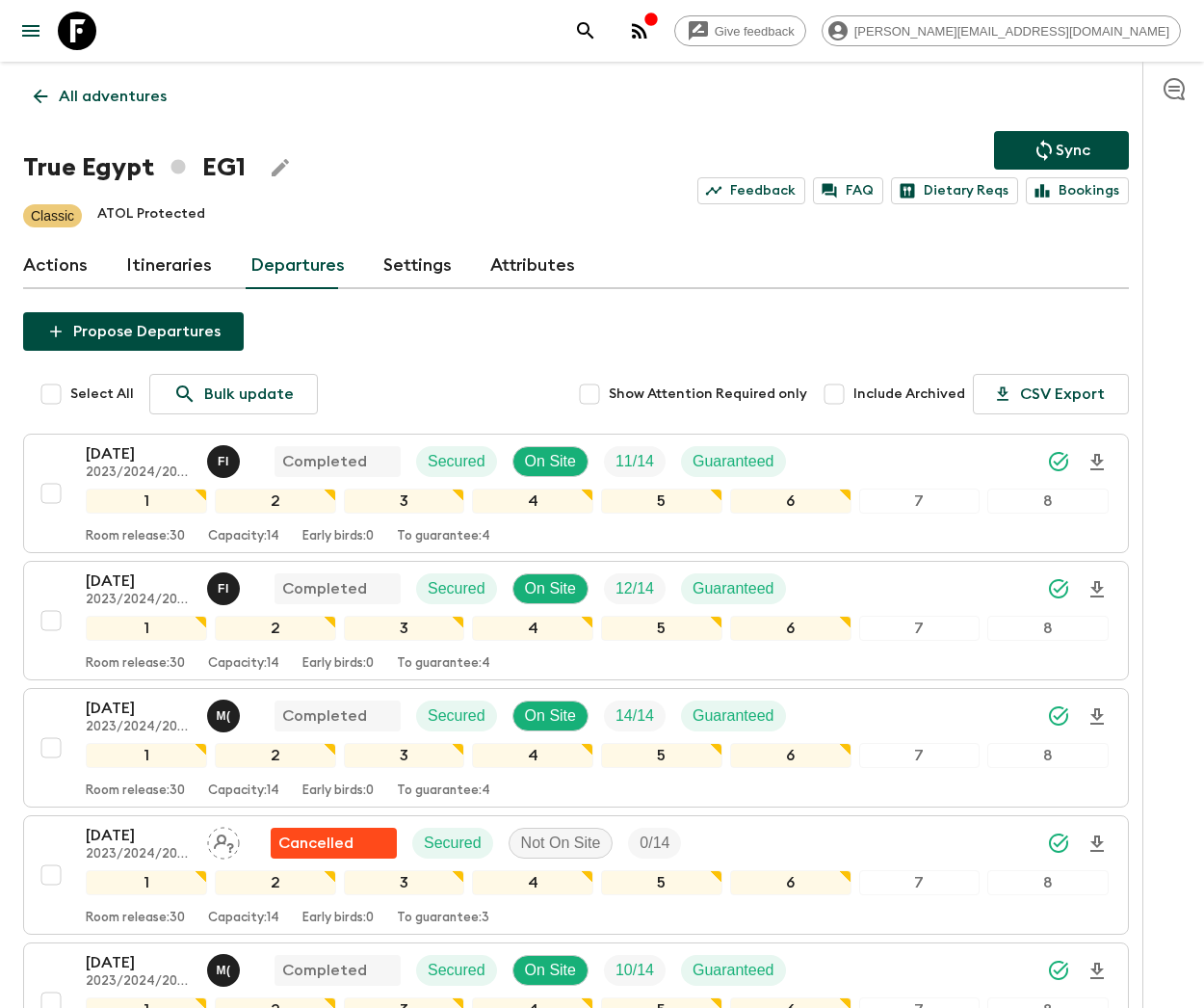
scroll to position [347, 0]
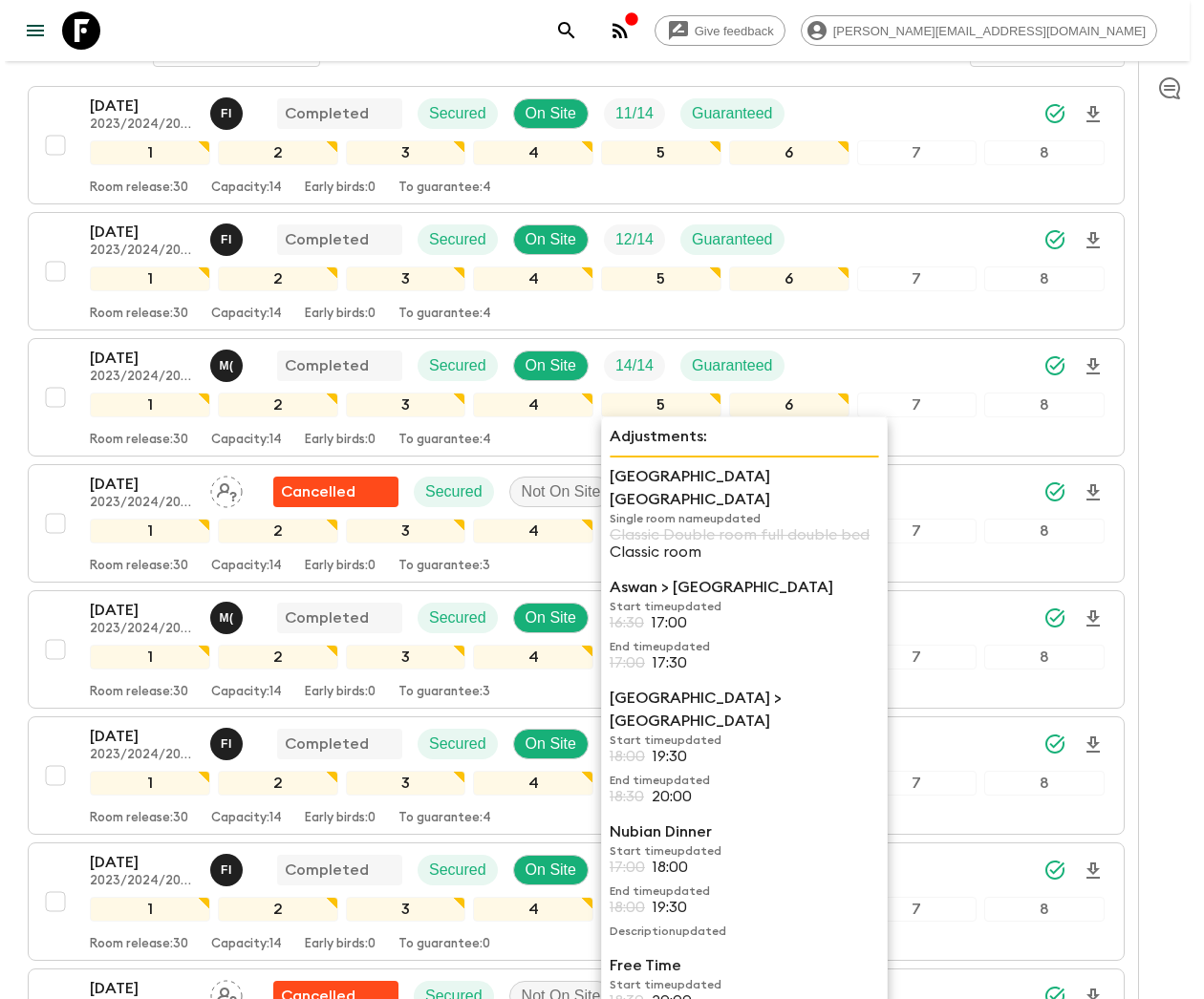
scroll to position [403, 0]
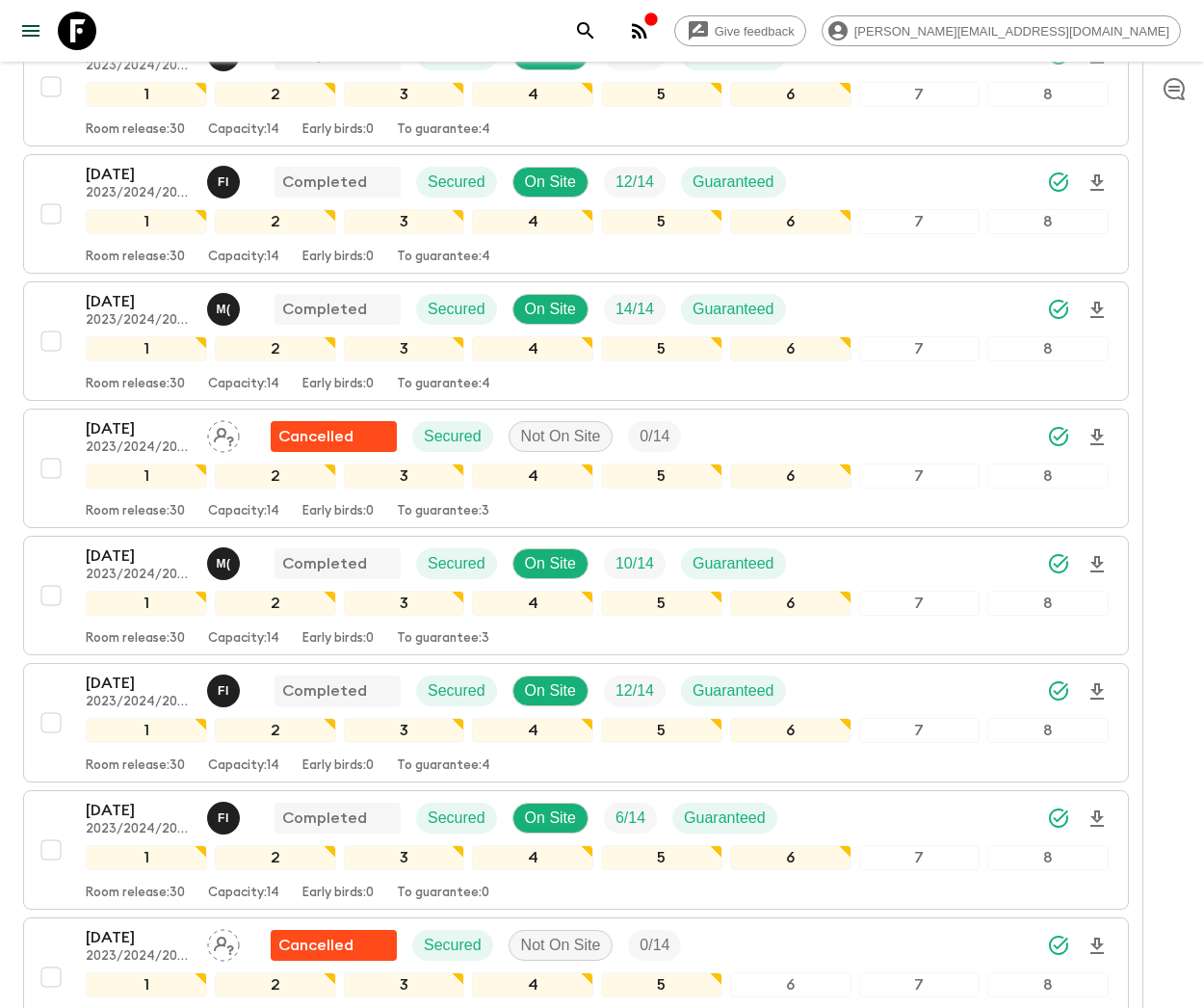
click at [597, 28] on icon "search adventures" at bounding box center [586, 31] width 24 height 24
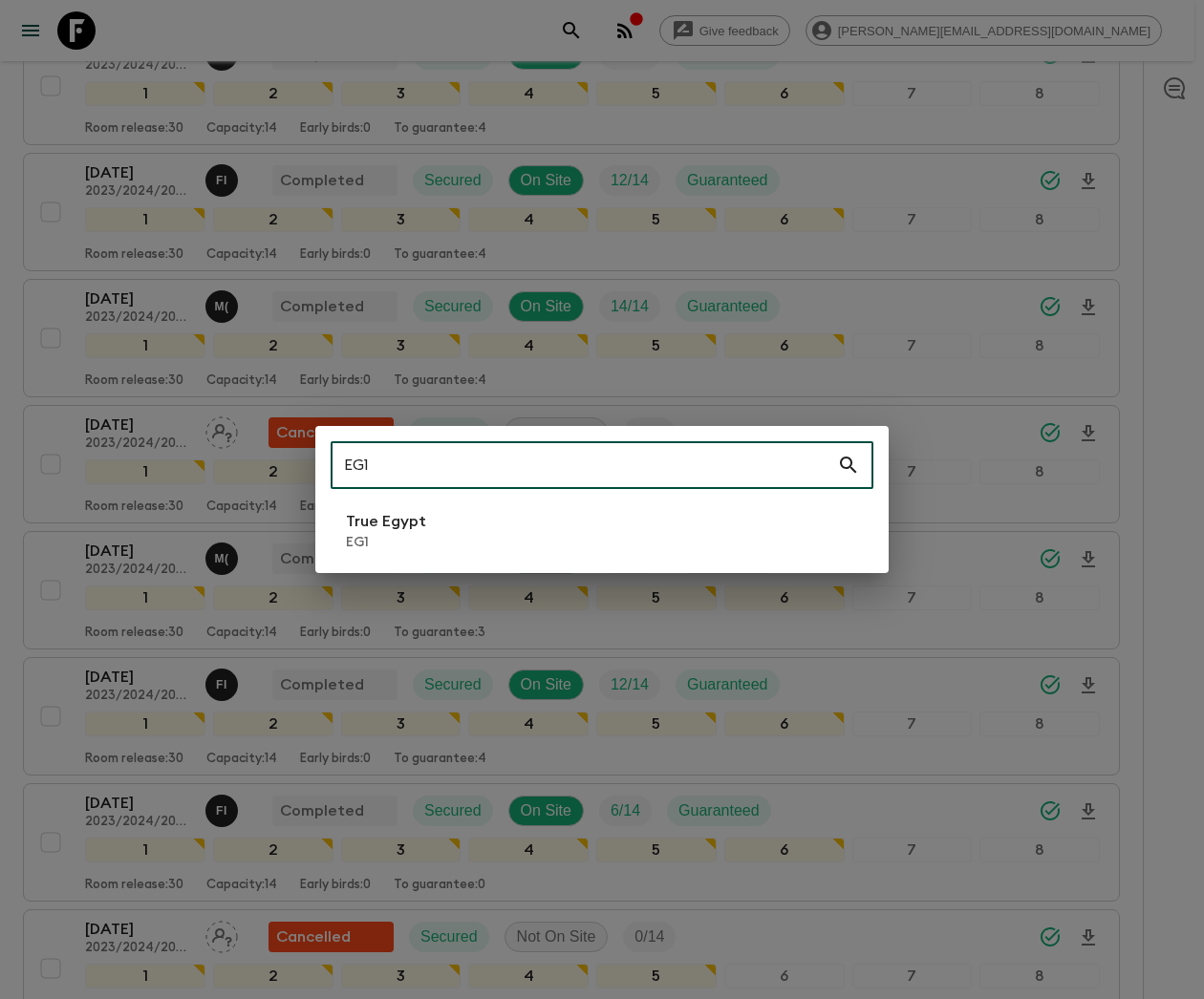
type input "EG1"
click at [600, 528] on li "True Egypt EG1" at bounding box center [601, 531] width 543 height 54
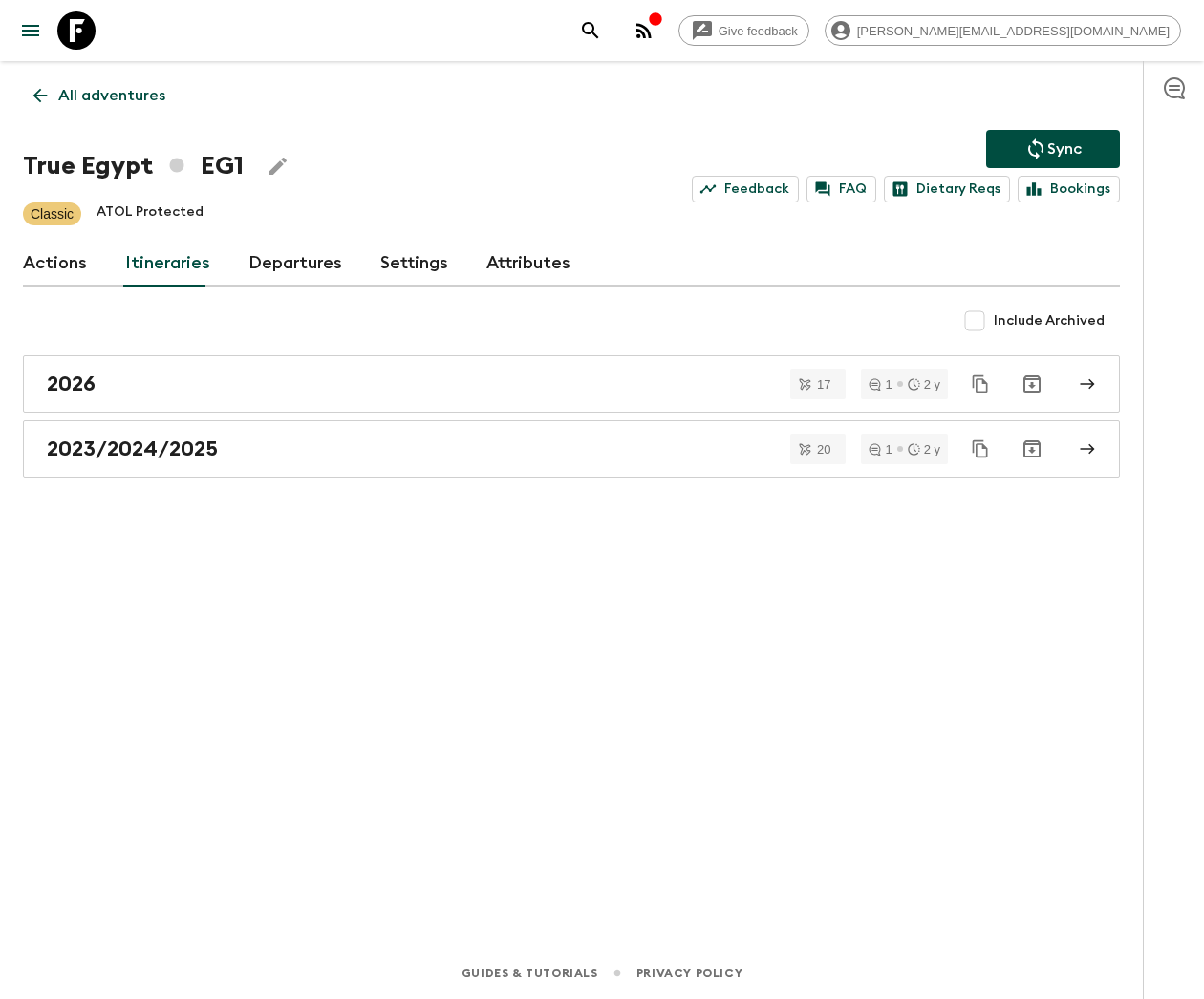
click at [286, 262] on link "Departures" at bounding box center [295, 263] width 94 height 46
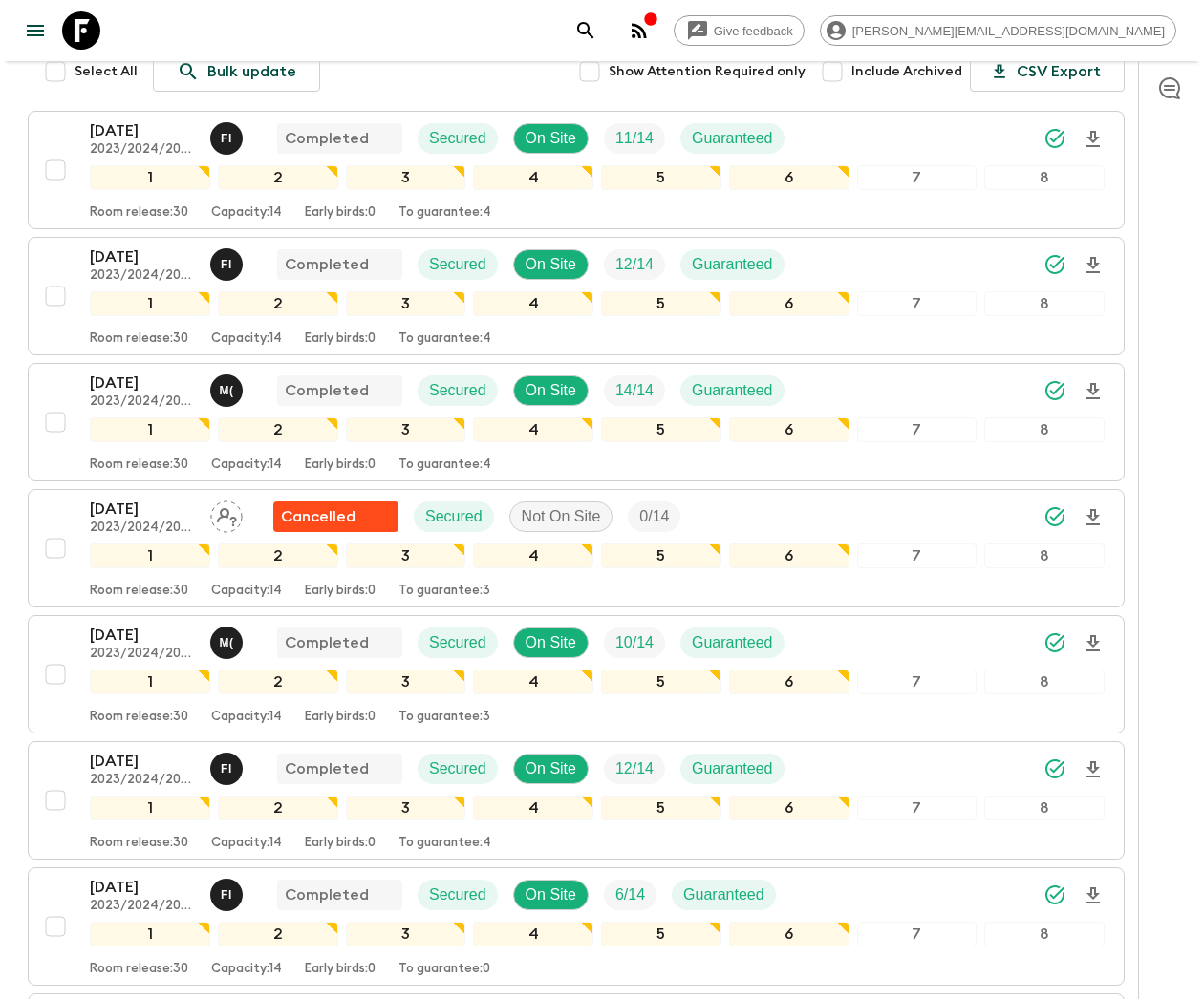
scroll to position [344, 0]
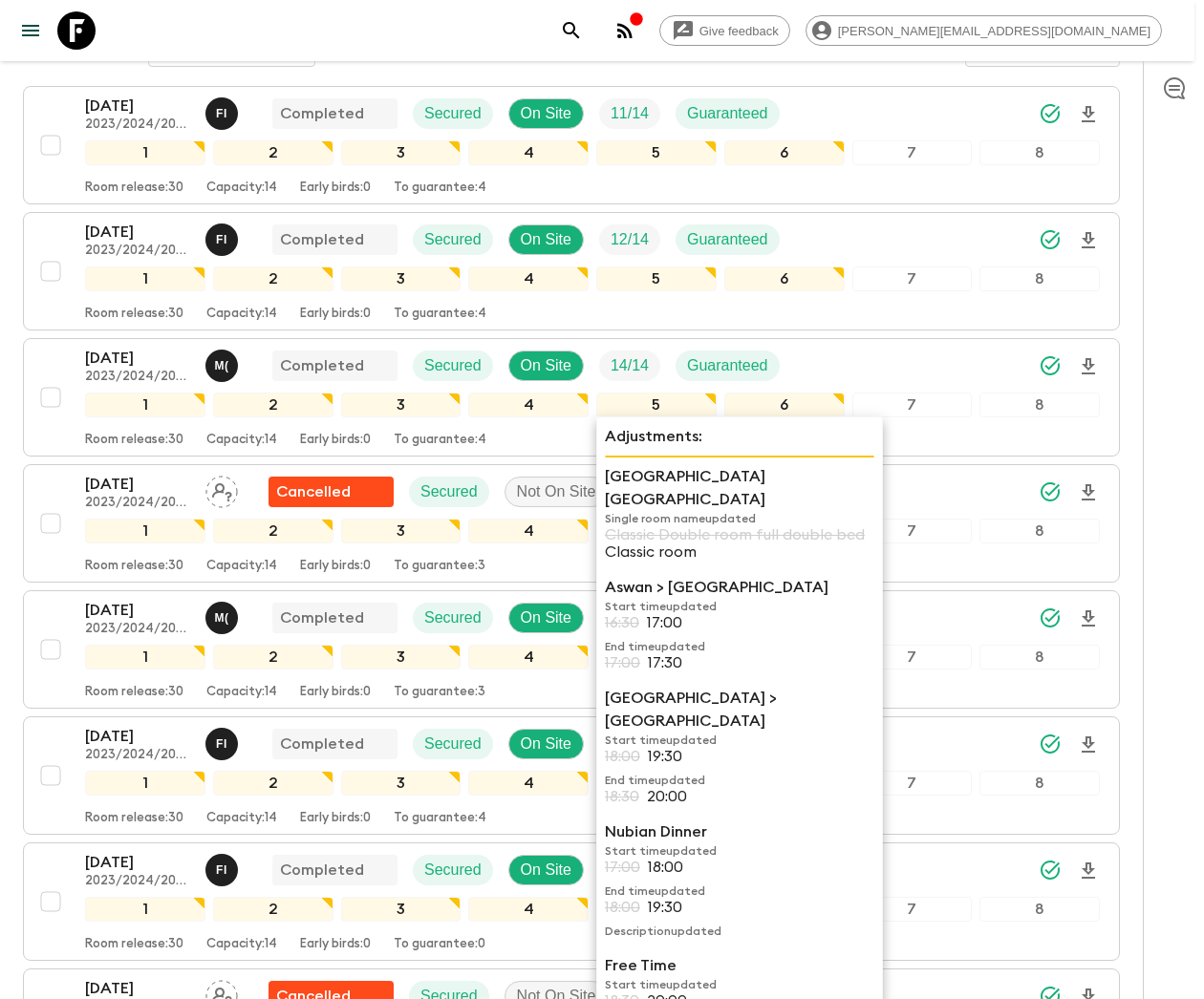
click at [294, 161] on div "2" at bounding box center [274, 153] width 121 height 25
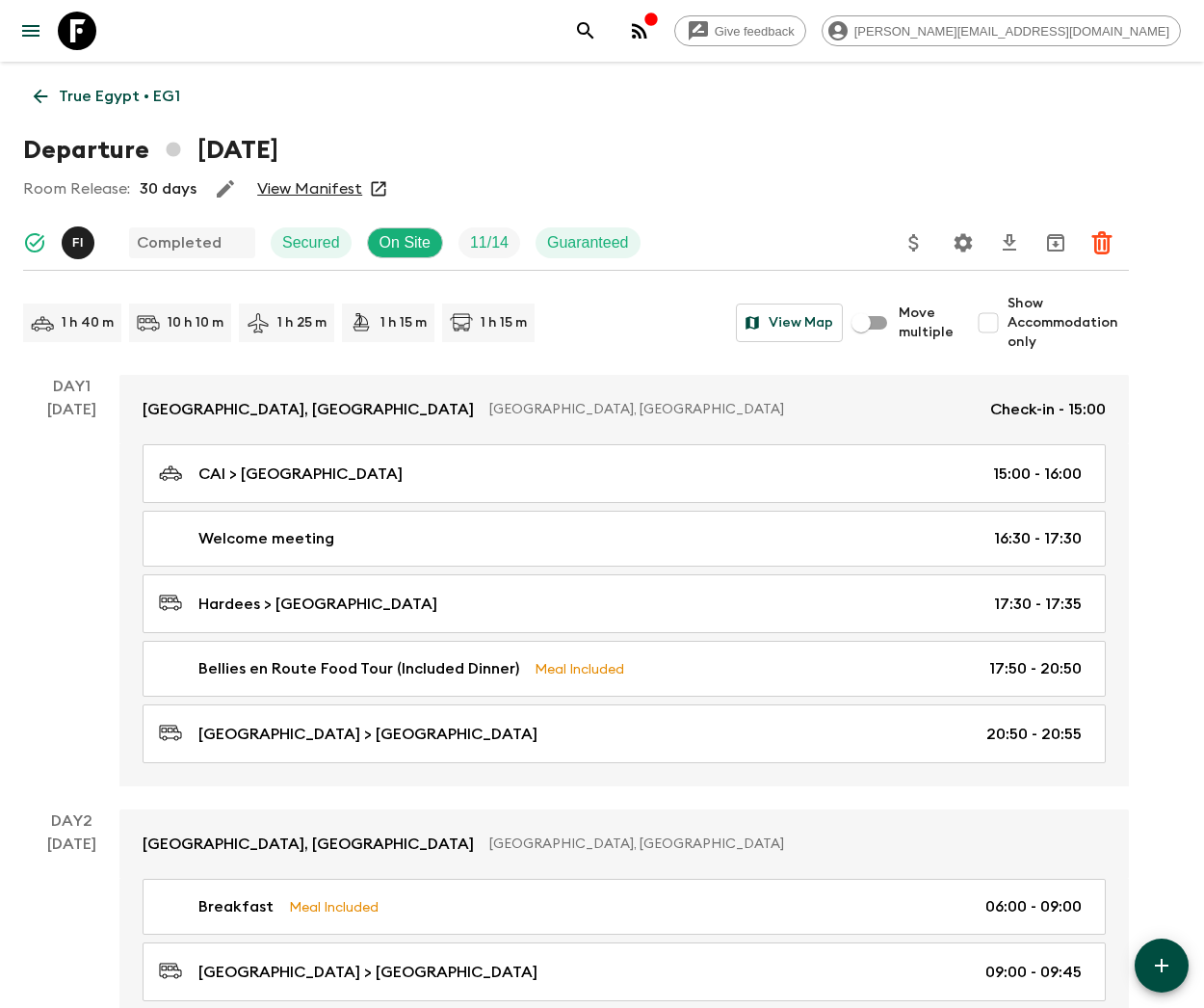
click at [40, 94] on icon at bounding box center [40, 96] width 22 height 22
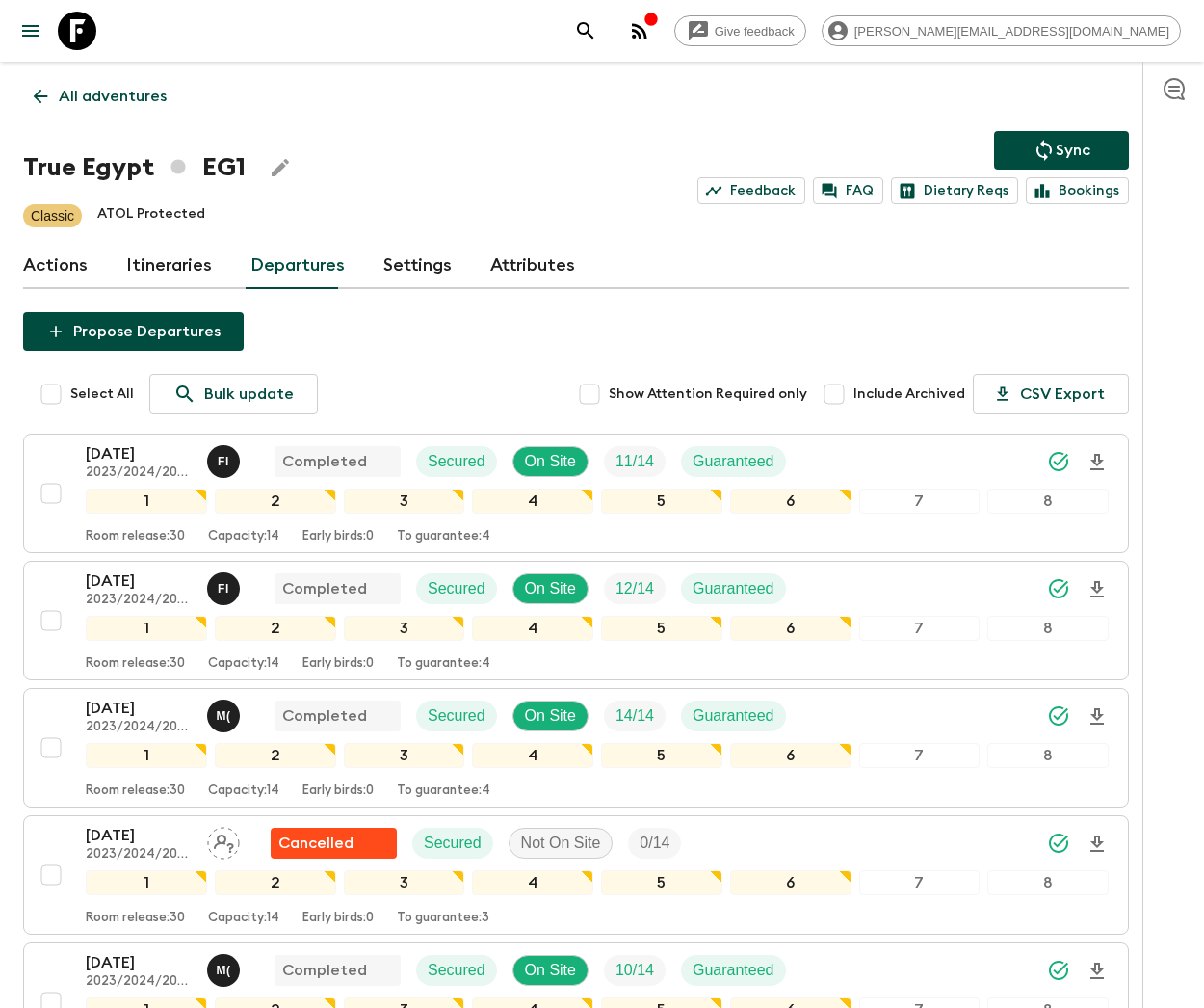
scroll to position [579, 0]
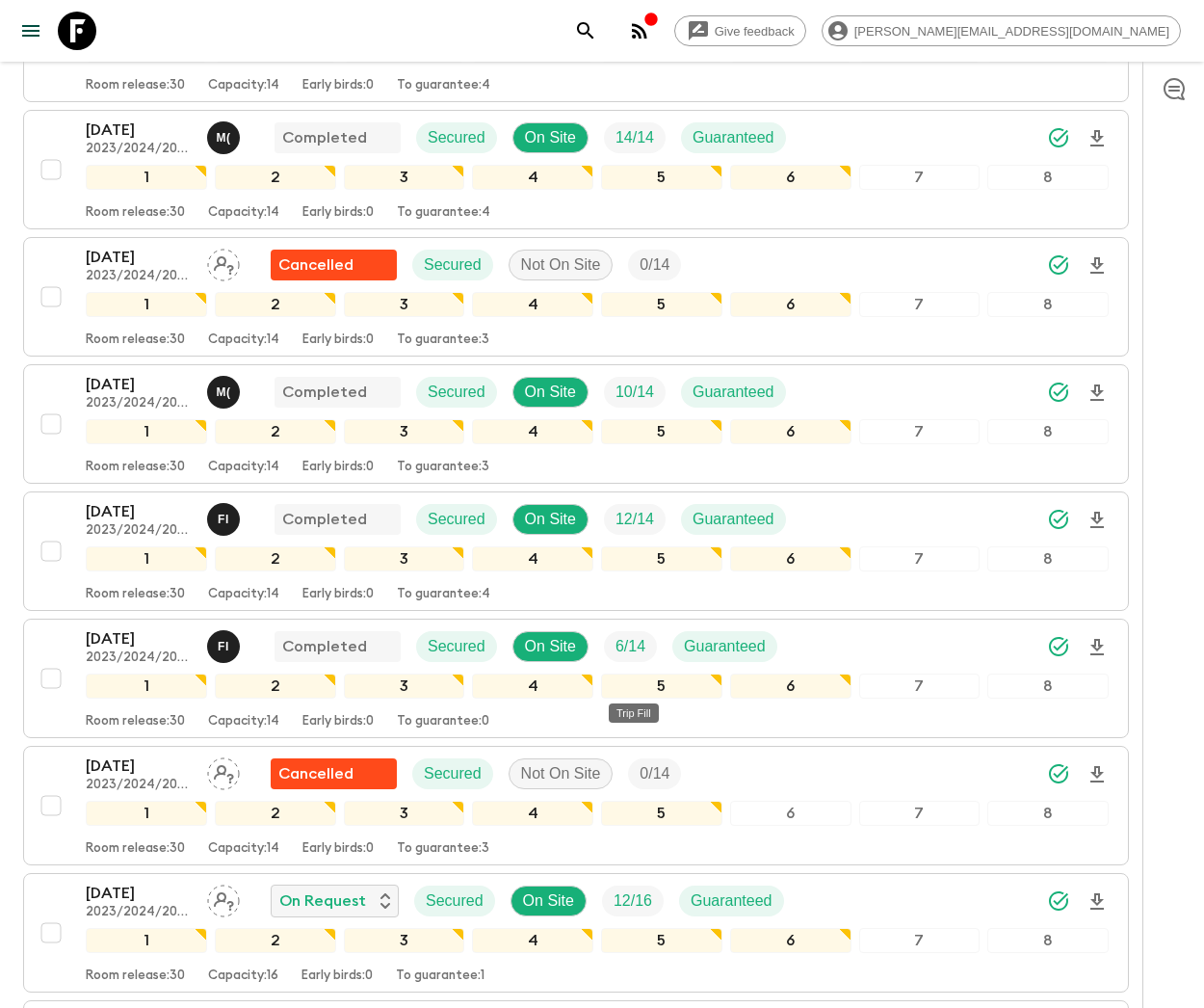
click at [575, 913] on p "On Site" at bounding box center [549, 902] width 51 height 24
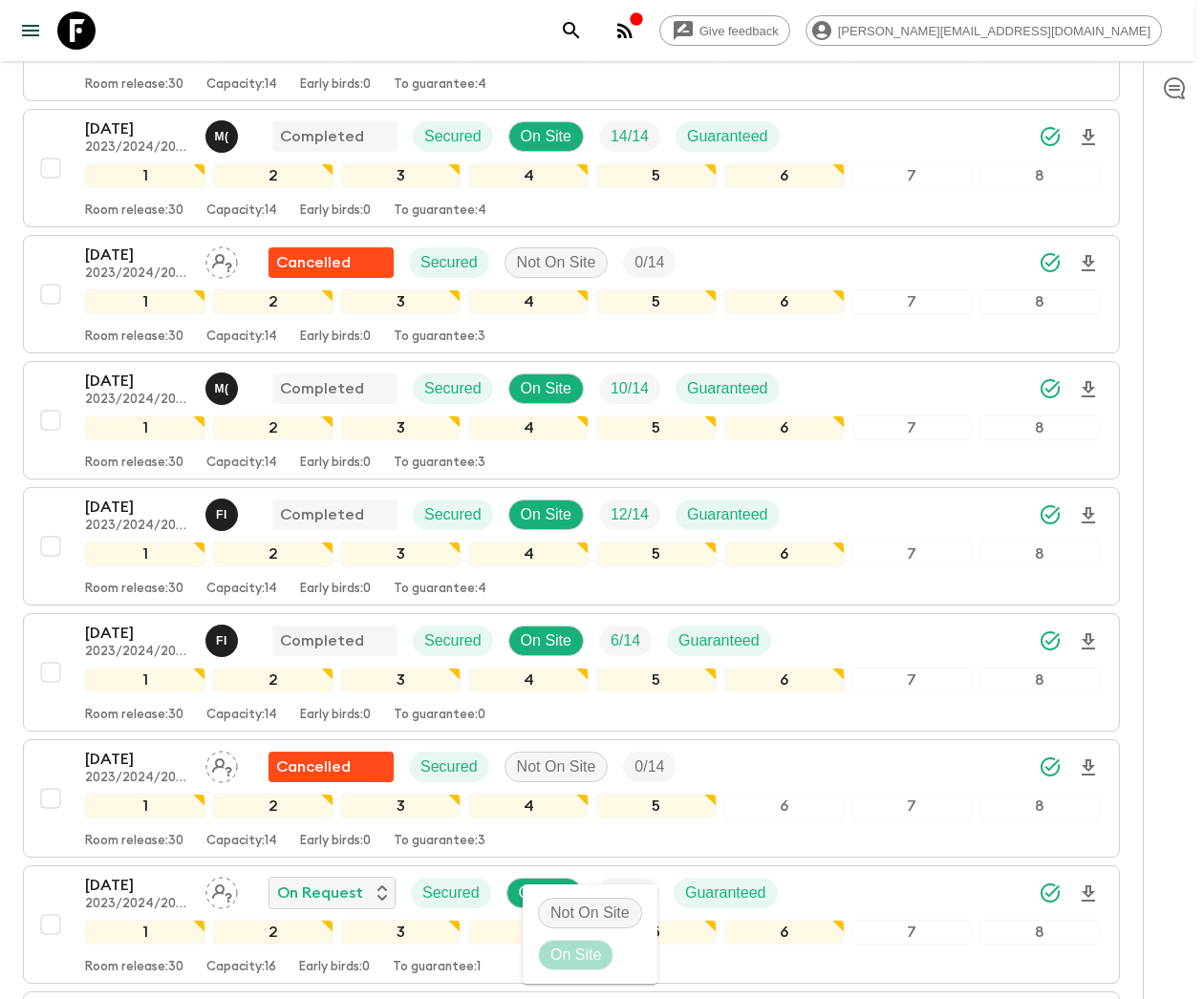
click at [127, 925] on div at bounding box center [602, 500] width 1204 height 999
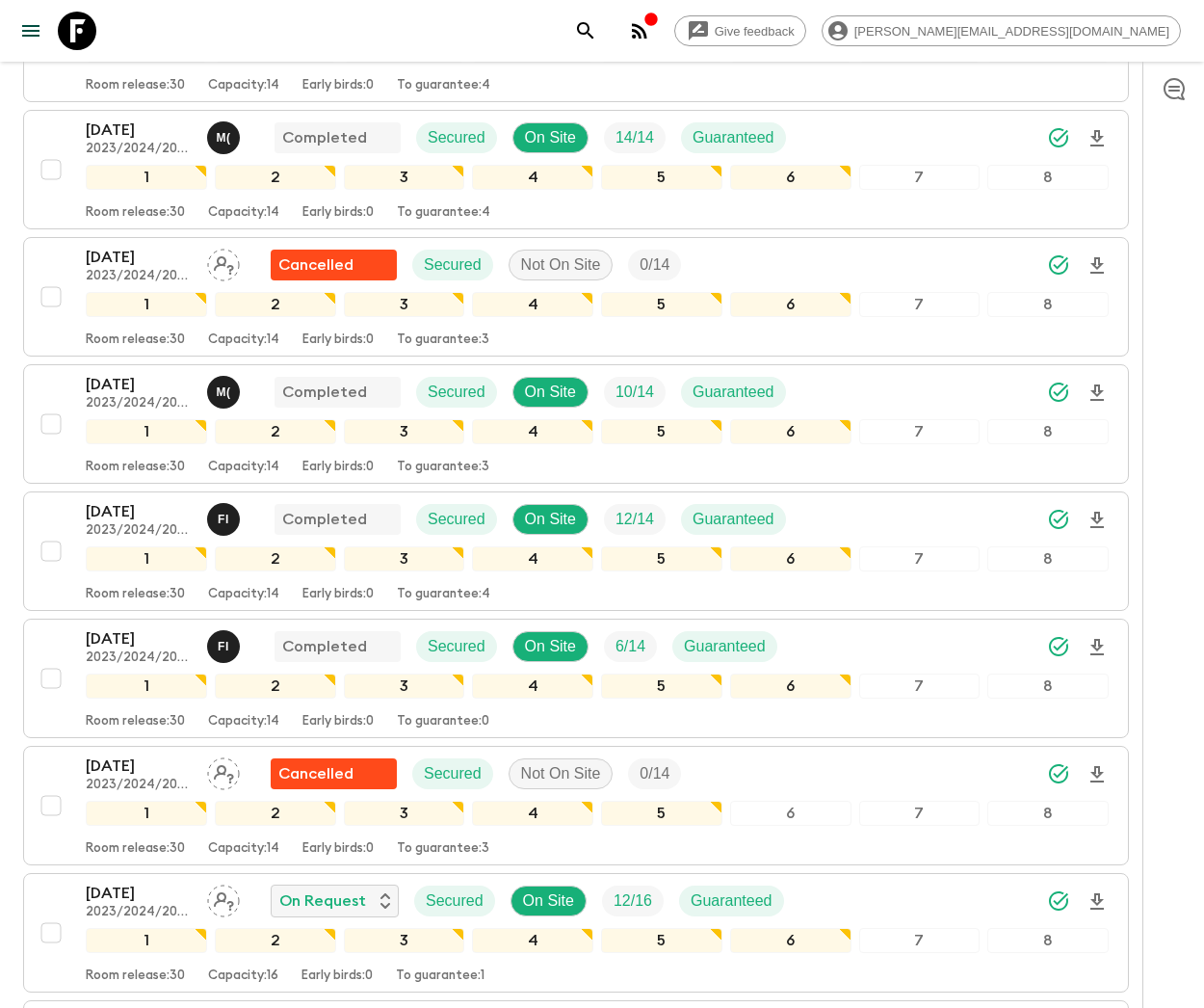
click at [575, 913] on p "On Site" at bounding box center [549, 902] width 51 height 24
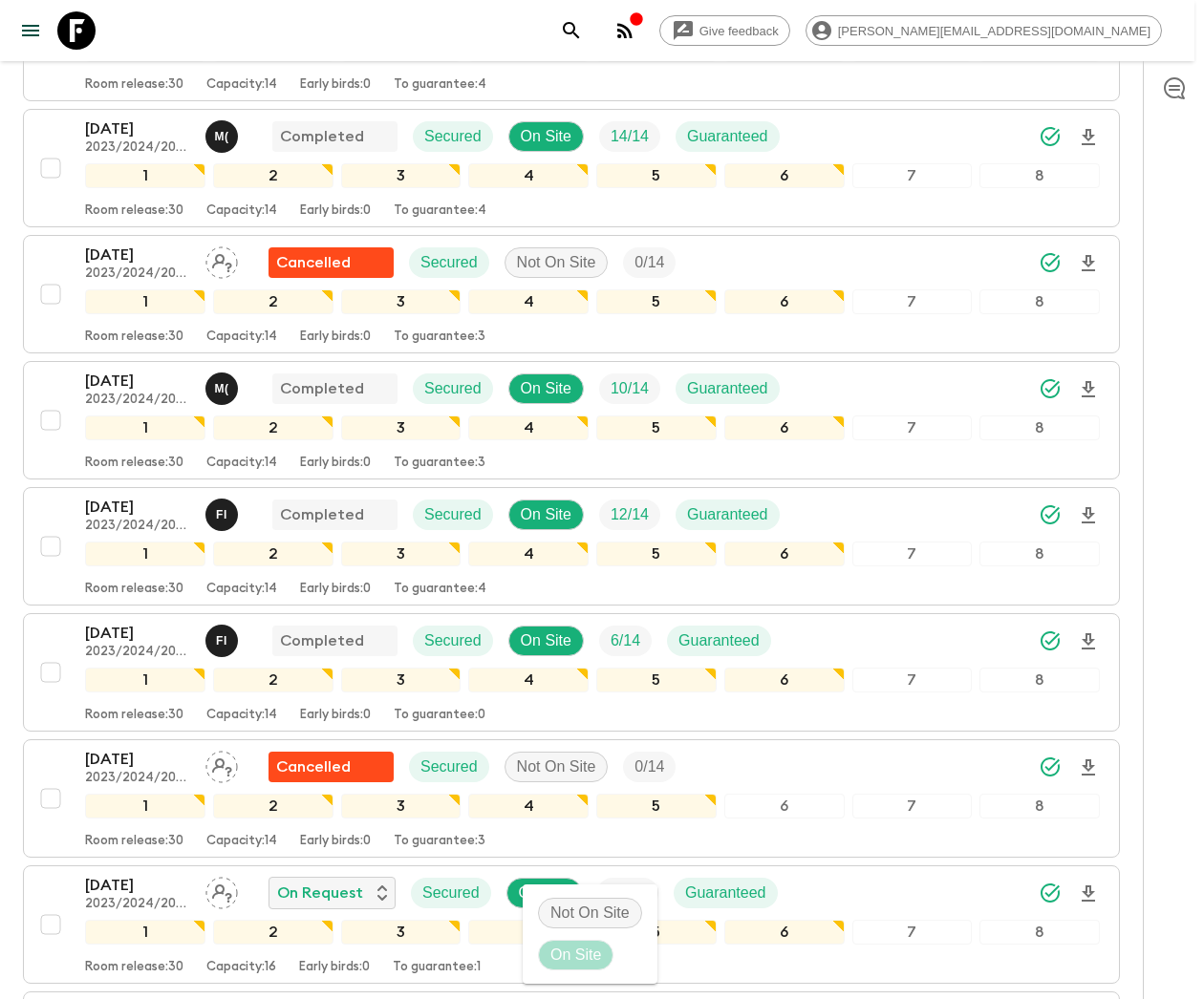
click at [1045, 925] on div at bounding box center [602, 500] width 1204 height 999
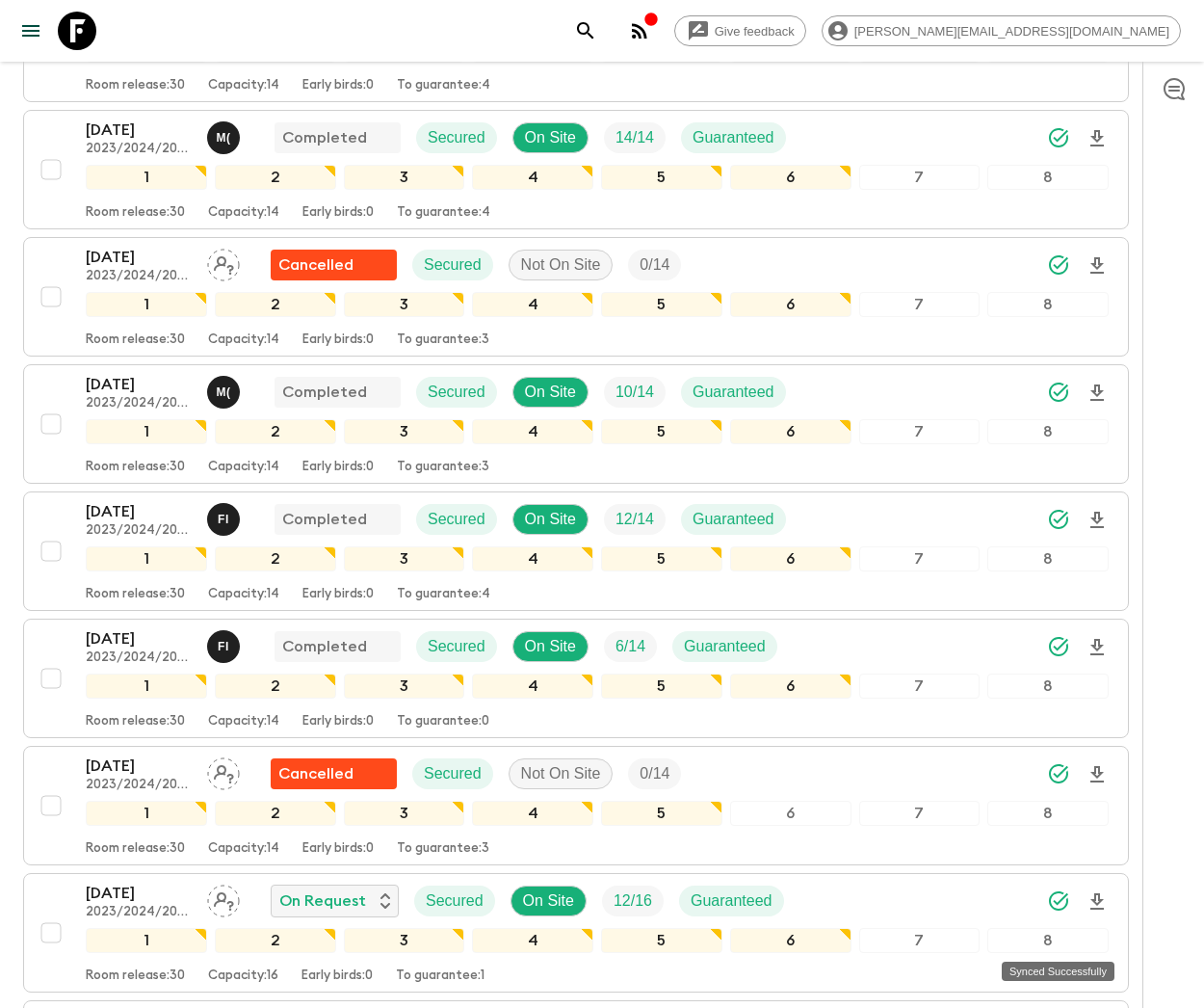
click at [1054, 913] on icon "Synced Successfully" at bounding box center [1059, 902] width 24 height 24
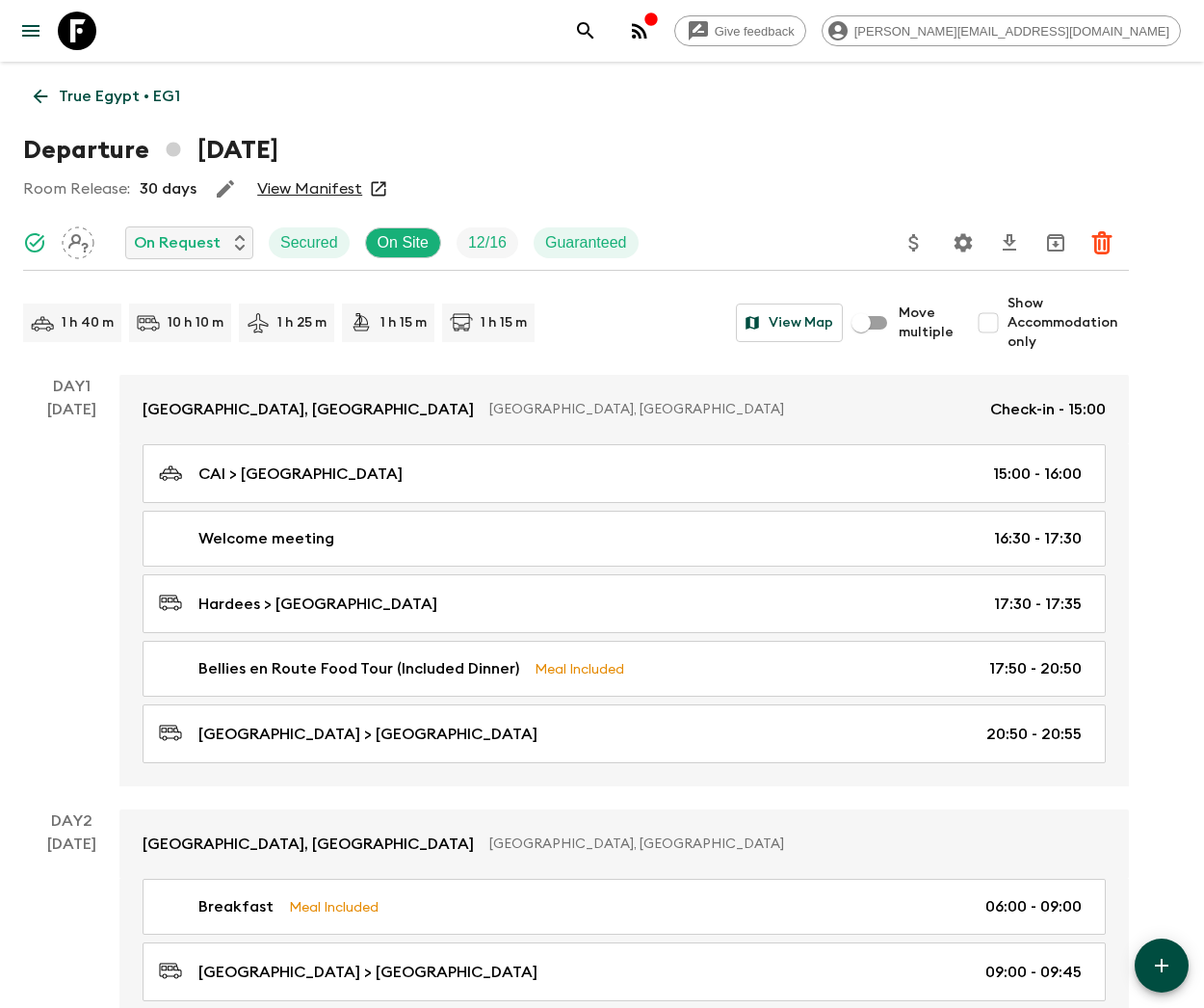
click at [961, 239] on icon "Settings" at bounding box center [963, 242] width 19 height 19
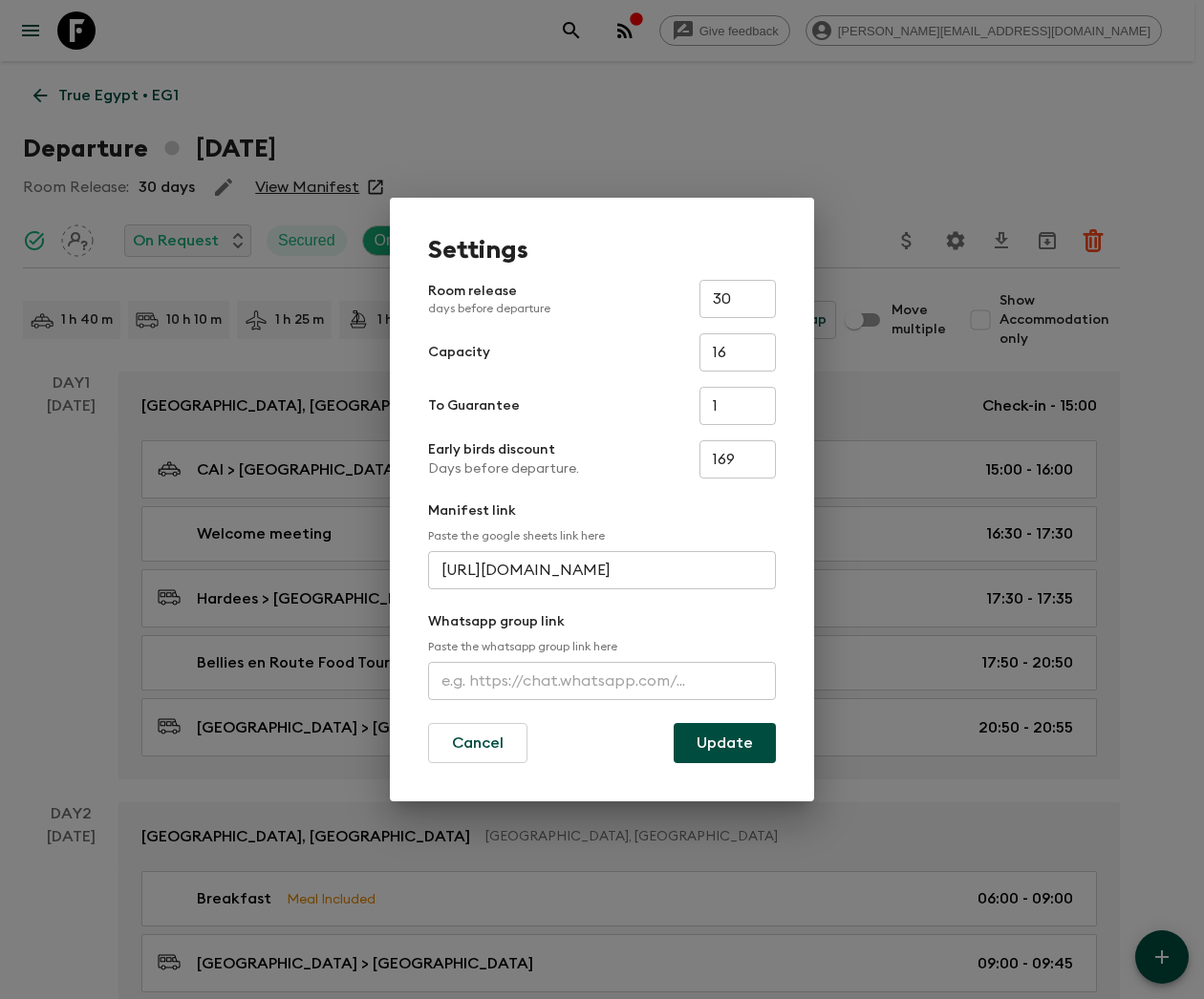
click at [600, 677] on input "text" at bounding box center [602, 681] width 348 height 38
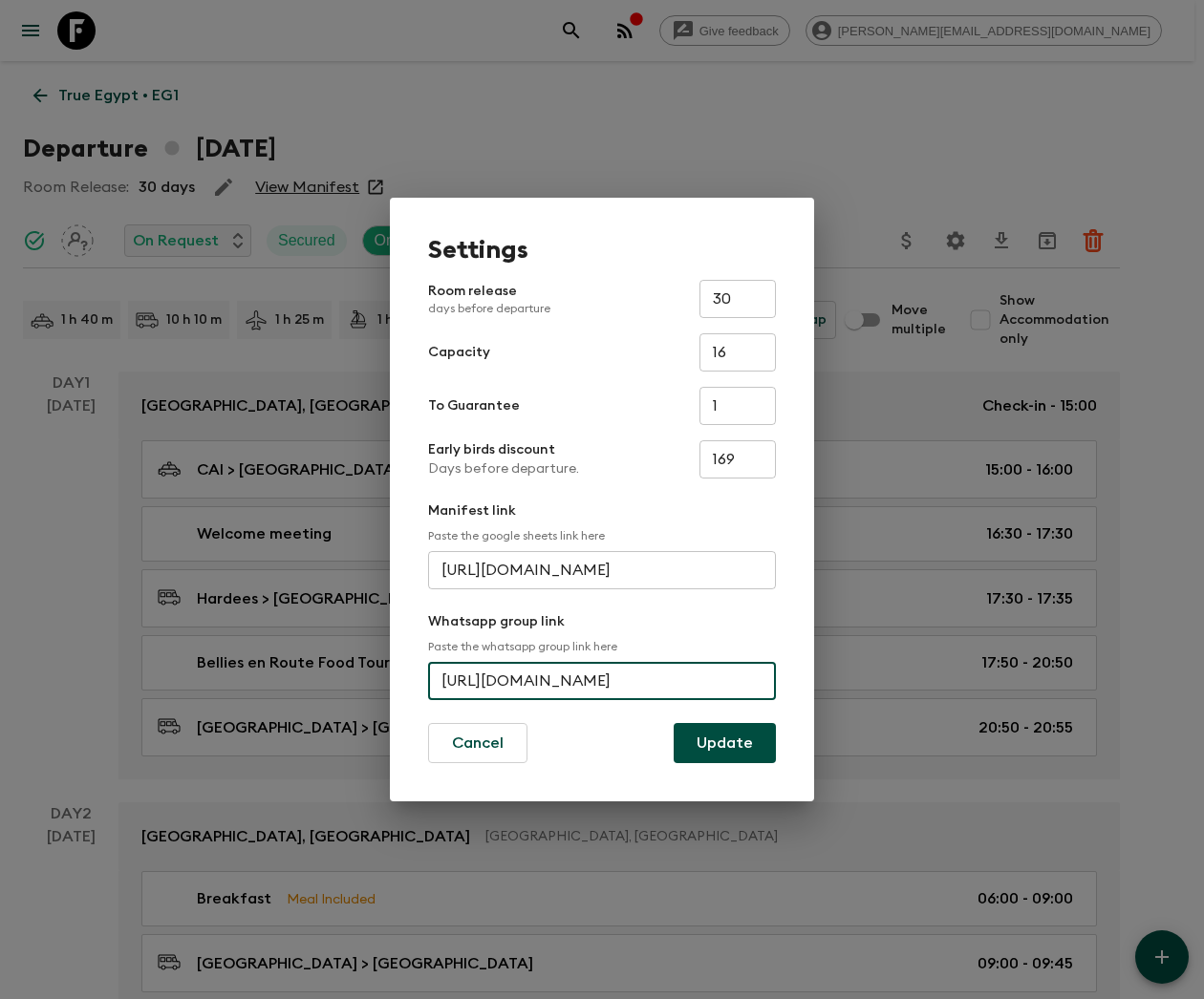
scroll to position [0, 38]
type input "[URL][DOMAIN_NAME]"
click at [725, 739] on button "Update" at bounding box center [725, 743] width 102 height 40
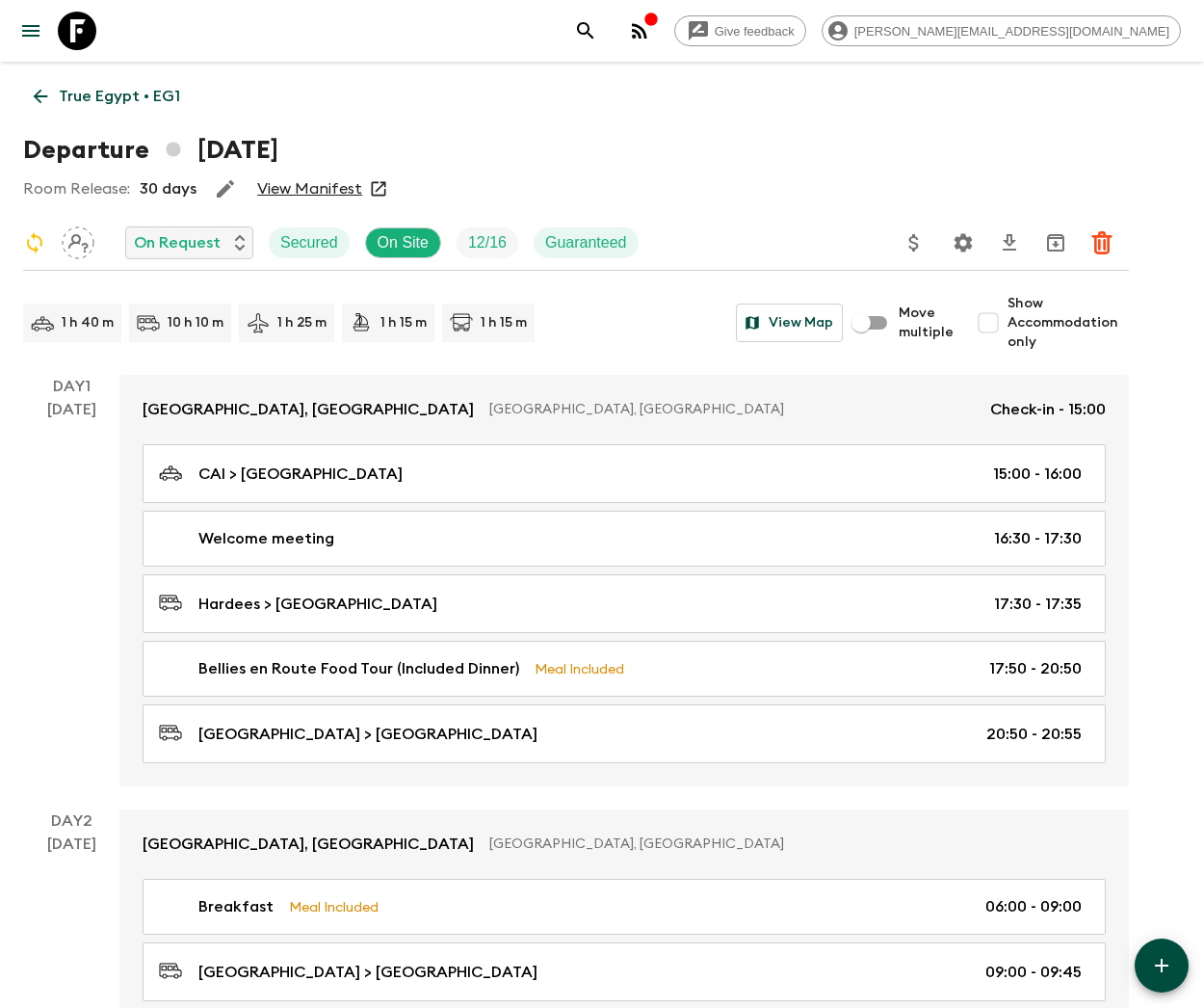
click at [961, 239] on icon "Settings" at bounding box center [963, 242] width 19 height 19
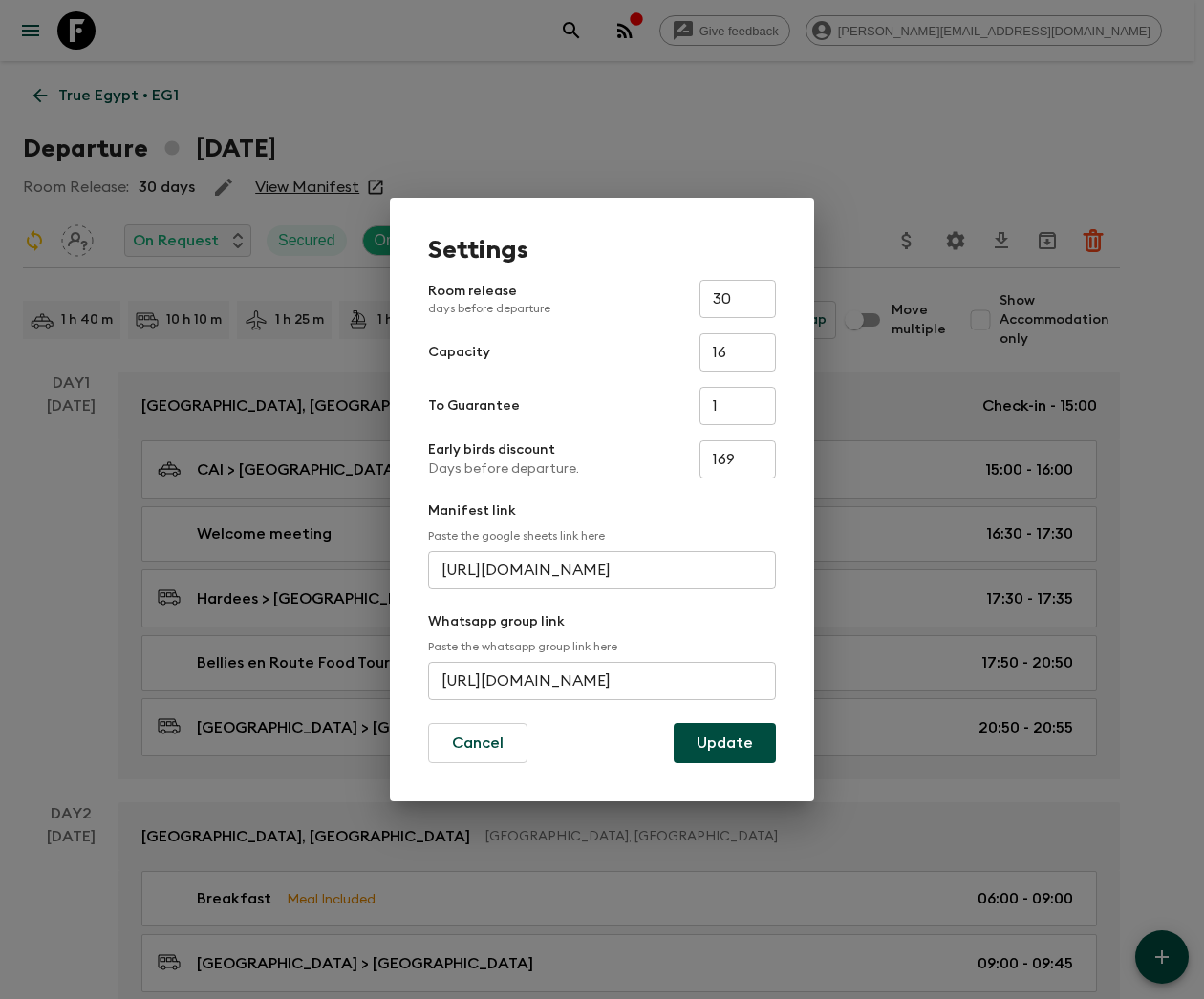
click at [600, 677] on input "[URL][DOMAIN_NAME]" at bounding box center [602, 681] width 348 height 38
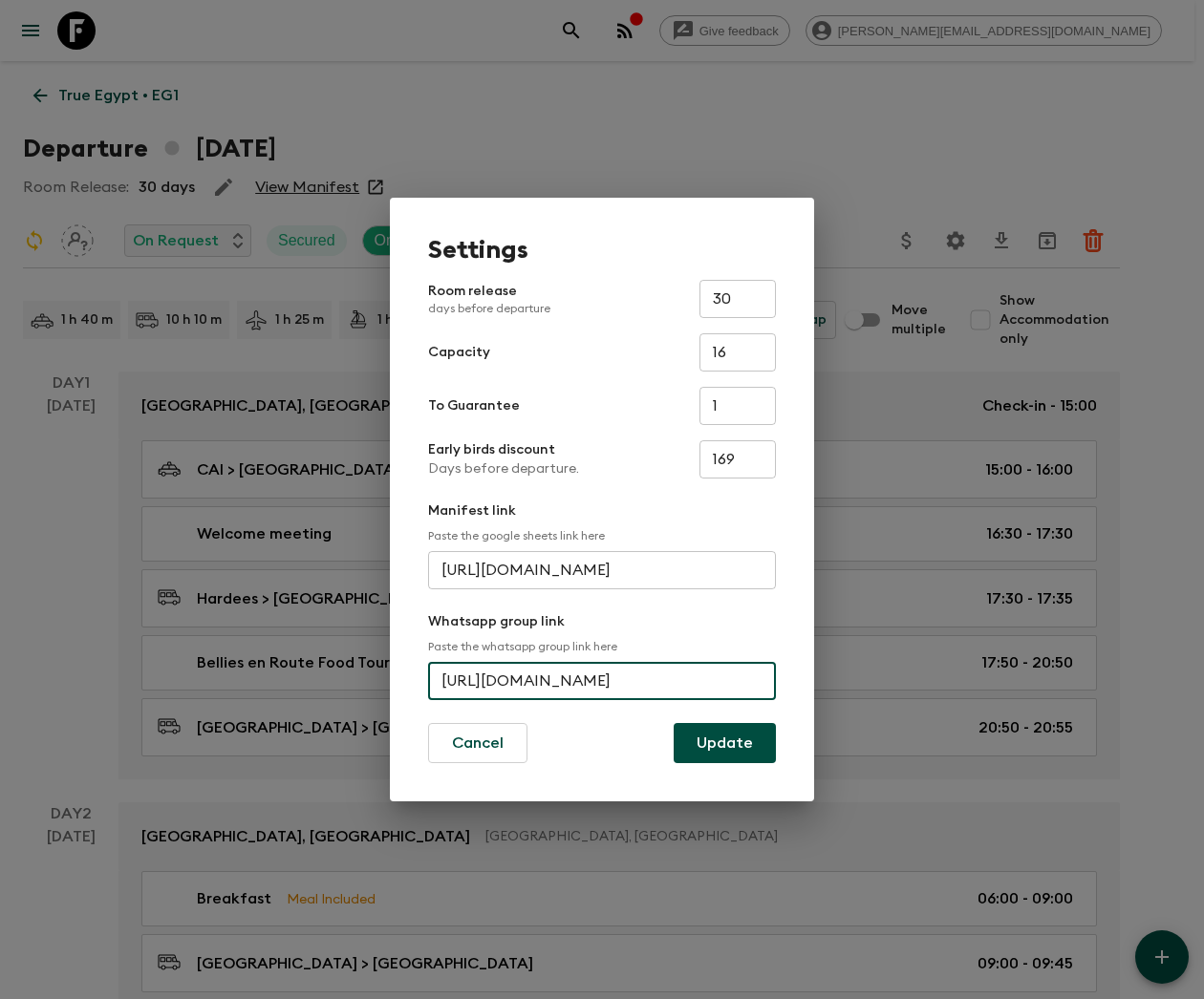
scroll to position [0, 52]
type input "[URL][DOMAIN_NAME]"
click at [725, 739] on button "Update" at bounding box center [725, 743] width 102 height 40
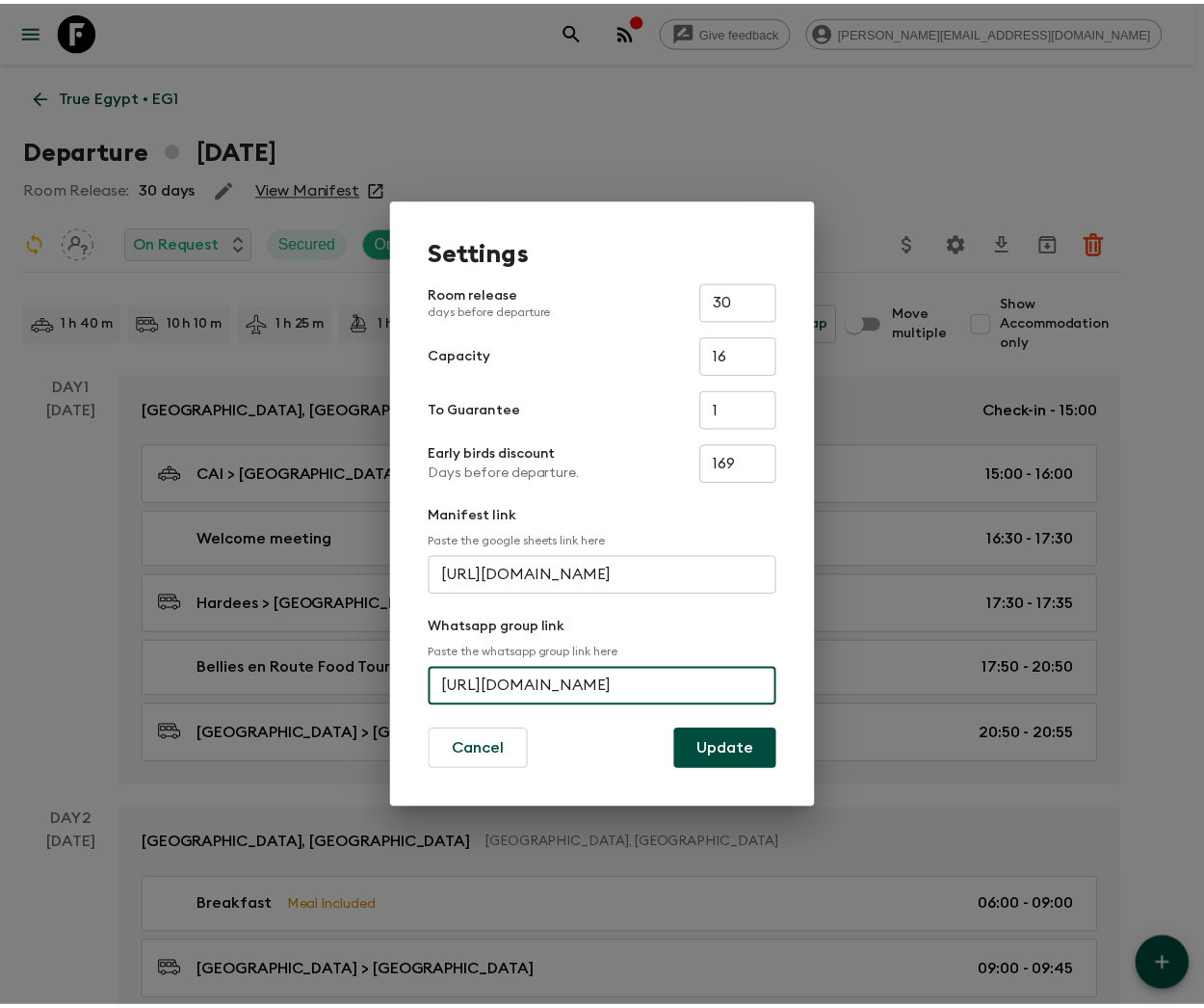
scroll to position [0, 0]
